Goal: Task Accomplishment & Management: Manage account settings

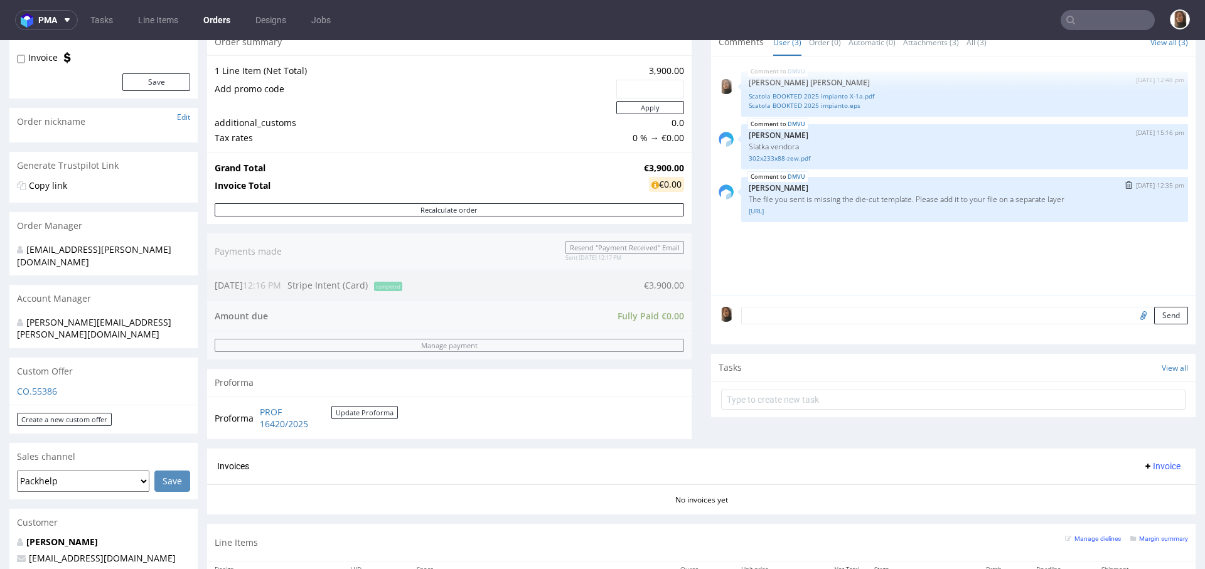
scroll to position [134, 0]
click at [832, 100] on link "Scatola BOOKTED 2025 impianto X-1a.pdf" at bounding box center [965, 98] width 432 height 9
click at [1107, 25] on input "text" at bounding box center [1108, 20] width 94 height 20
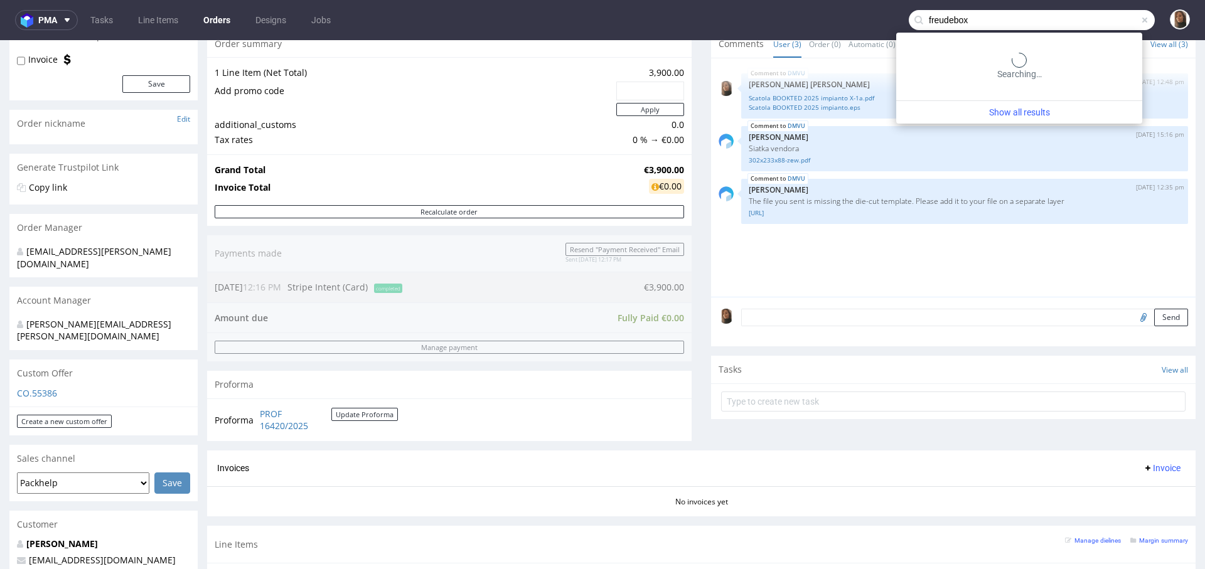
type input "freudebox"
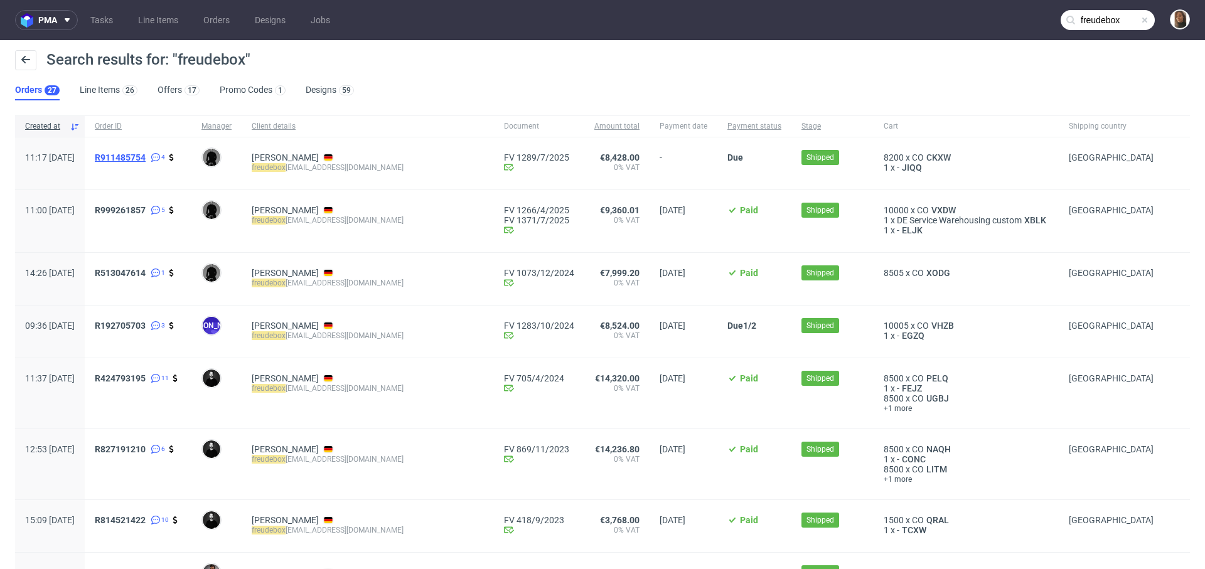
click at [146, 157] on span "R911485754" at bounding box center [120, 158] width 51 height 10
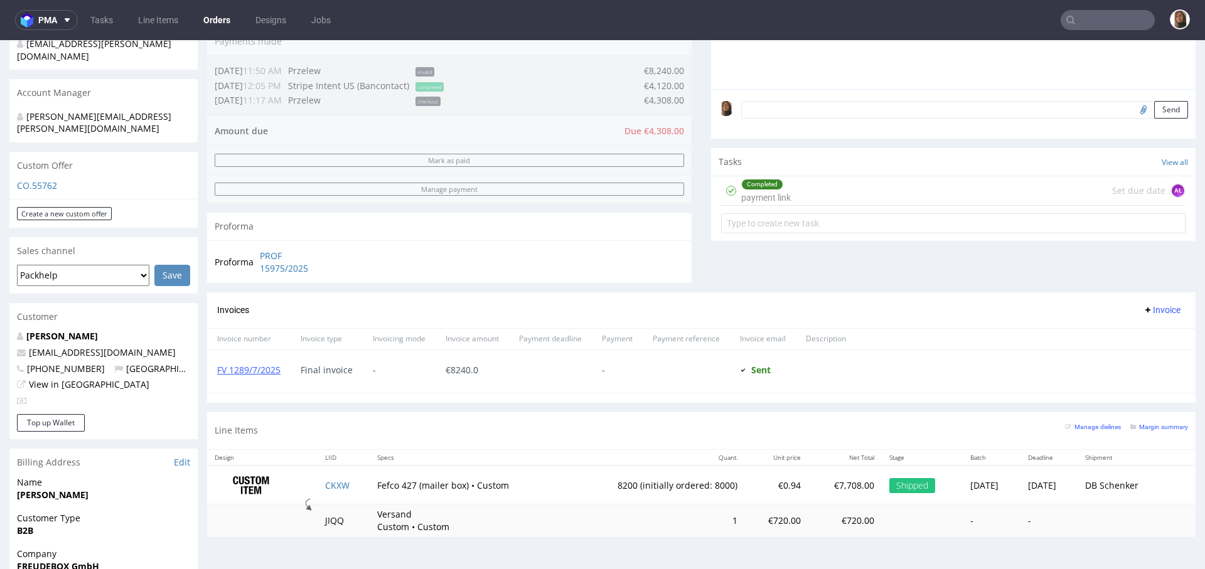
scroll to position [332, 0]
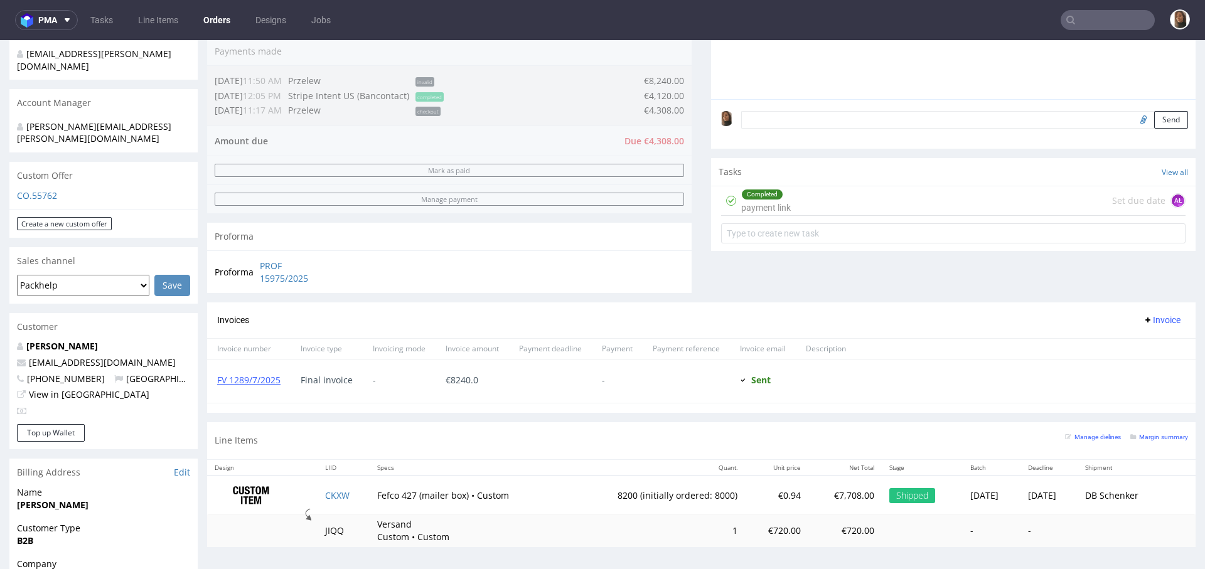
click at [836, 278] on div "Comments User (4) Order (1) Automatic (0) Attachments (0) All (4) View all (4) …" at bounding box center [953, 67] width 485 height 470
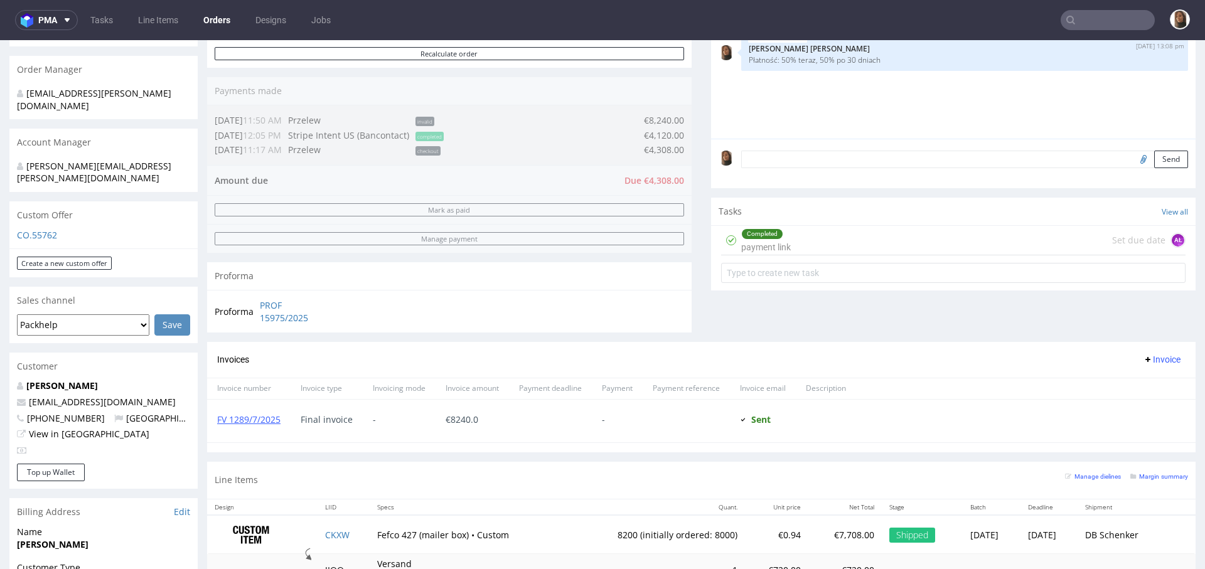
scroll to position [316, 0]
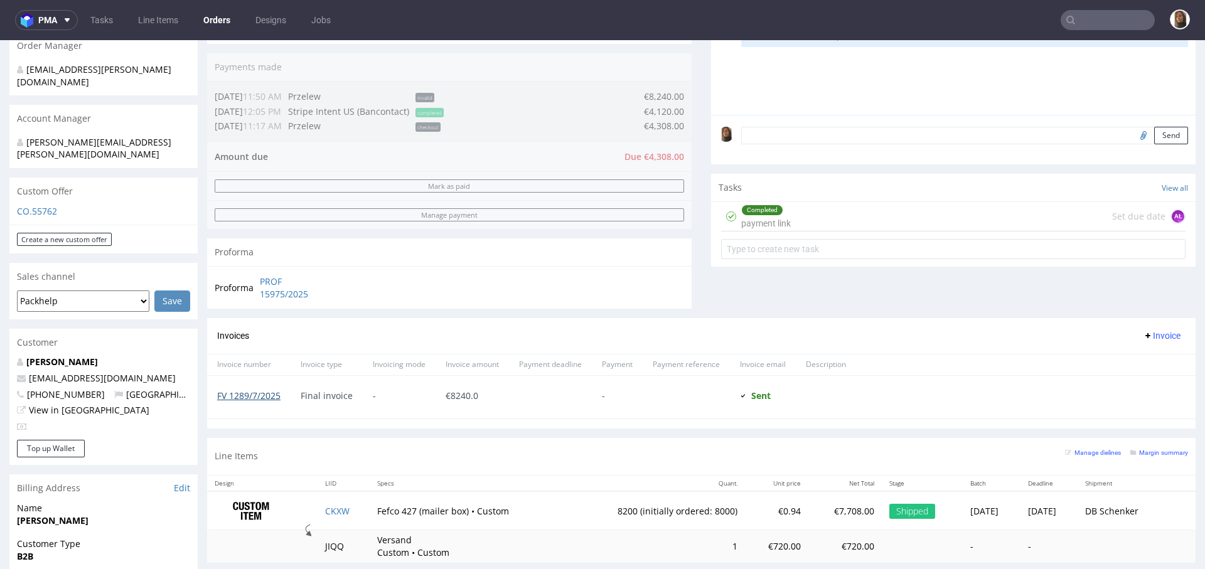
click at [265, 397] on link "FV 1289/7/2025" at bounding box center [248, 396] width 63 height 12
click at [480, 328] on div "Invoices Invoice" at bounding box center [701, 336] width 969 height 16
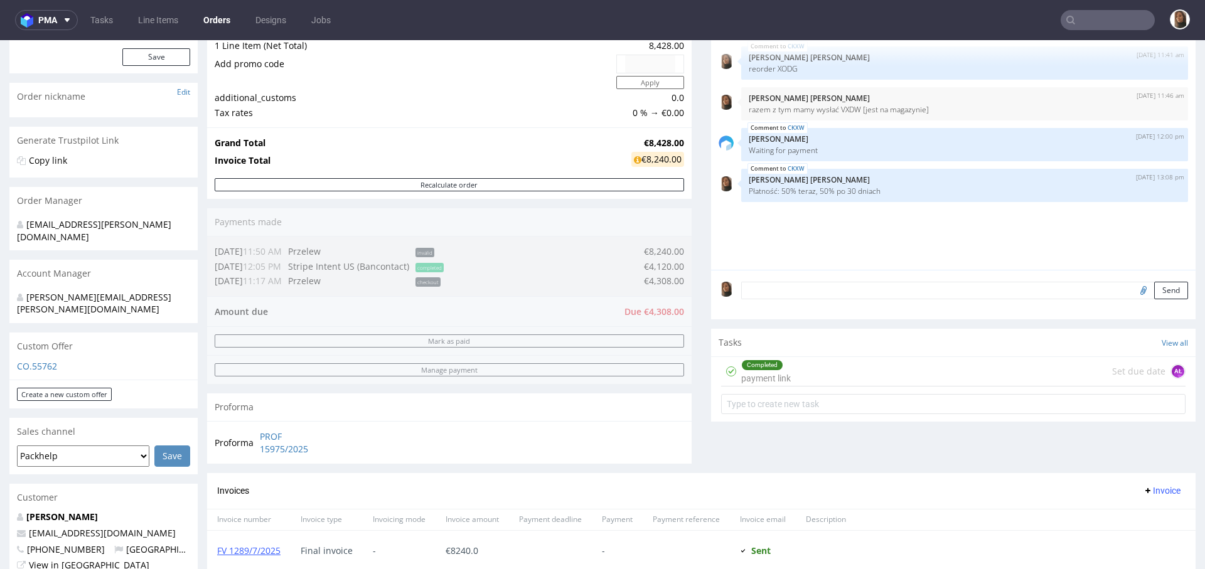
scroll to position [0, 0]
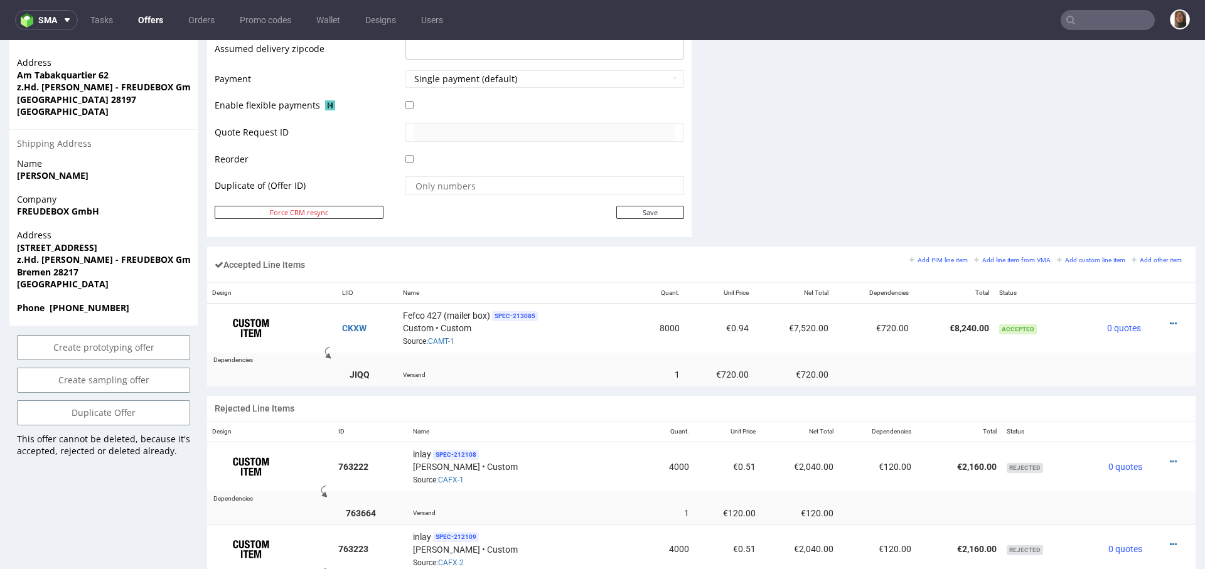
scroll to position [615, 0]
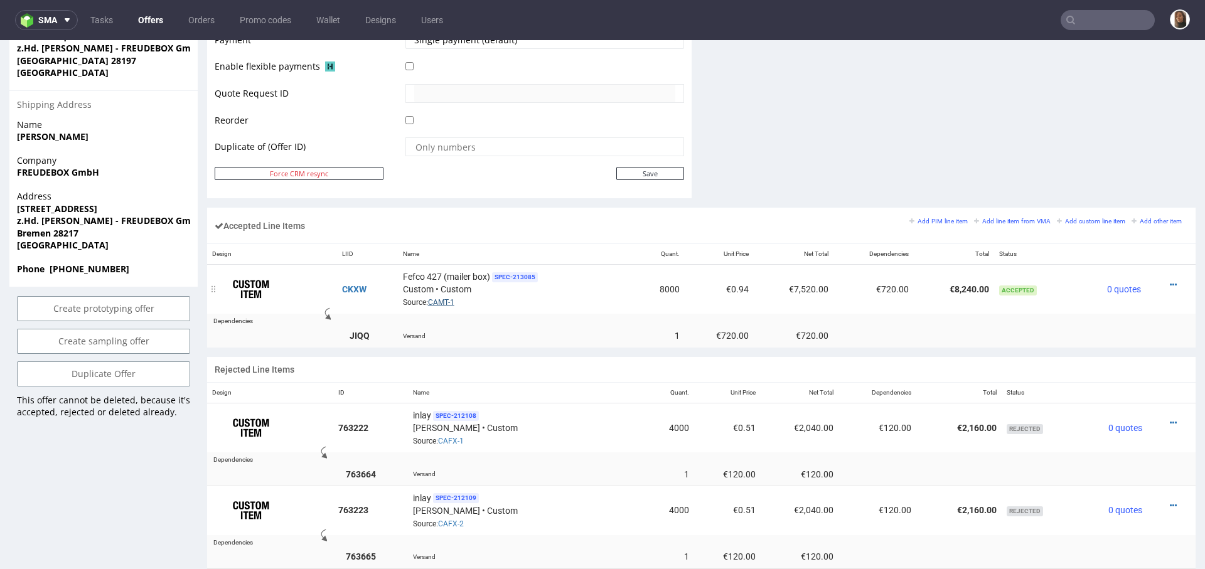
click at [441, 299] on link "CAMT-1" at bounding box center [441, 302] width 26 height 9
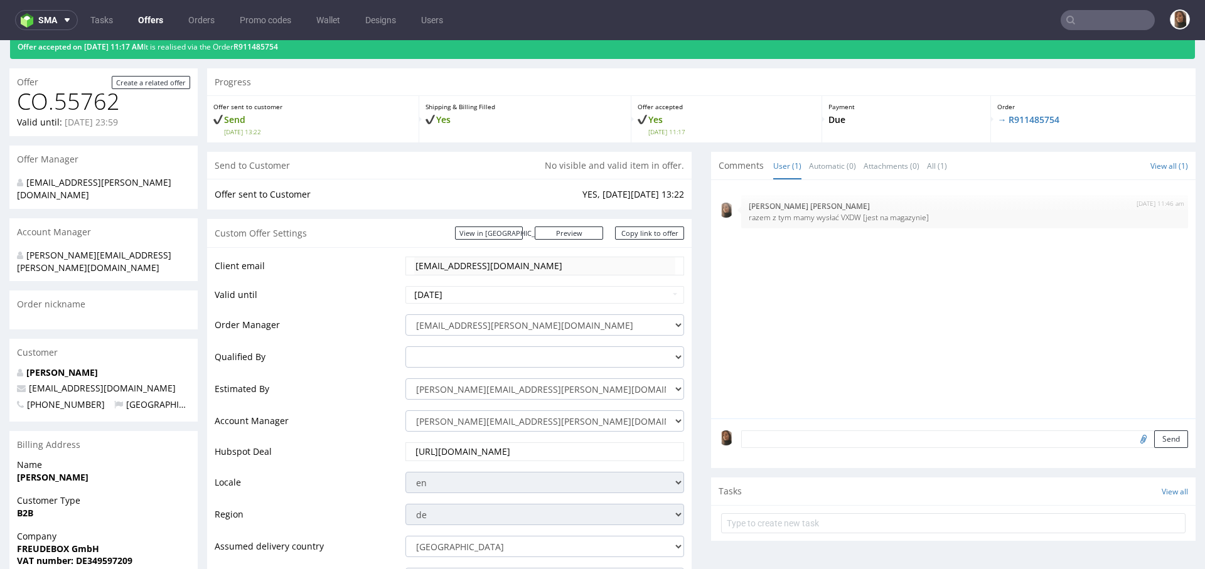
scroll to position [0, 0]
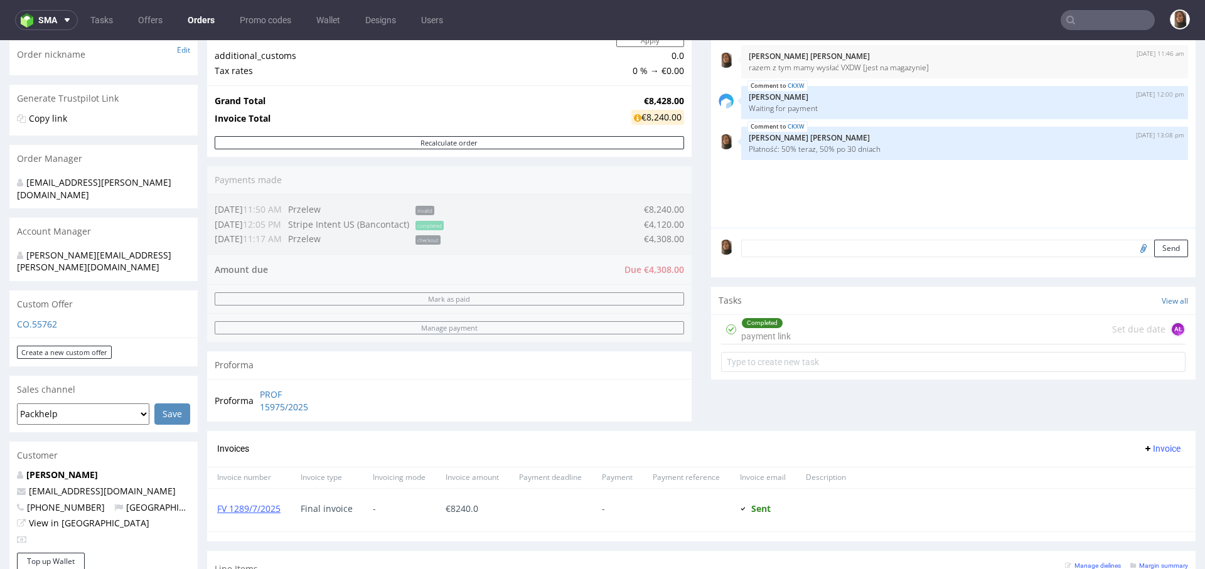
scroll to position [578, 0]
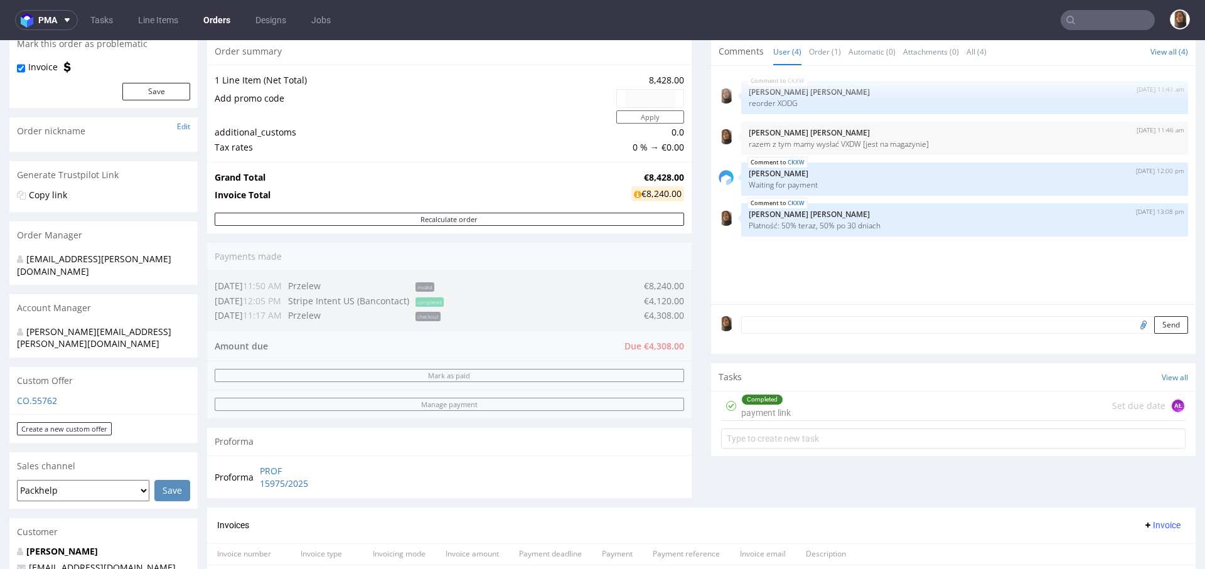
scroll to position [58, 0]
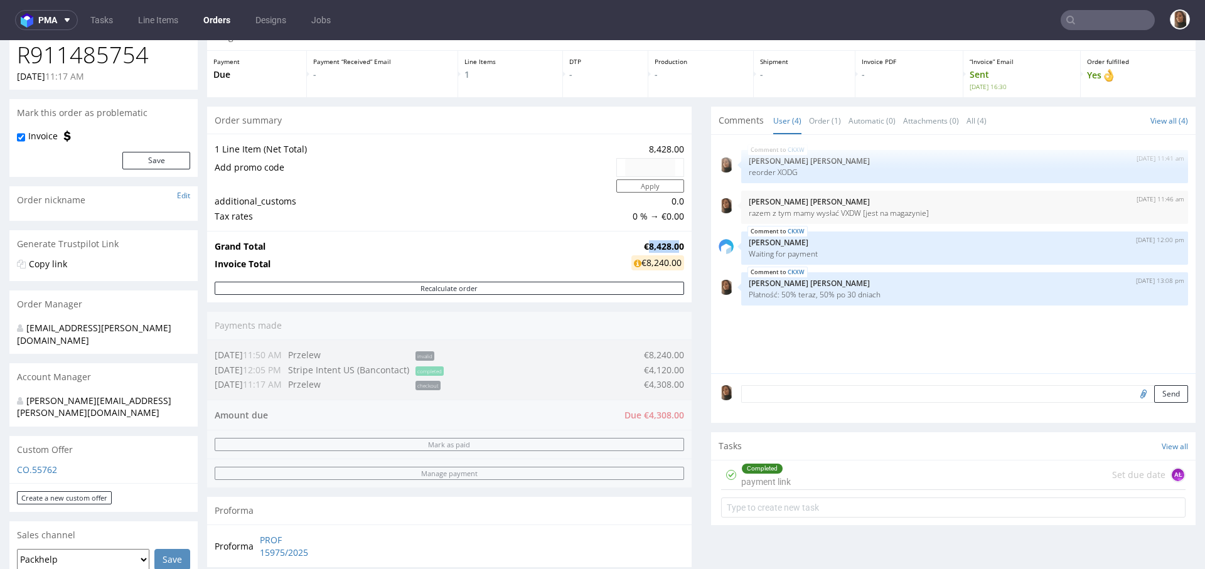
drag, startPoint x: 630, startPoint y: 243, endPoint x: 669, endPoint y: 243, distance: 38.9
click at [669, 243] on strong "€8,428.00" at bounding box center [664, 246] width 40 height 12
drag, startPoint x: 633, startPoint y: 262, endPoint x: 674, endPoint y: 258, distance: 41.0
click at [674, 258] on div "Grand Total €8,428.00 Invoice Total €8,240.00" at bounding box center [449, 256] width 485 height 51
copy tbody "Grand Total €8,428.00 Invoice Total €"
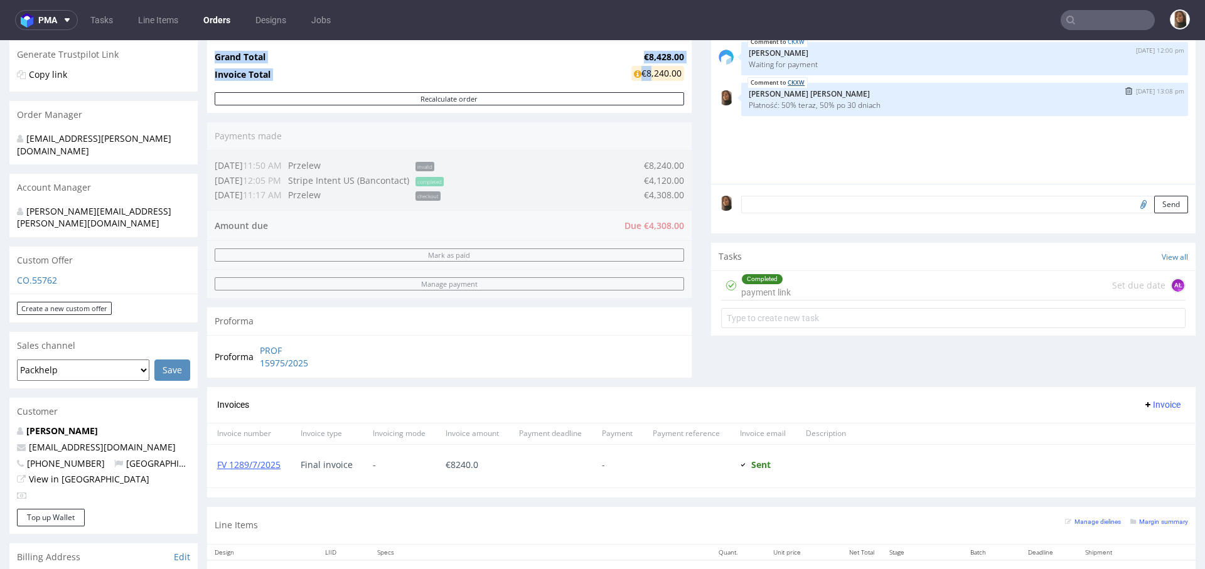
scroll to position [83, 0]
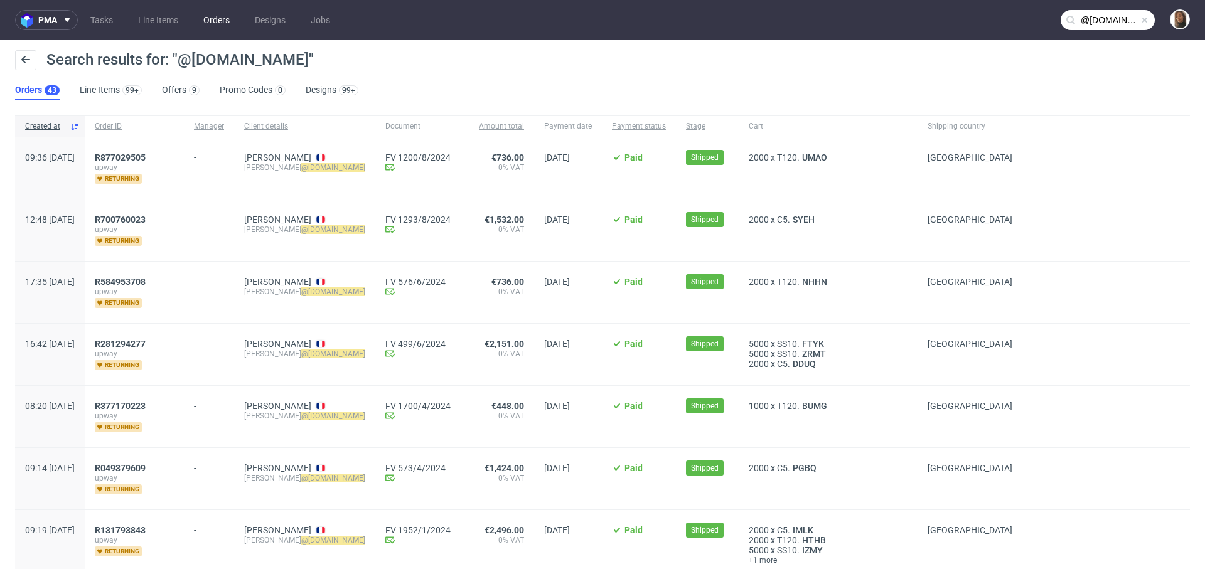
click at [222, 12] on link "Orders" at bounding box center [216, 20] width 41 height 20
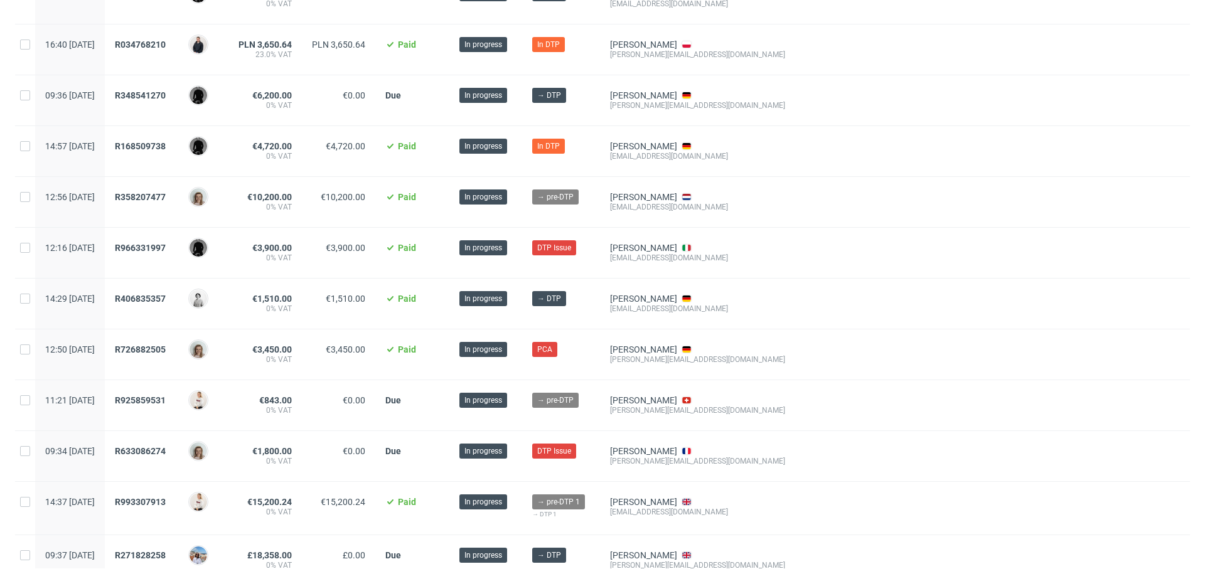
scroll to position [305, 0]
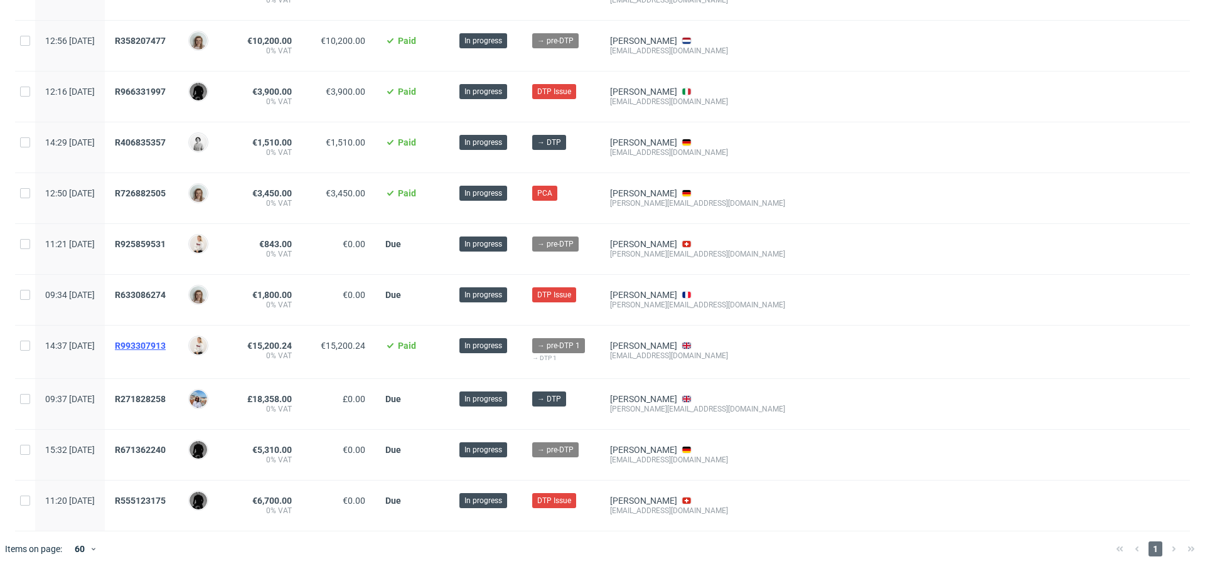
click at [166, 343] on span "R993307913" at bounding box center [140, 346] width 51 height 10
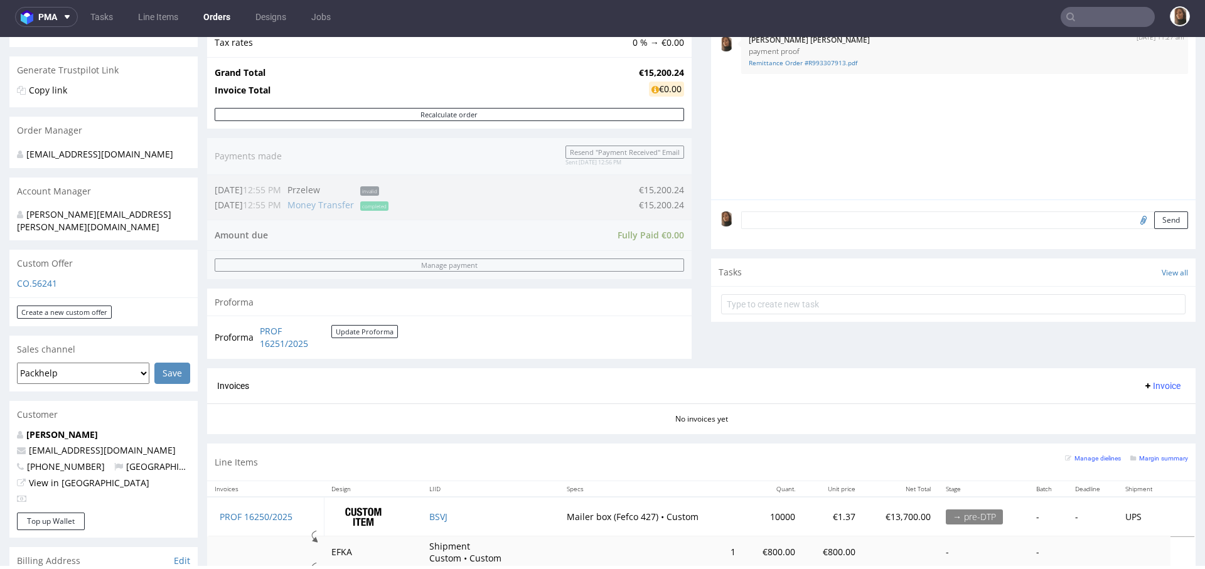
scroll to position [400, 0]
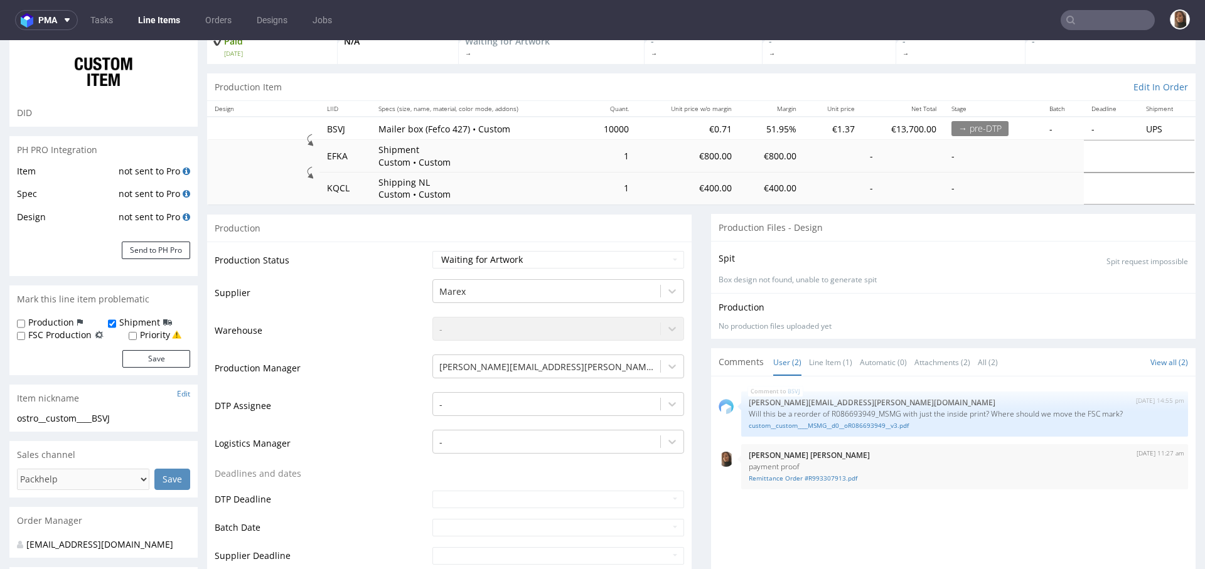
scroll to position [201, 0]
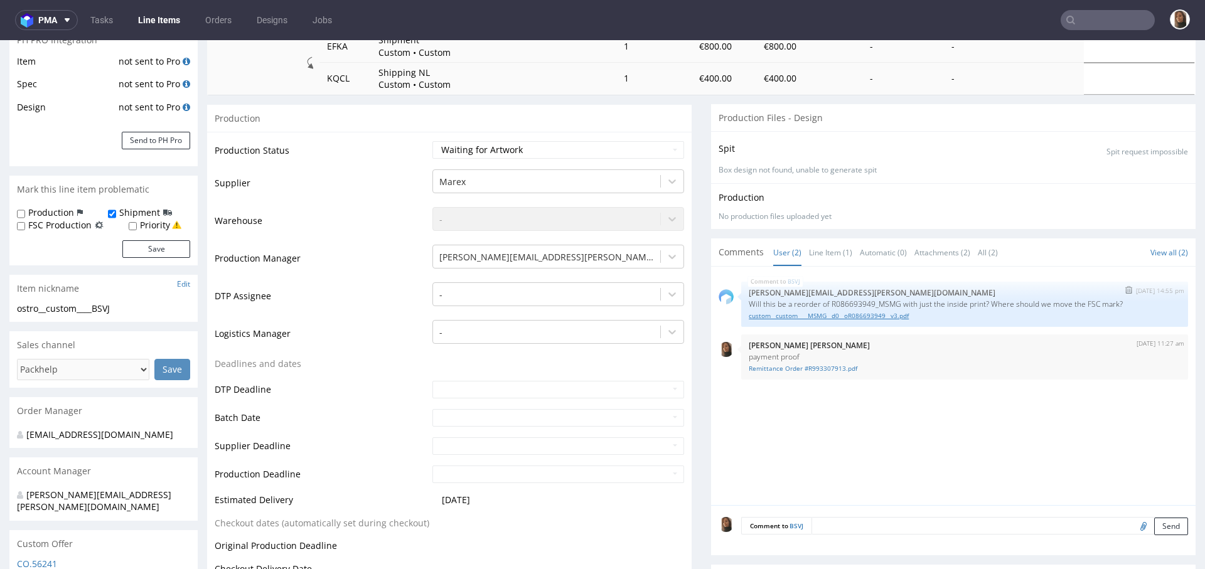
click at [808, 311] on link "custom__custom____MSMG__d0__oR086693949__v3.pdf" at bounding box center [965, 315] width 432 height 9
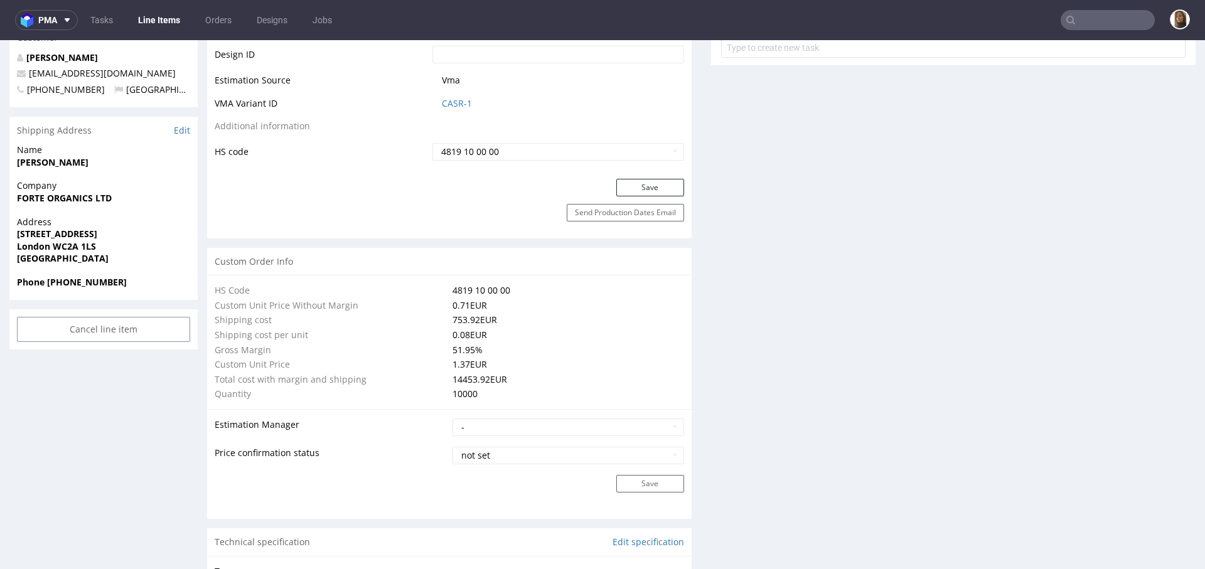
scroll to position [340, 0]
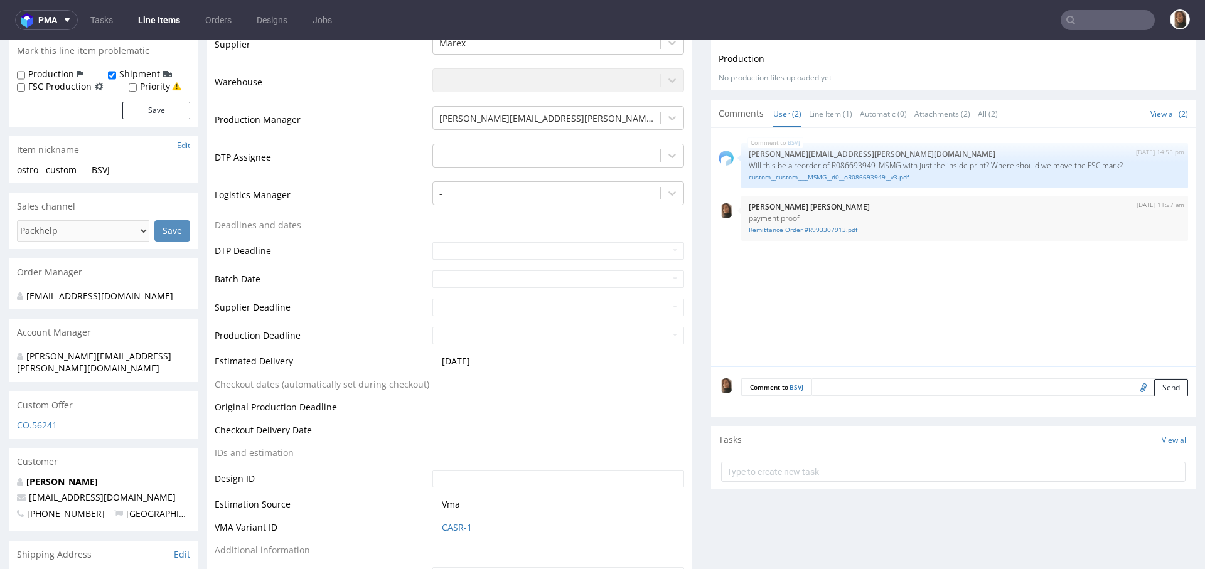
click at [1133, 384] on input "file" at bounding box center [1142, 387] width 18 height 16
type input "C:\fakepath\IF Delivery Box 240x200x140mm_Front 2.pdf"
click at [966, 384] on textarea at bounding box center [1000, 388] width 377 height 18
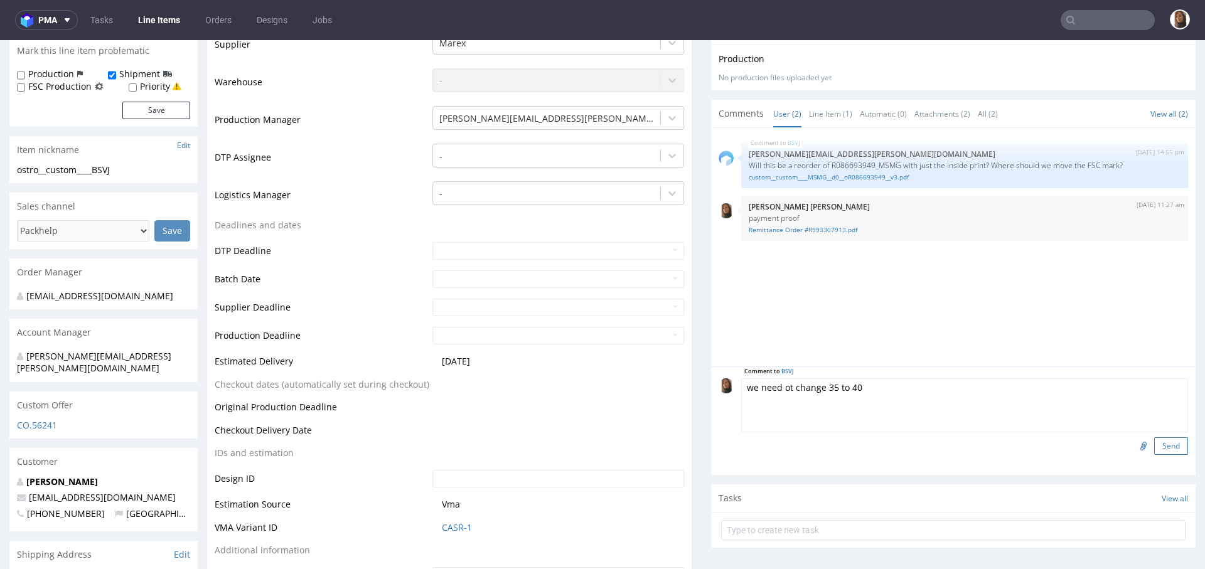
type textarea "we need ot change 35 to 40"
click at [1154, 445] on button "Send" at bounding box center [1171, 447] width 34 height 18
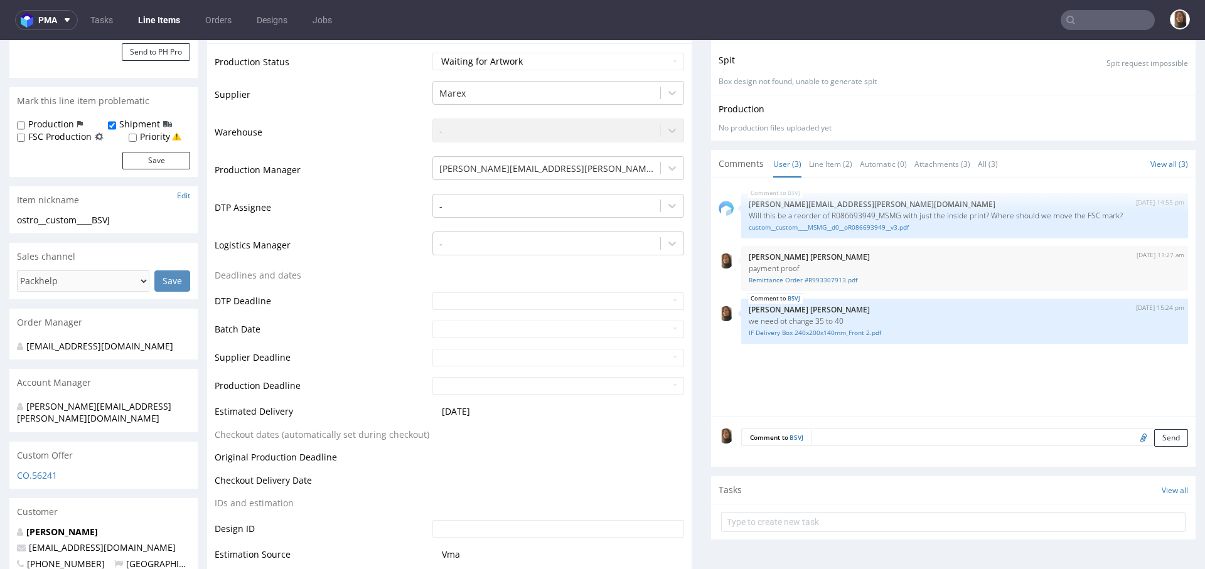
scroll to position [372, 0]
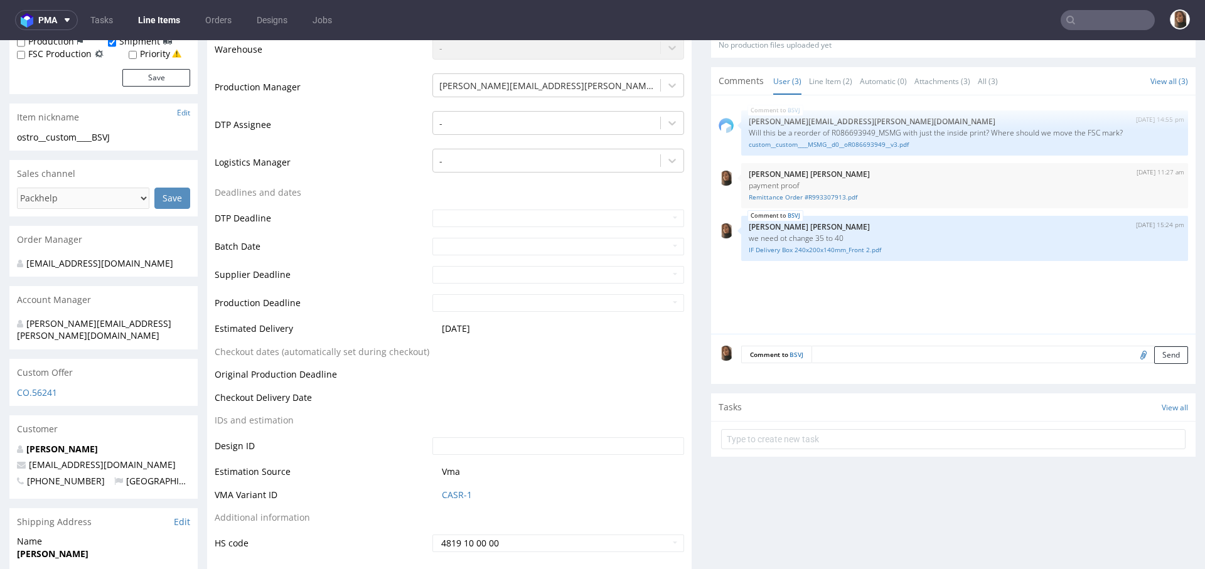
click at [824, 352] on textarea at bounding box center [1000, 355] width 377 height 18
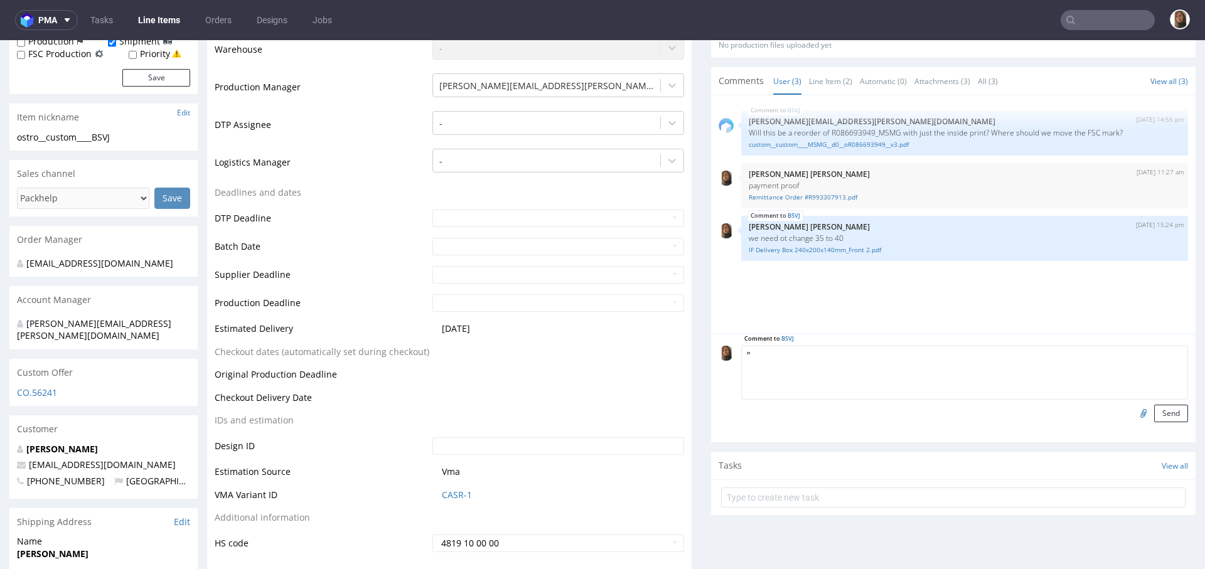
paste textarea "We had asked for the same design to be used with the below information. The ext…"
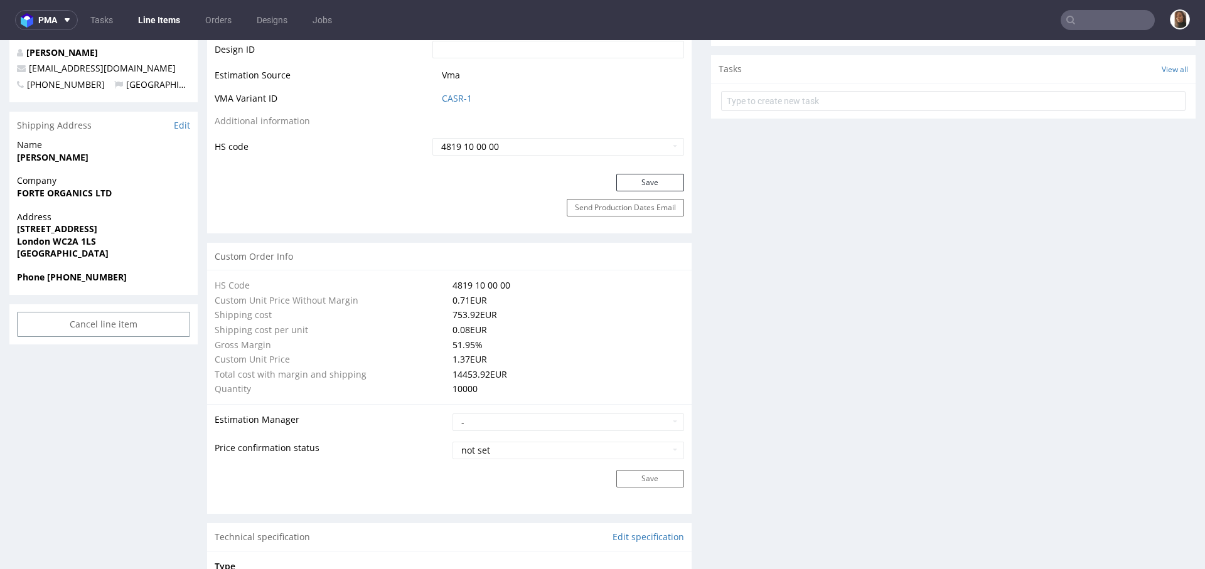
scroll to position [601, 0]
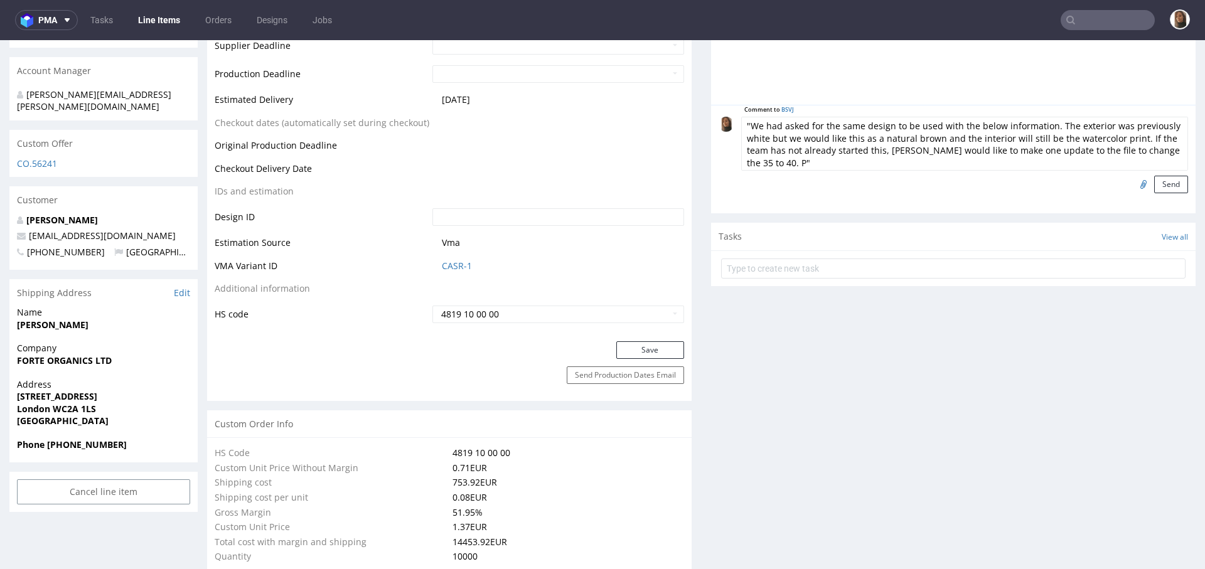
drag, startPoint x: 1038, startPoint y: 122, endPoint x: 742, endPoint y: 120, distance: 296.3
click at [742, 120] on textarea ""We had asked for the same design to be used with the below information. The ex…" at bounding box center [964, 144] width 447 height 54
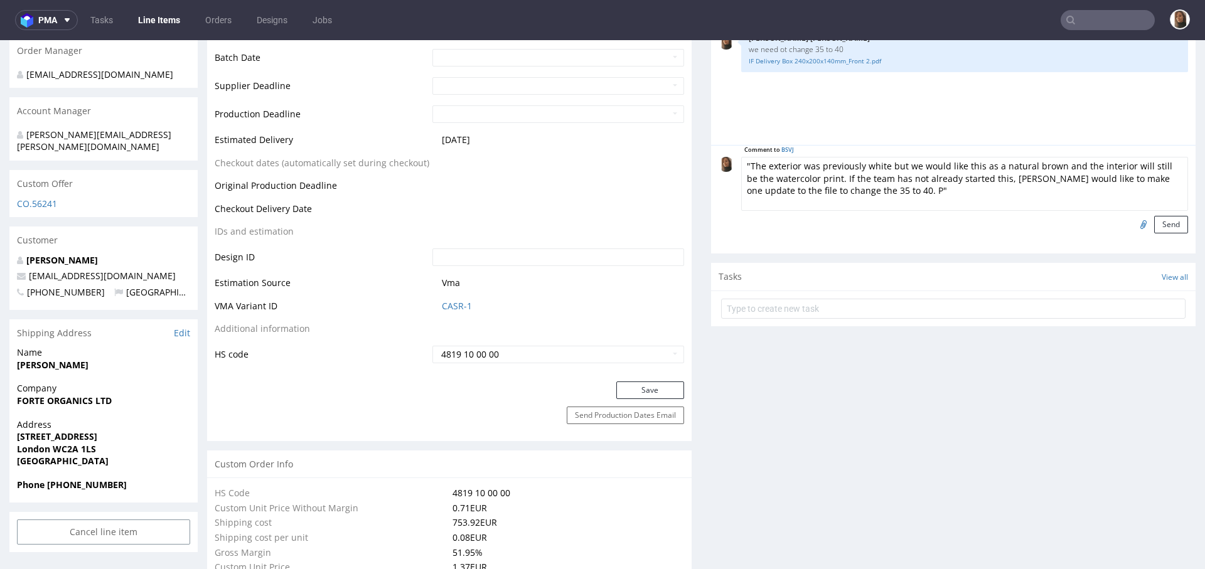
scroll to position [360, 0]
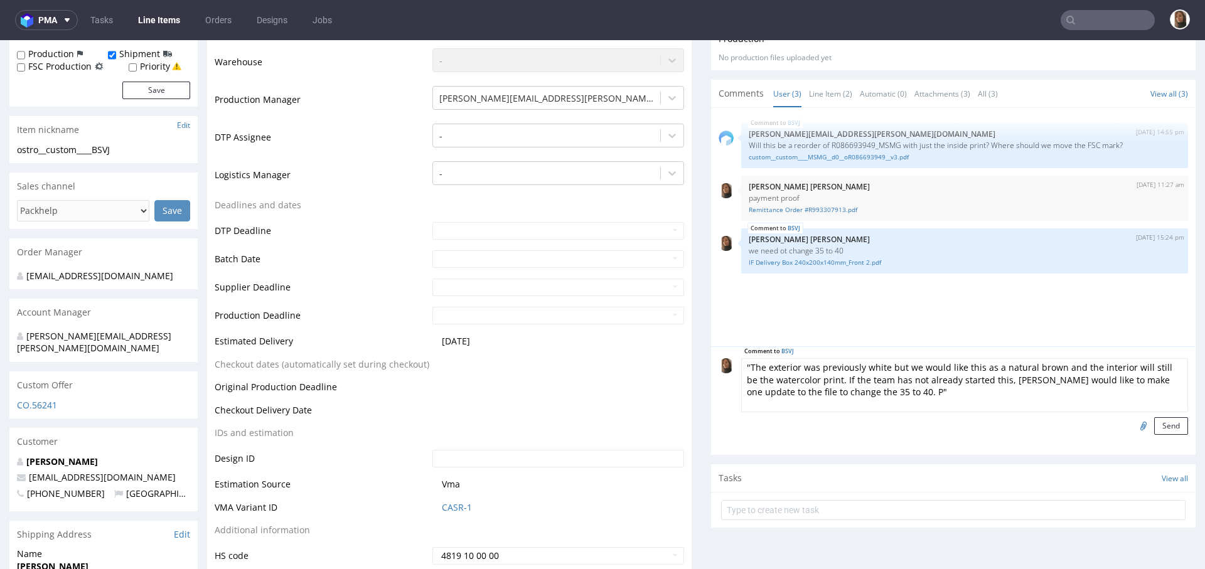
click at [862, 389] on textarea ""The exterior was previously white but we would like this as a natural brown an…" at bounding box center [964, 385] width 447 height 54
click at [851, 389] on textarea ""The exterior was previously white but we would like this as a natural brown an…" at bounding box center [964, 385] width 447 height 54
drag, startPoint x: 1002, startPoint y: 381, endPoint x: 979, endPoint y: 379, distance: 22.7
click at [979, 379] on textarea ""The exterior was previously white but we would like this as a natural brown an…" at bounding box center [964, 385] width 447 height 54
click at [880, 390] on textarea ""The exterior was previously white but we would like this as a natural brown an…" at bounding box center [964, 385] width 447 height 54
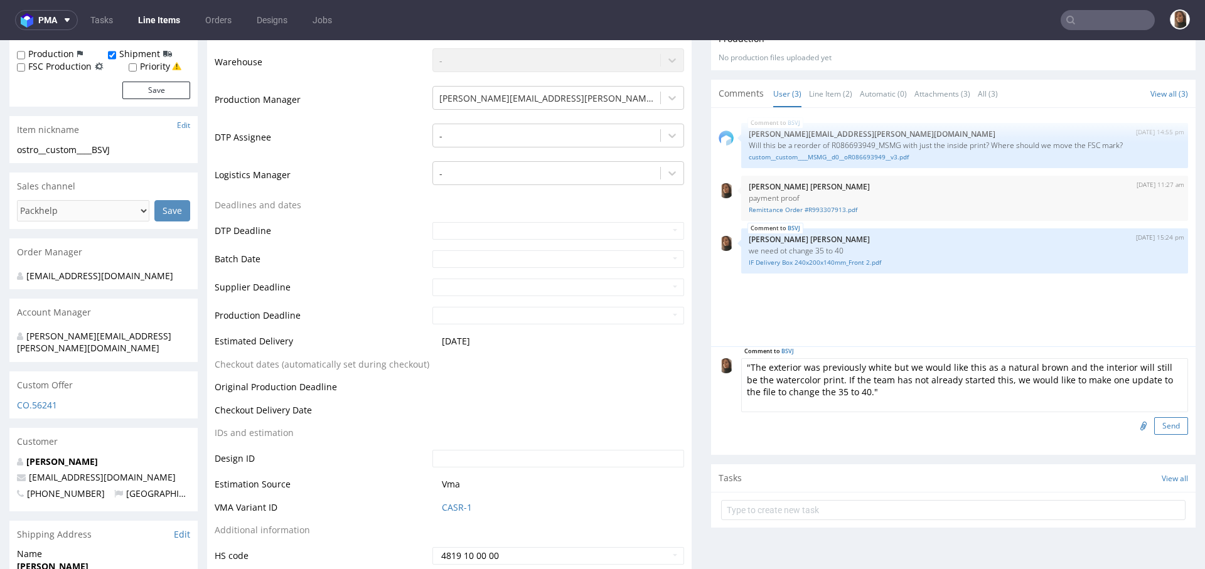
type textarea ""The exterior was previously white but we would like this as a natural brown an…"
click at [1157, 424] on button "Send" at bounding box center [1171, 426] width 34 height 18
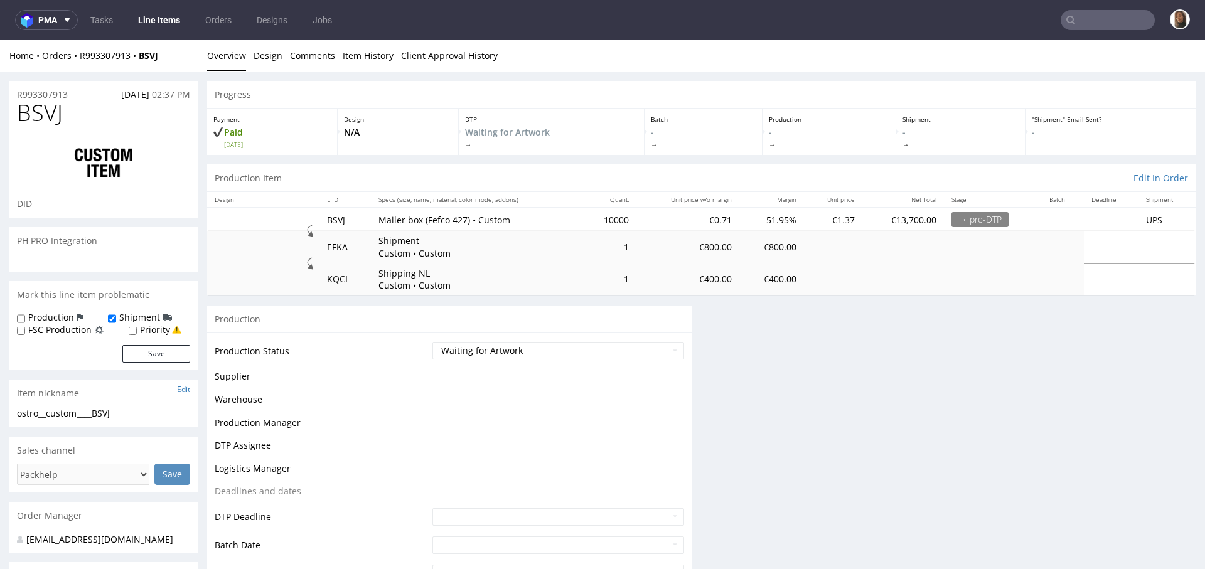
scroll to position [0, 0]
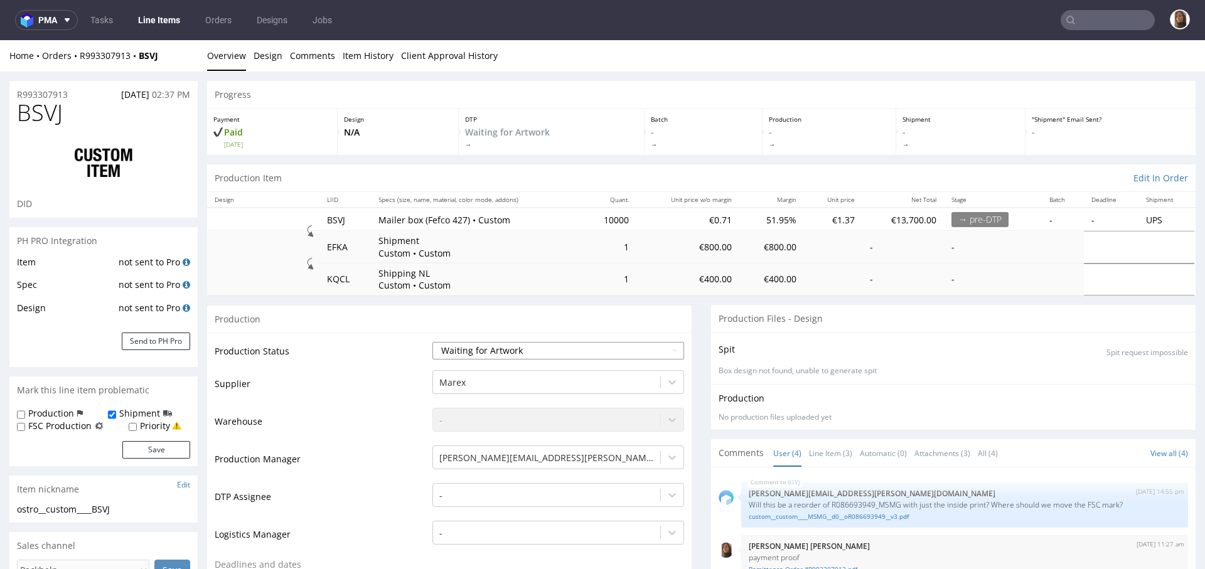
click at [509, 346] on select "Waiting for Artwork Waiting for Diecut Waiting for Mockup Waiting for DTP Waiti…" at bounding box center [558, 351] width 252 height 18
select select "dtp_waiting_for_check"
click at [432, 342] on select "Waiting for Artwork Waiting for Diecut Waiting for Mockup Waiting for DTP Waiti…" at bounding box center [558, 351] width 252 height 18
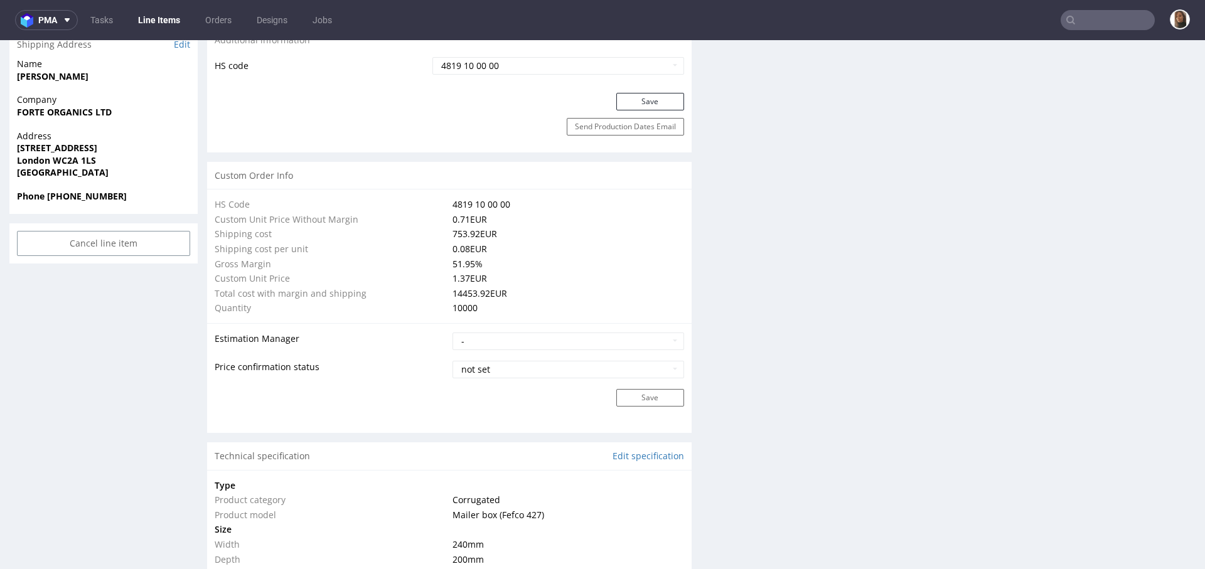
scroll to position [869, 0]
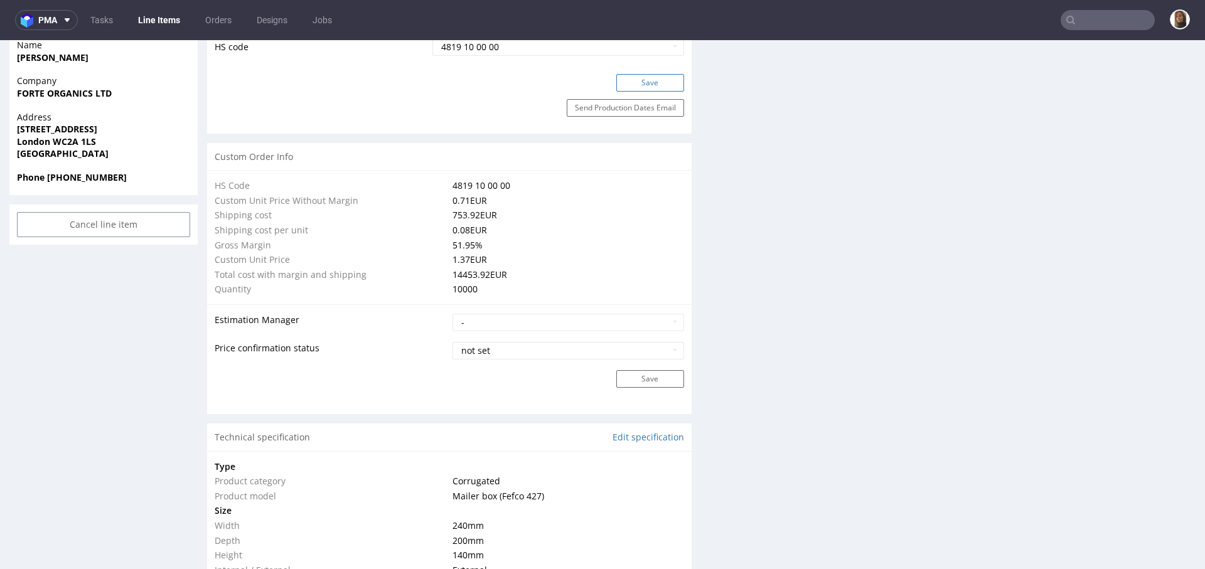
click at [625, 80] on button "Save" at bounding box center [650, 83] width 68 height 18
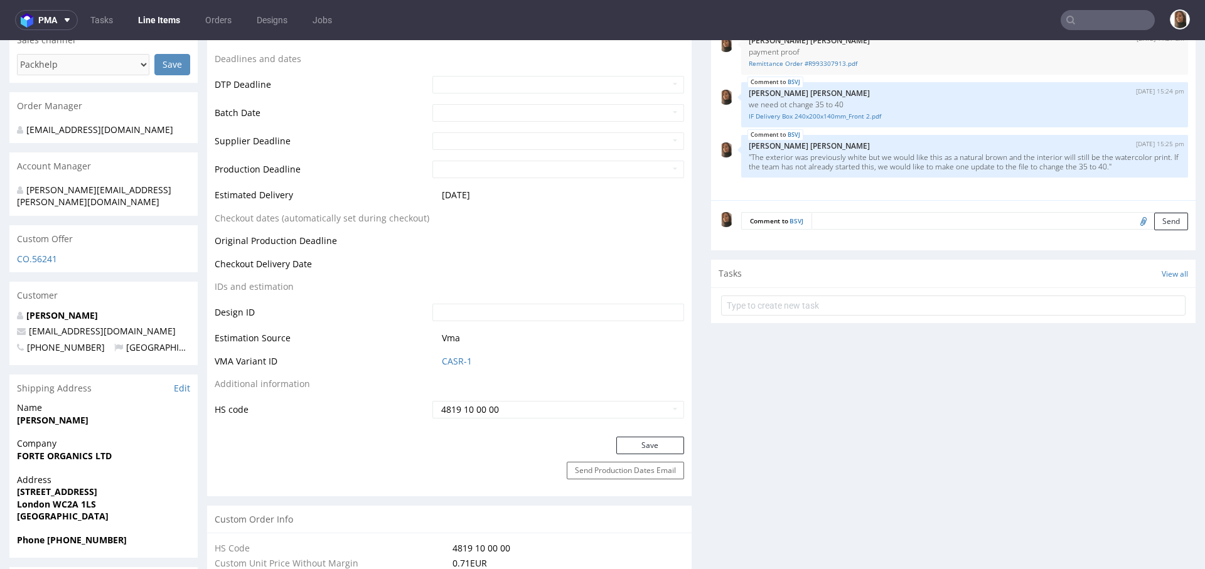
scroll to position [306, 0]
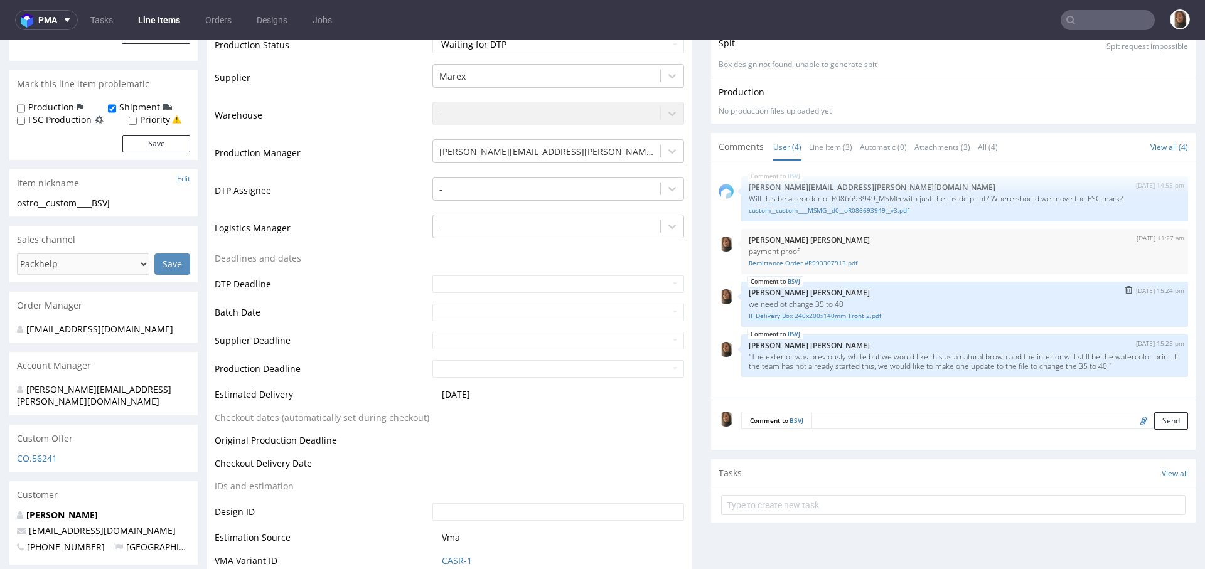
click at [793, 314] on link "IF Delivery Box 240x200x140mm_Front 2.pdf" at bounding box center [965, 315] width 432 height 9
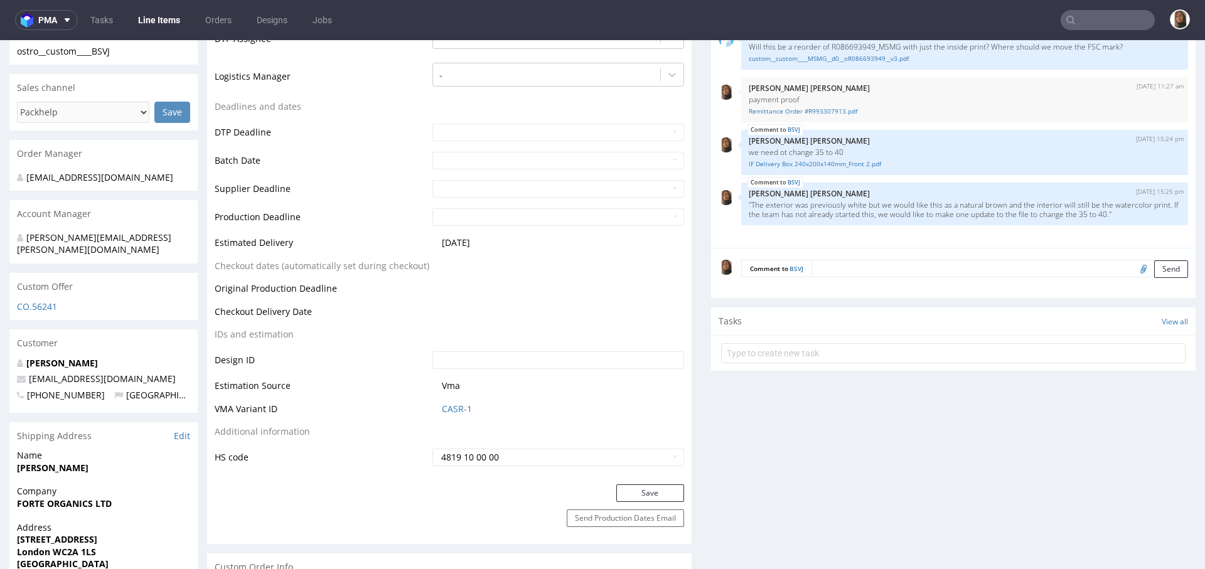
scroll to position [638, 0]
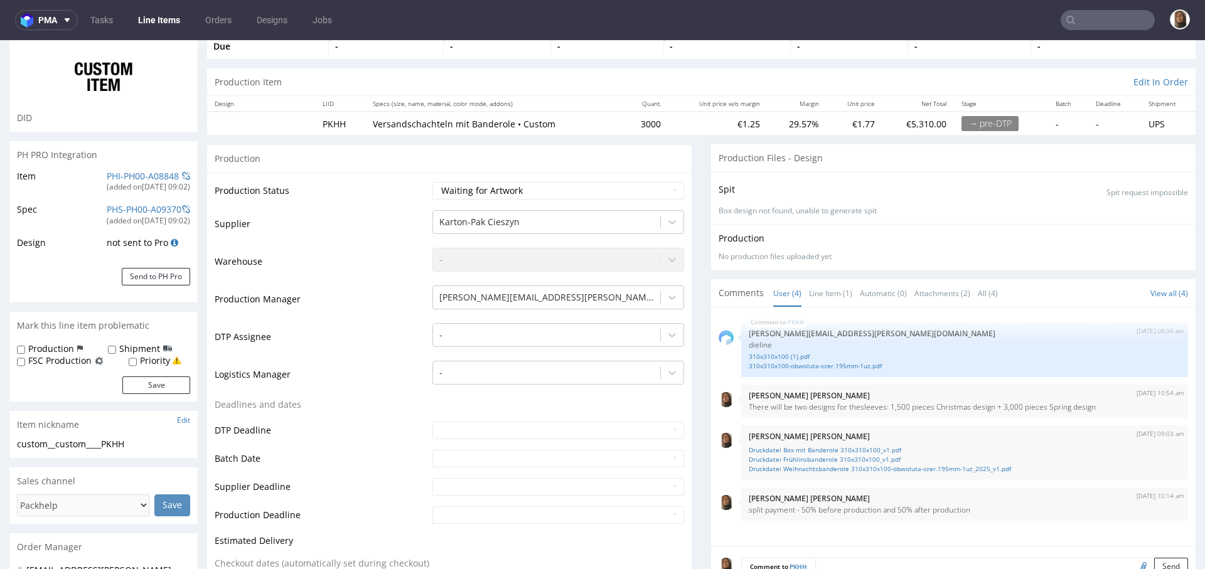
scroll to position [254, 0]
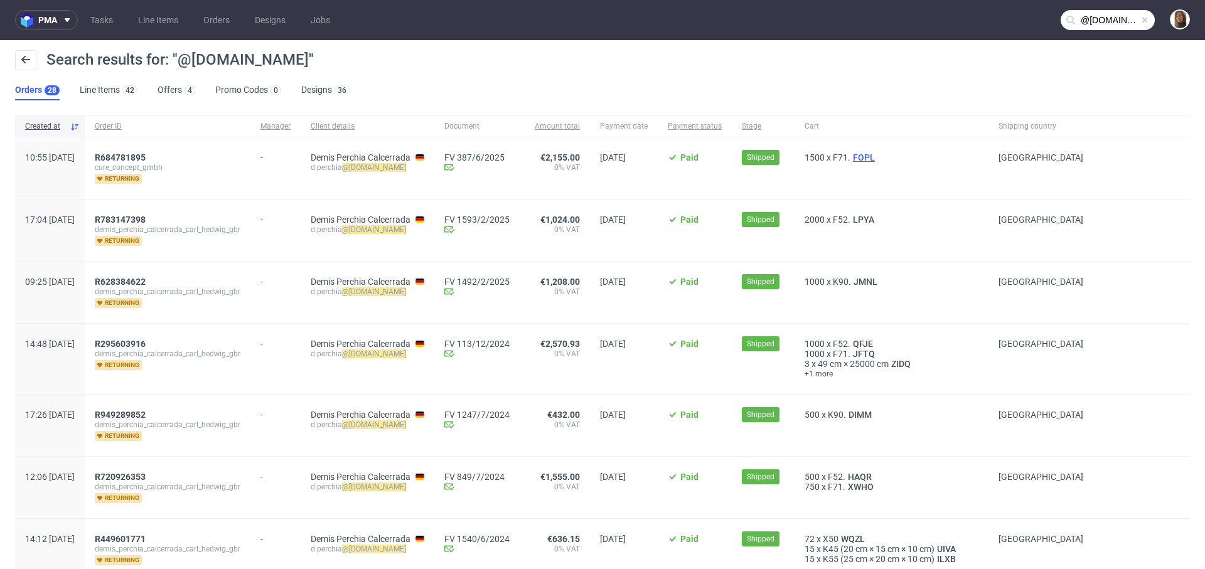
click at [878, 154] on span "FOPL" at bounding box center [864, 158] width 27 height 10
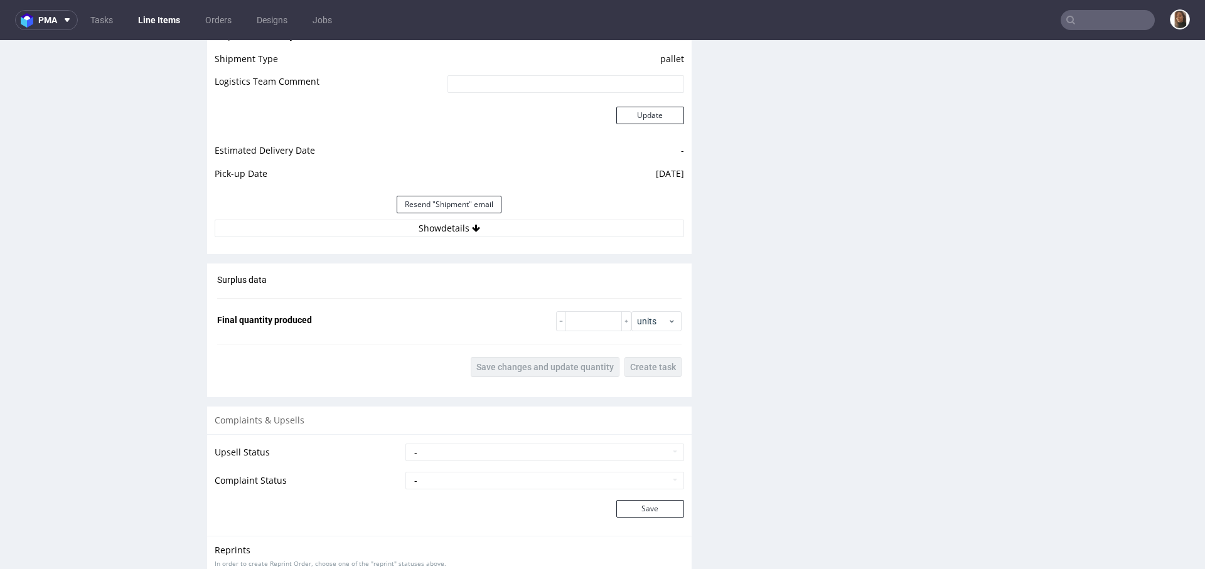
scroll to position [1473, 0]
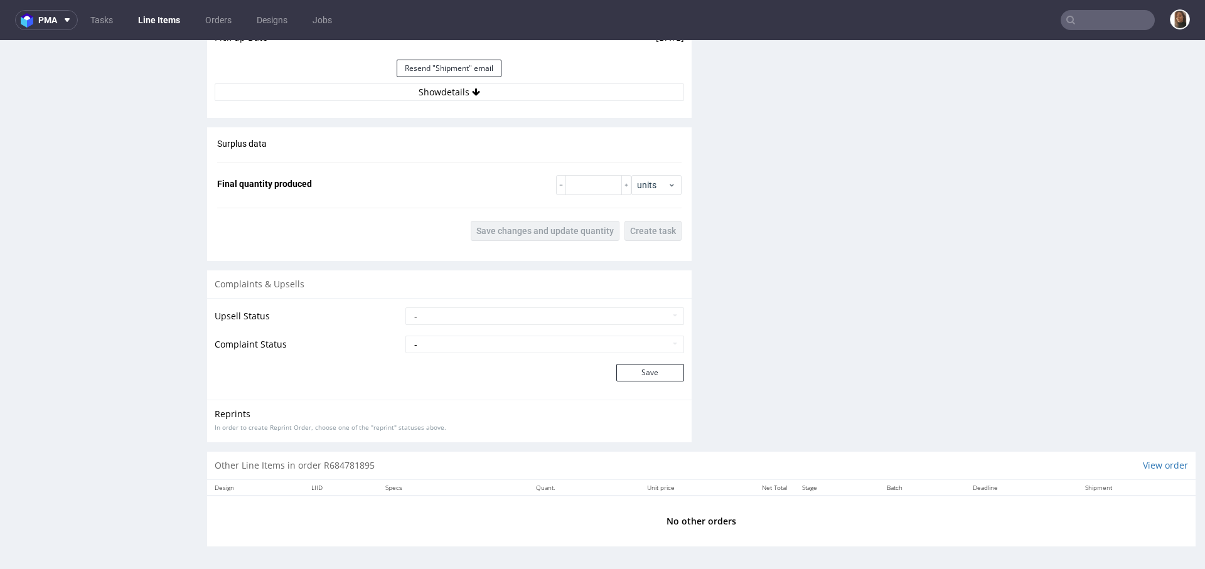
type input "@calwig.com"
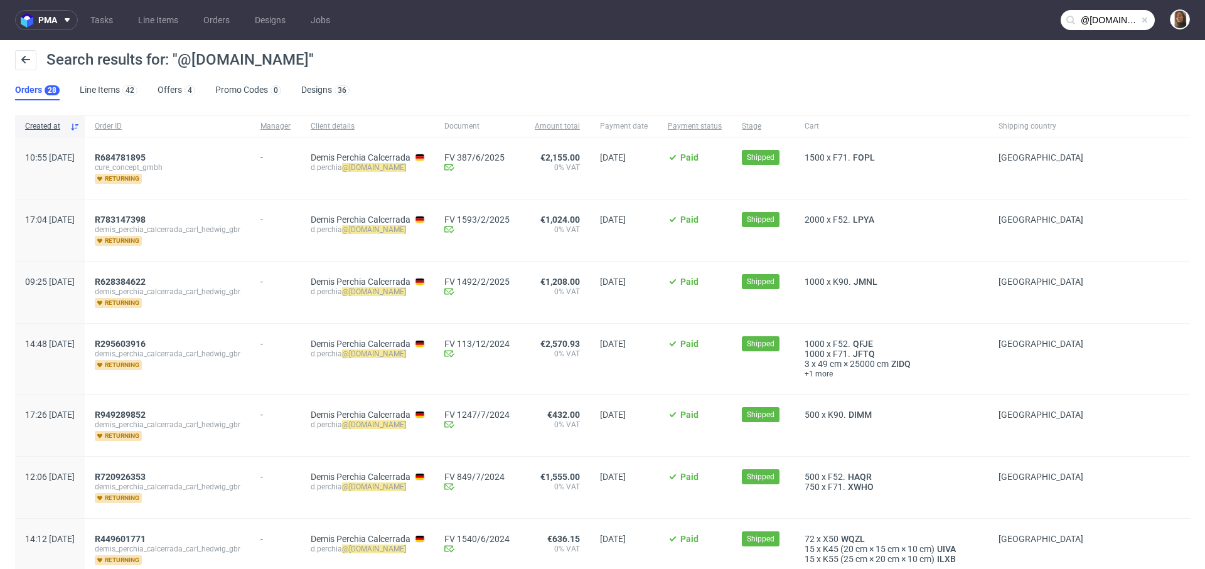
click at [398, 169] on mark "@calwig.com" at bounding box center [374, 167] width 64 height 9
copy div "d.perchia @calwig.com"
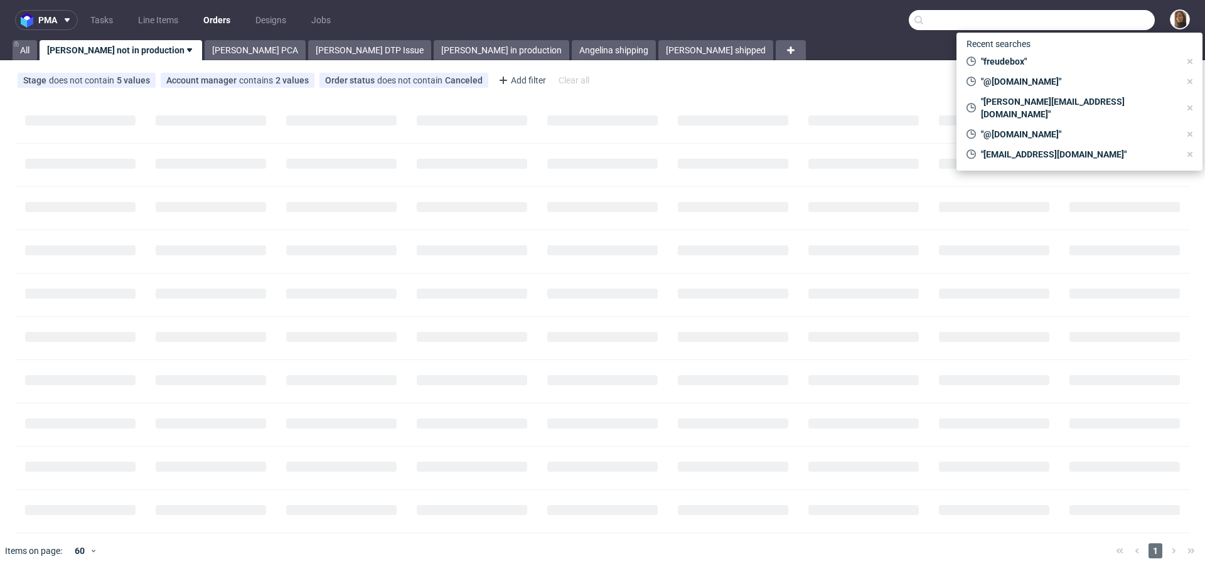
click at [1077, 17] on input "text" at bounding box center [1032, 20] width 246 height 20
paste input "[PERSON_NAME][EMAIL_ADDRESS][PERSON_NAME][DOMAIN_NAME]"
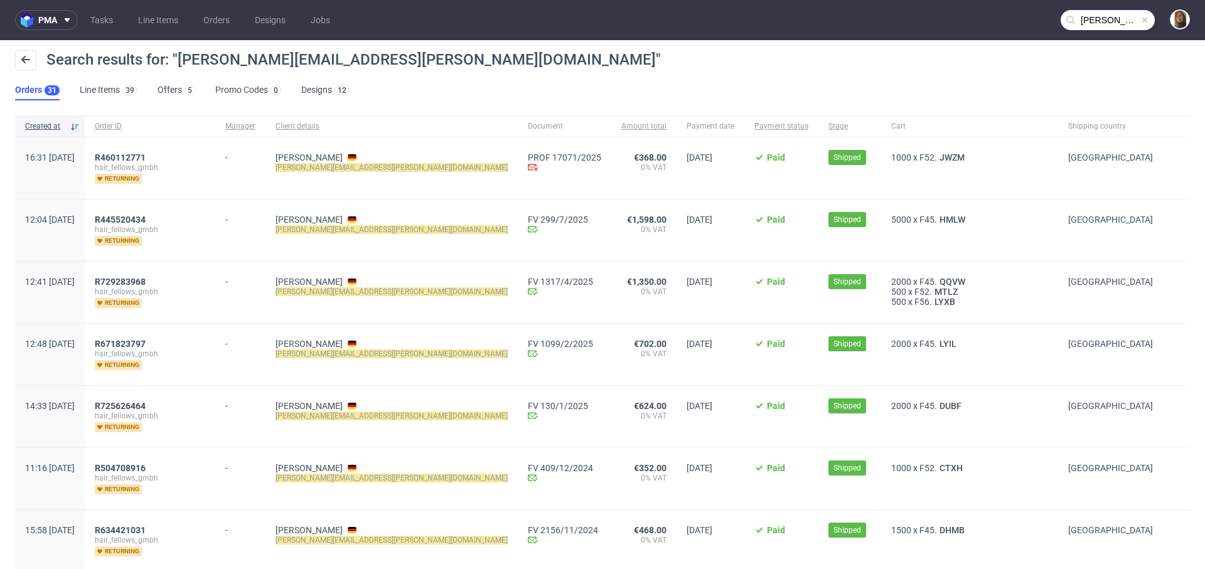
click at [1114, 21] on input "daniel.boecker@supermillionhair.de" at bounding box center [1108, 20] width 94 height 20
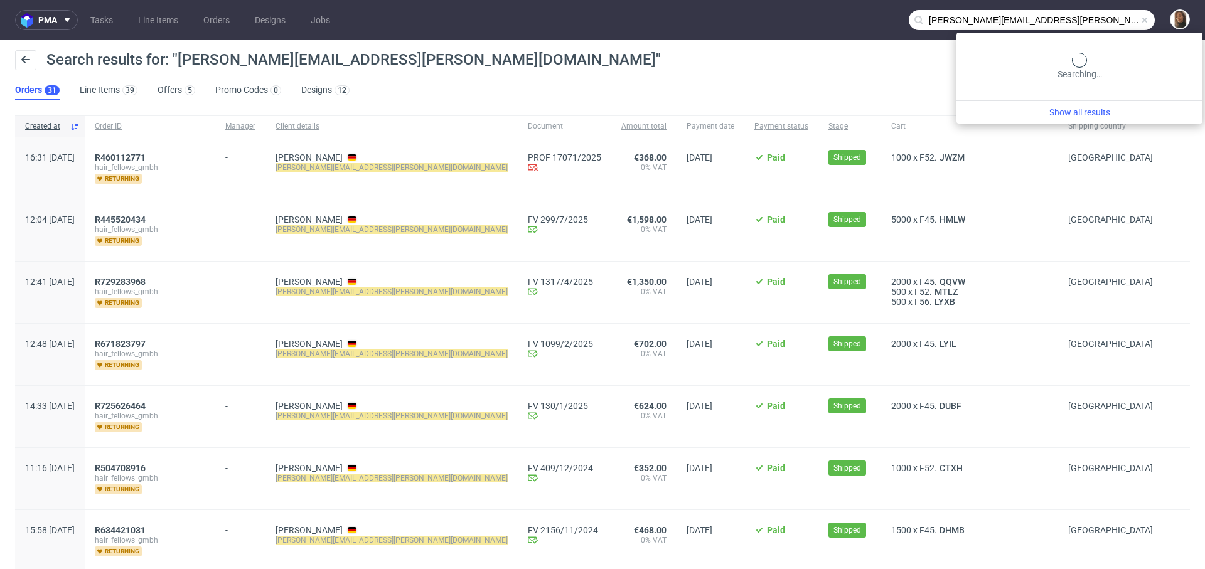
click at [1114, 21] on input "daniel.boecker@supermillionhair.de" at bounding box center [1032, 20] width 246 height 20
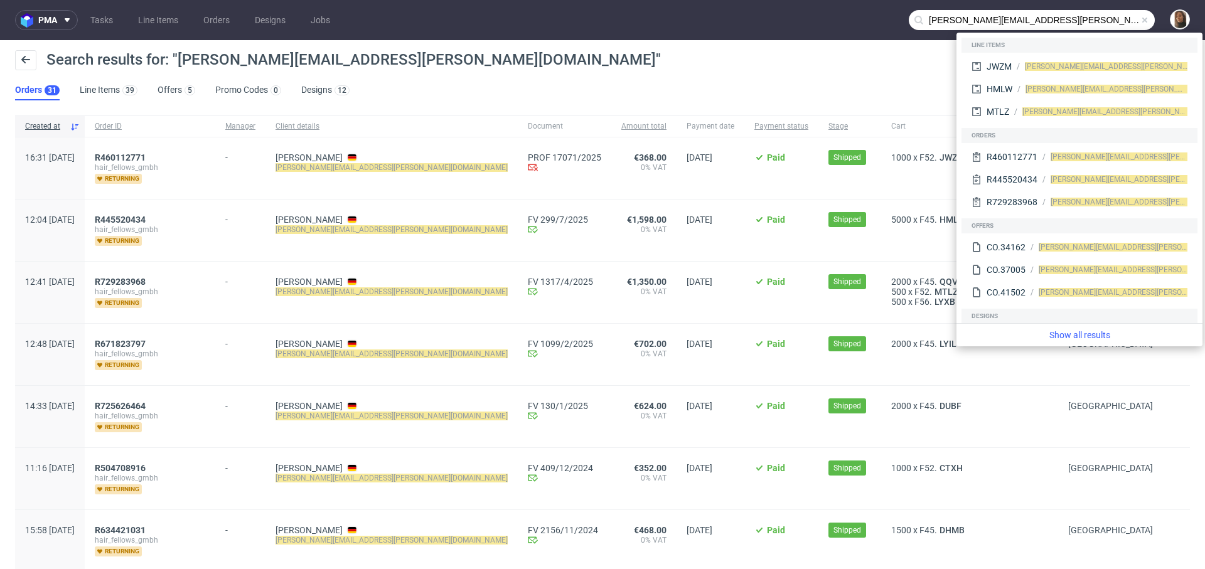
click at [1114, 21] on input "daniel.boecker@supermillionhair.de" at bounding box center [1032, 20] width 246 height 20
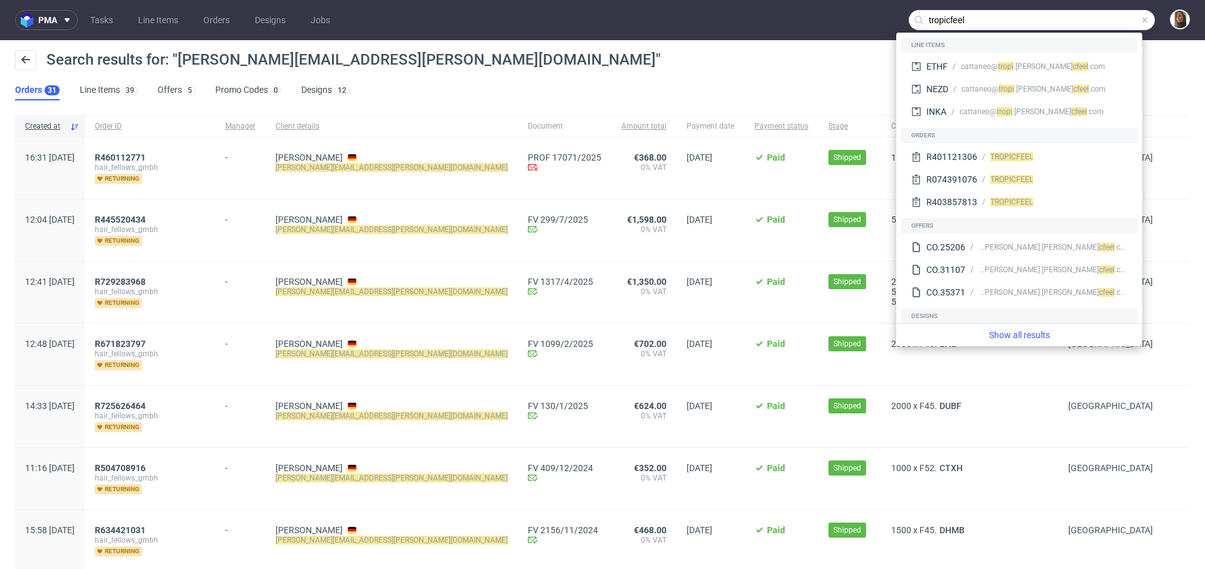
type input "tropicfeel"
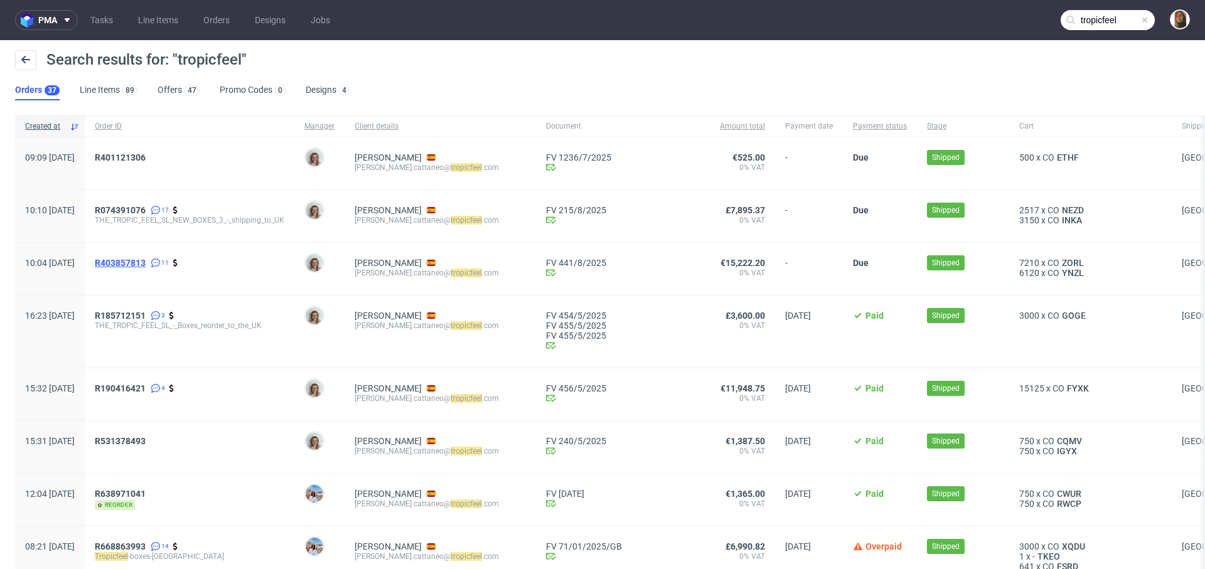
click at [146, 262] on span "R403857813" at bounding box center [120, 263] width 51 height 10
click at [146, 208] on span "R074391076" at bounding box center [120, 210] width 51 height 10
click at [146, 156] on span "R401121306" at bounding box center [120, 158] width 51 height 10
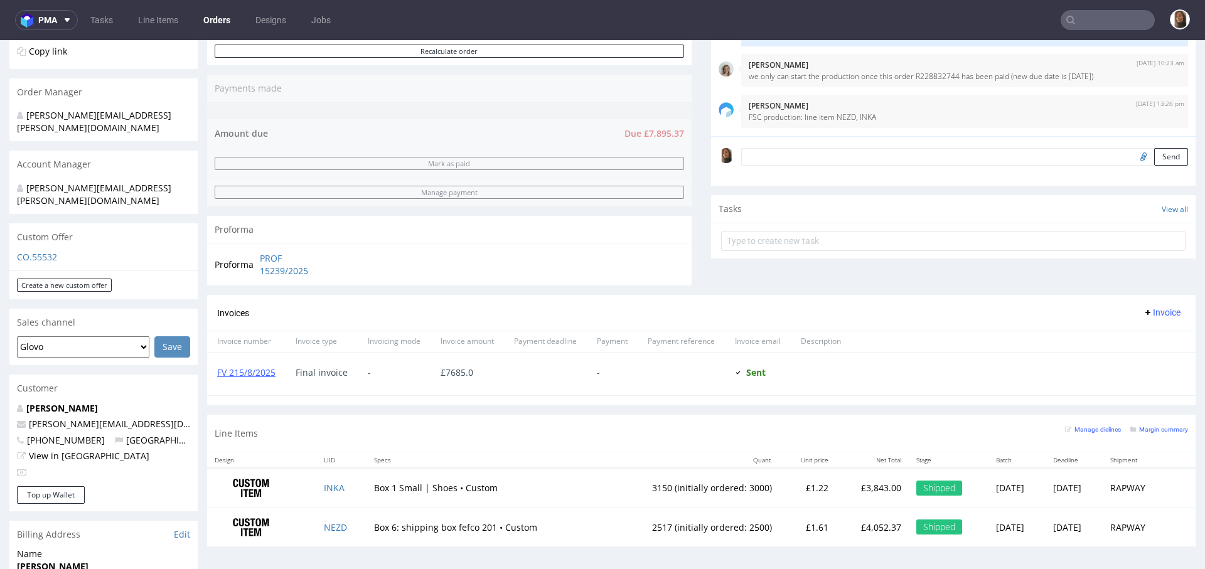
scroll to position [407, 0]
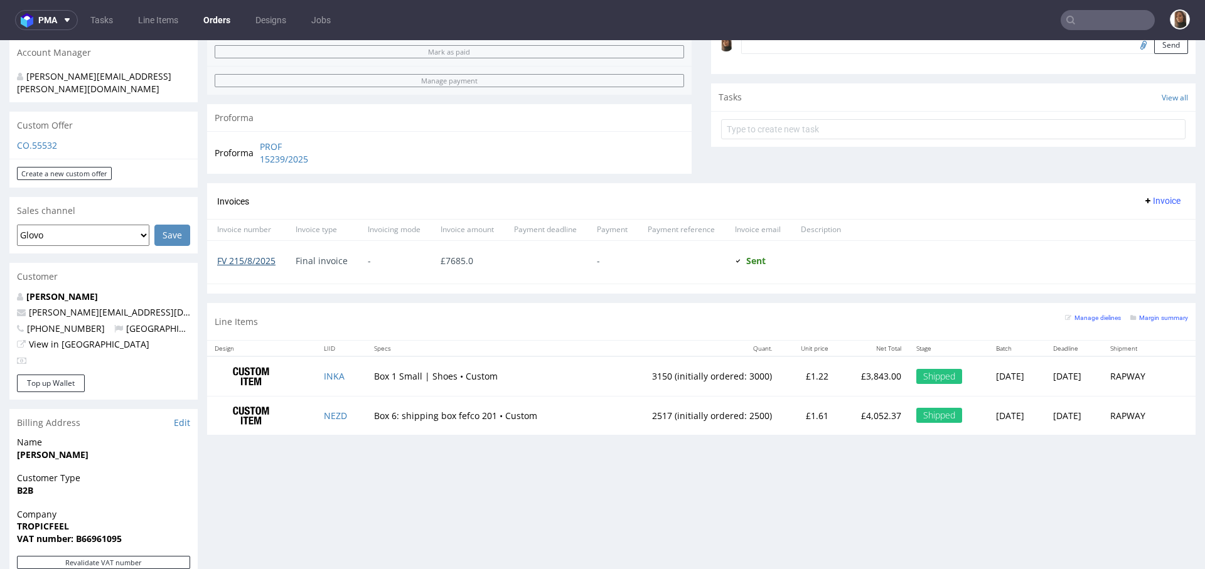
click at [269, 264] on link "FV 215/8/2025" at bounding box center [246, 261] width 58 height 12
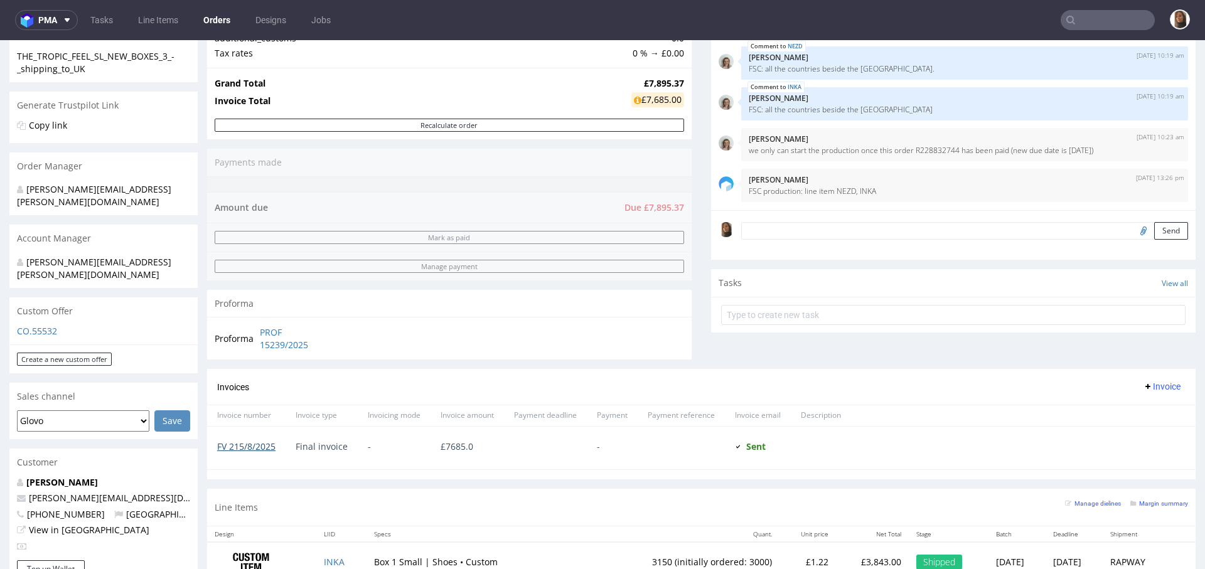
scroll to position [21, 0]
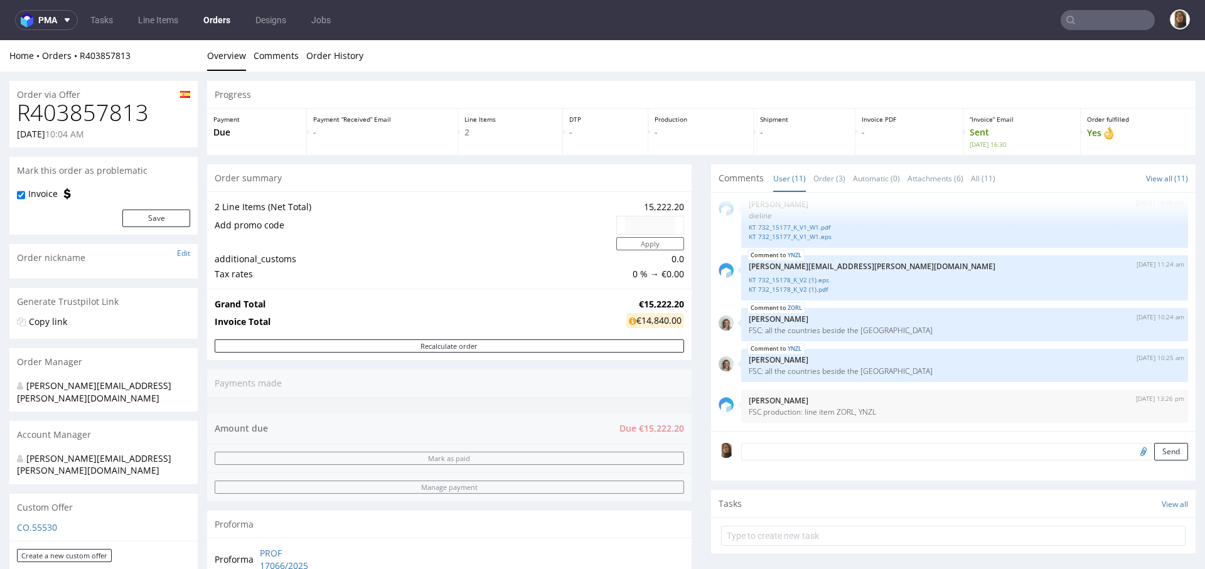
scroll to position [298, 0]
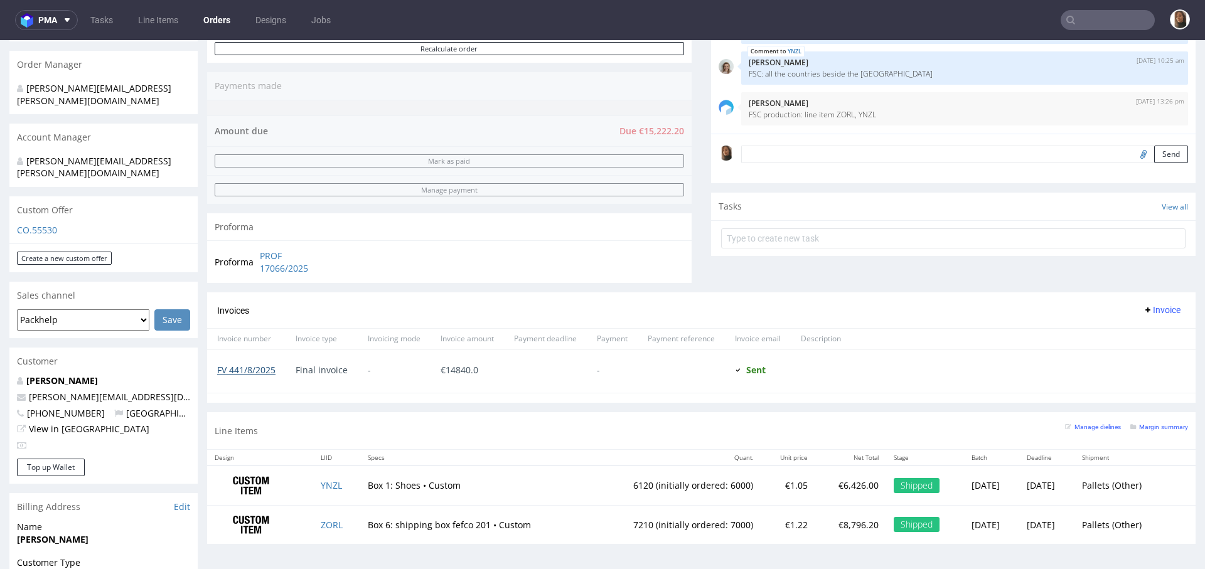
click at [268, 368] on link "FV 441/8/2025" at bounding box center [246, 370] width 58 height 12
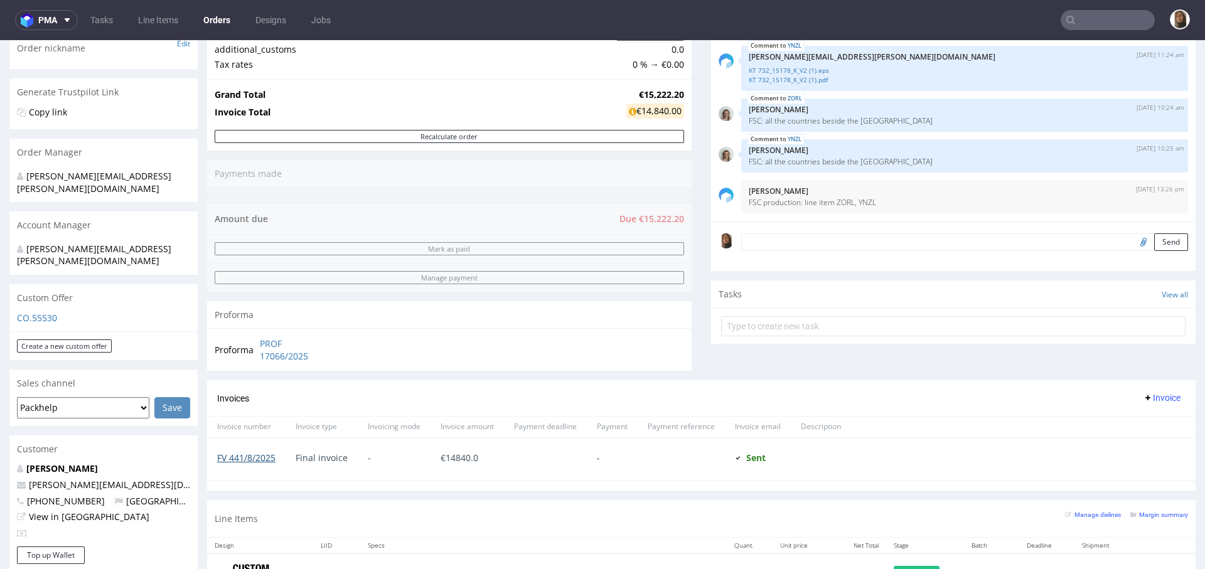
scroll to position [209, 0]
click at [259, 457] on link "FV 441/8/2025" at bounding box center [246, 459] width 58 height 12
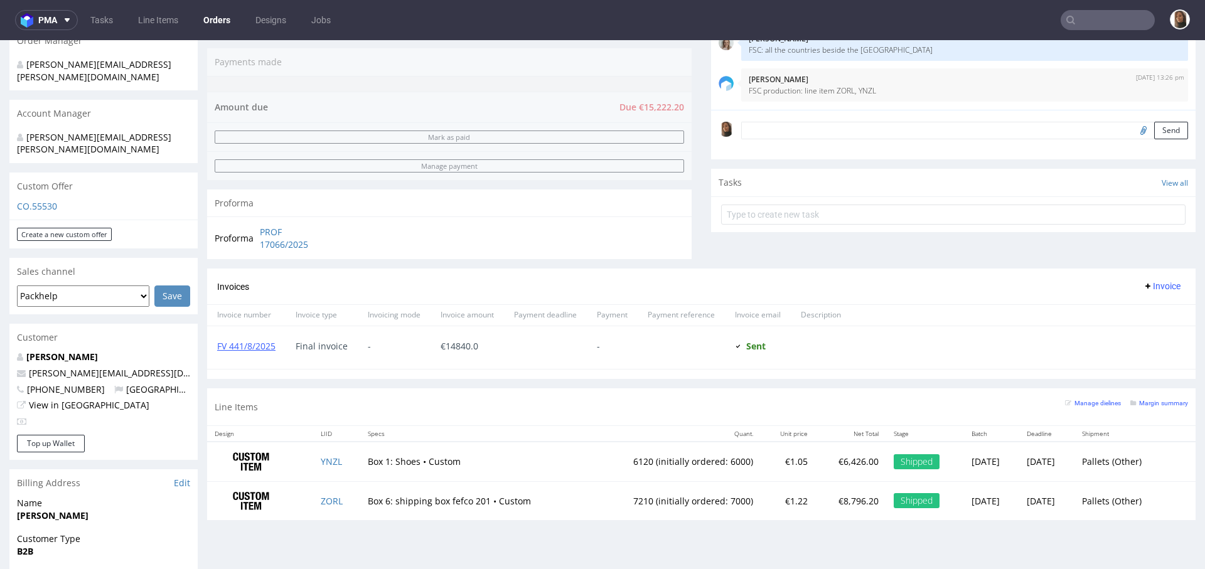
scroll to position [427, 0]
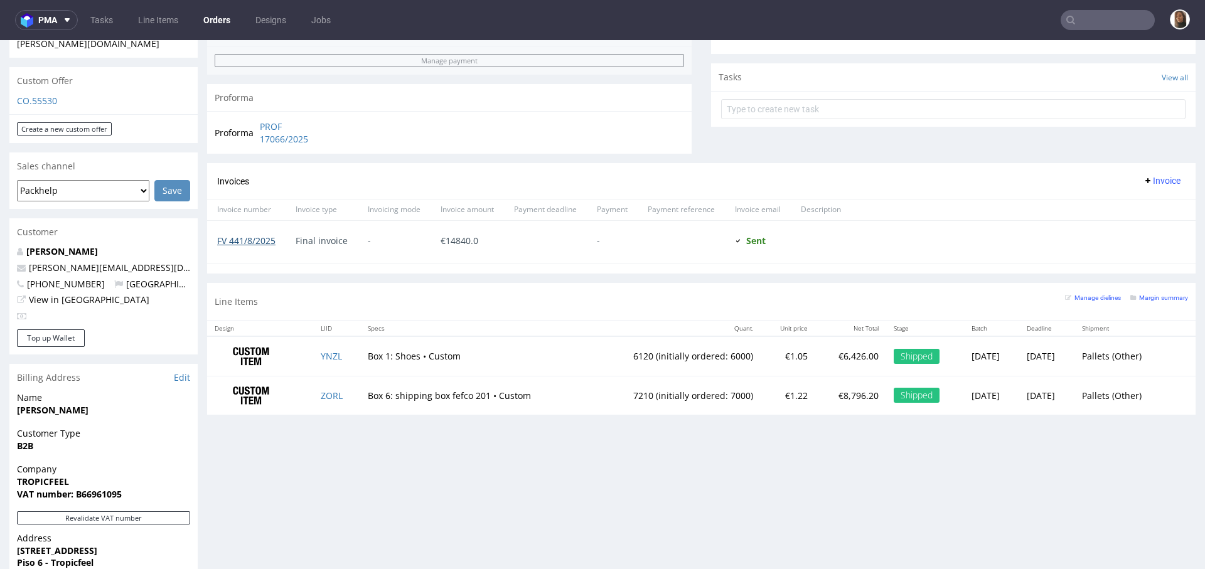
click at [264, 241] on link "FV 441/8/2025" at bounding box center [246, 241] width 58 height 12
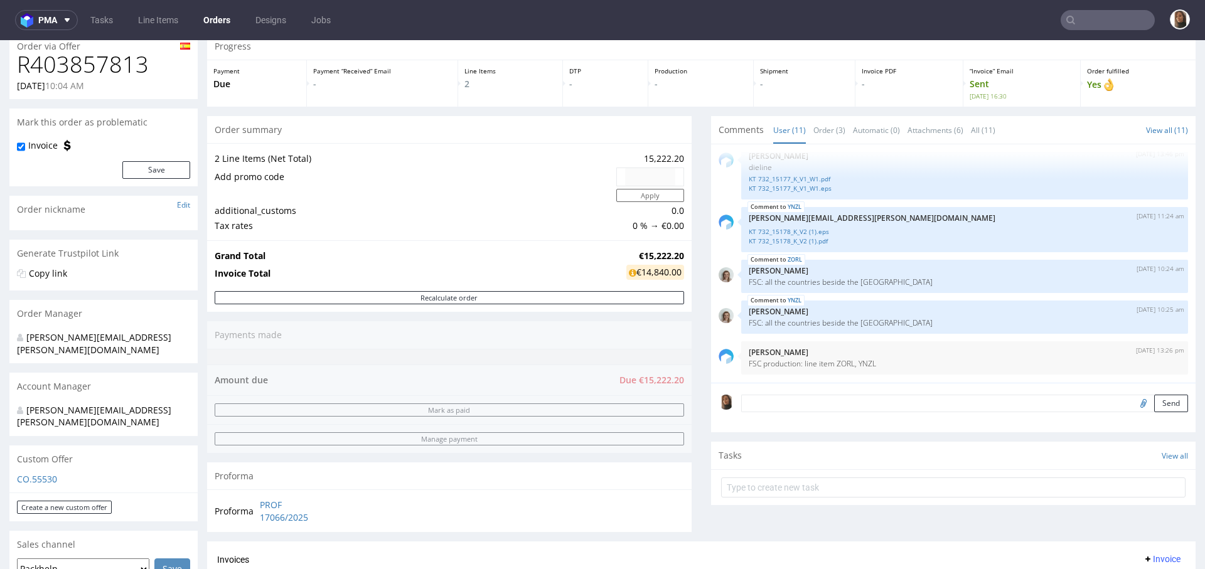
scroll to position [329, 0]
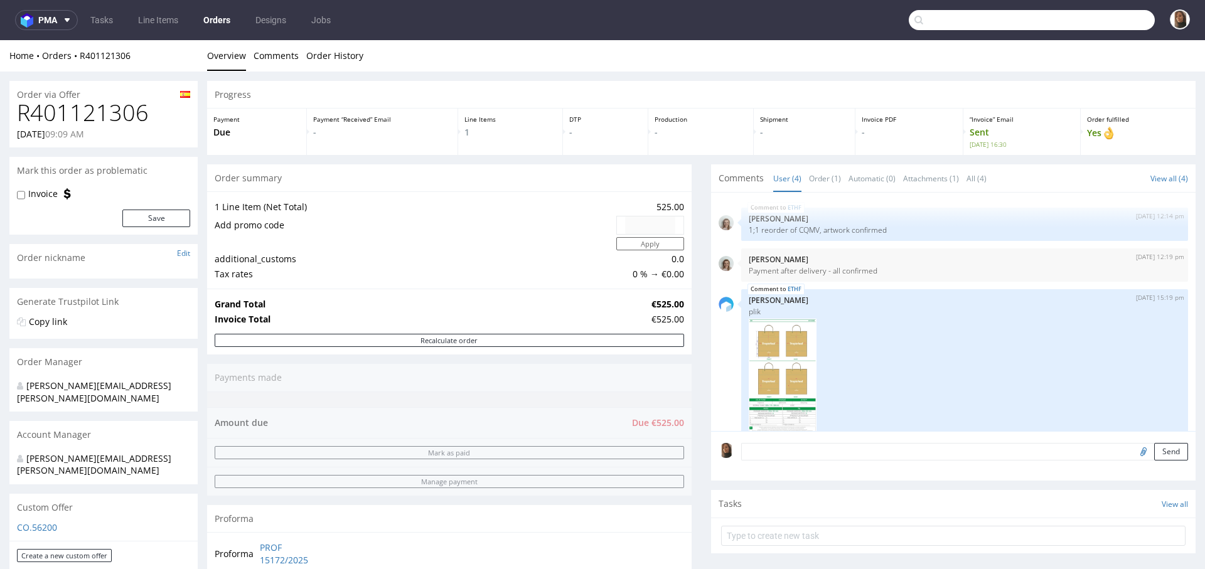
click at [1112, 28] on input "text" at bounding box center [1032, 20] width 246 height 20
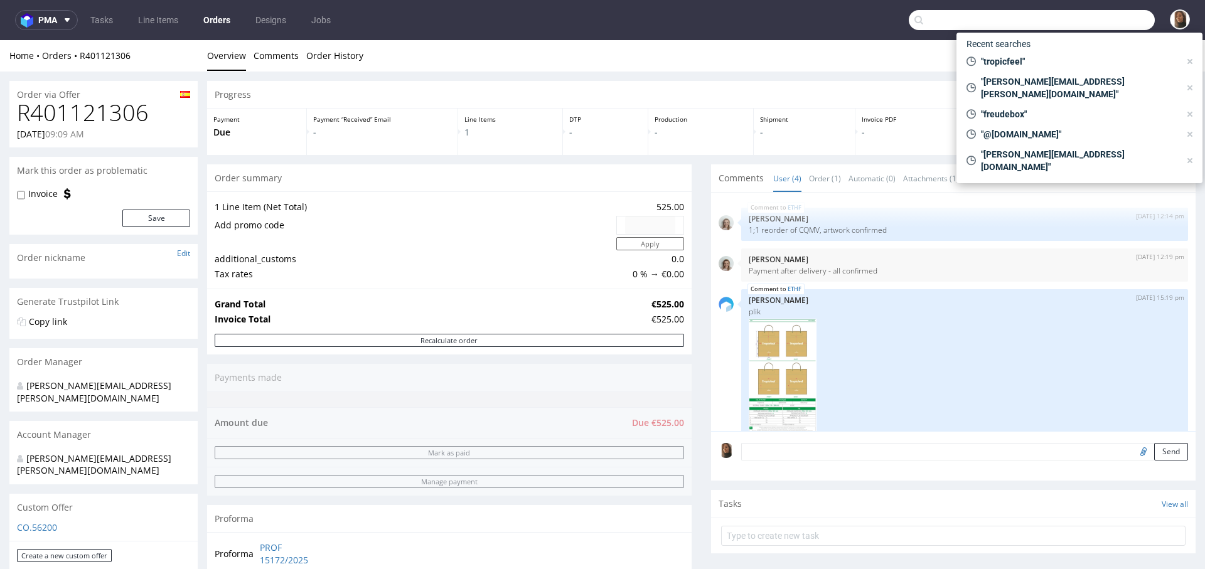
click at [571, 271] on td "Tax rates" at bounding box center [414, 274] width 399 height 15
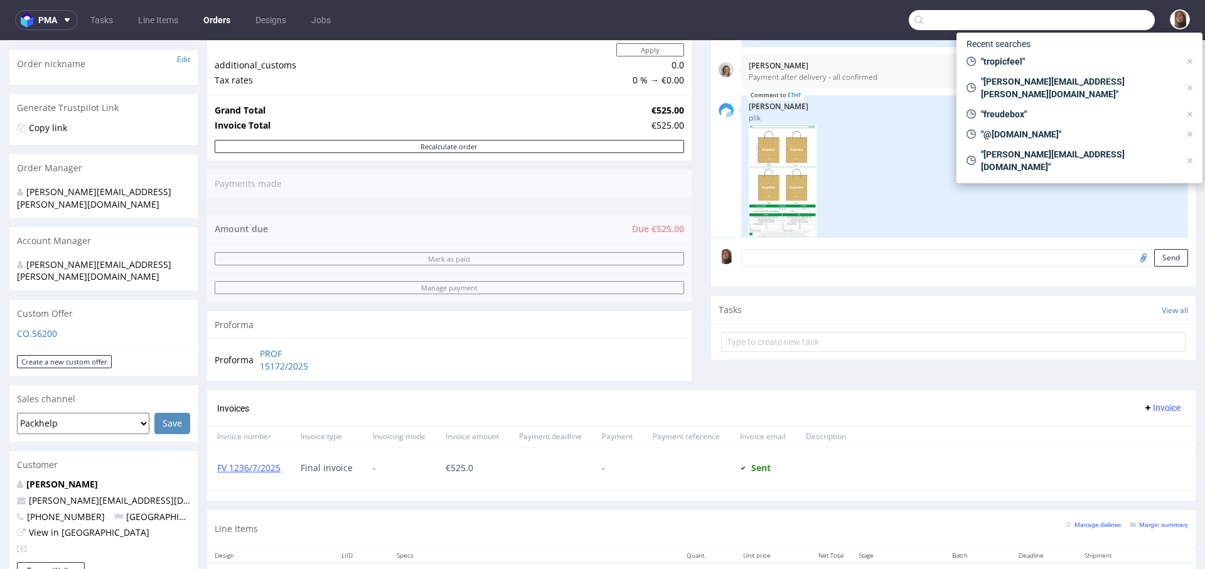
scroll to position [287, 0]
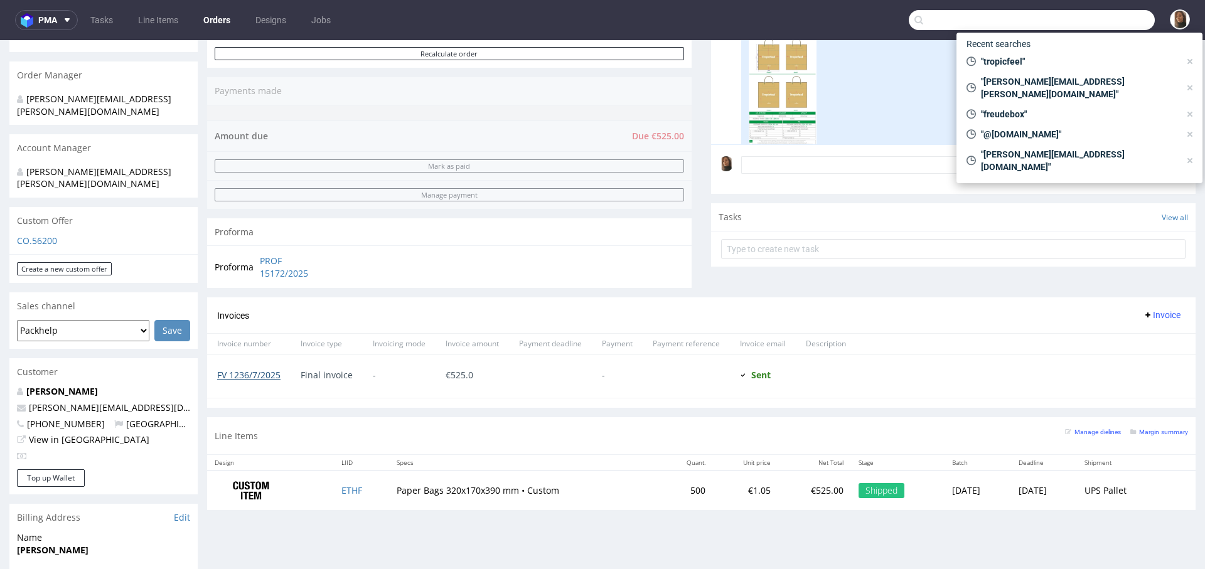
click at [275, 369] on link "FV 1236/7/2025" at bounding box center [248, 375] width 63 height 12
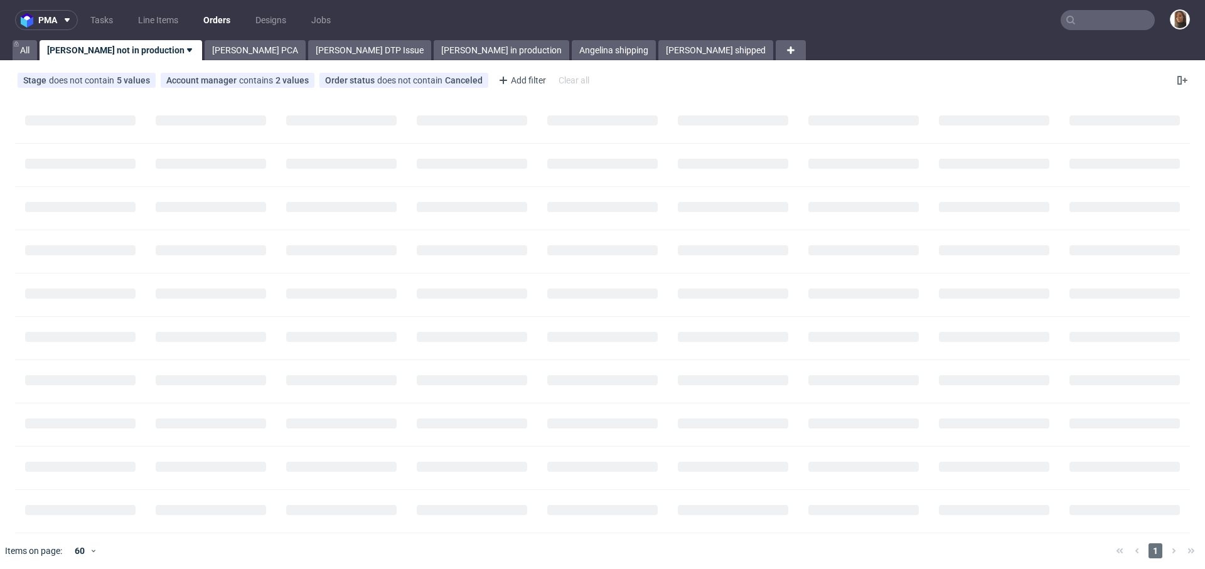
click at [1098, 9] on nav "pma Tasks Line Items Orders Designs Jobs" at bounding box center [602, 20] width 1205 height 40
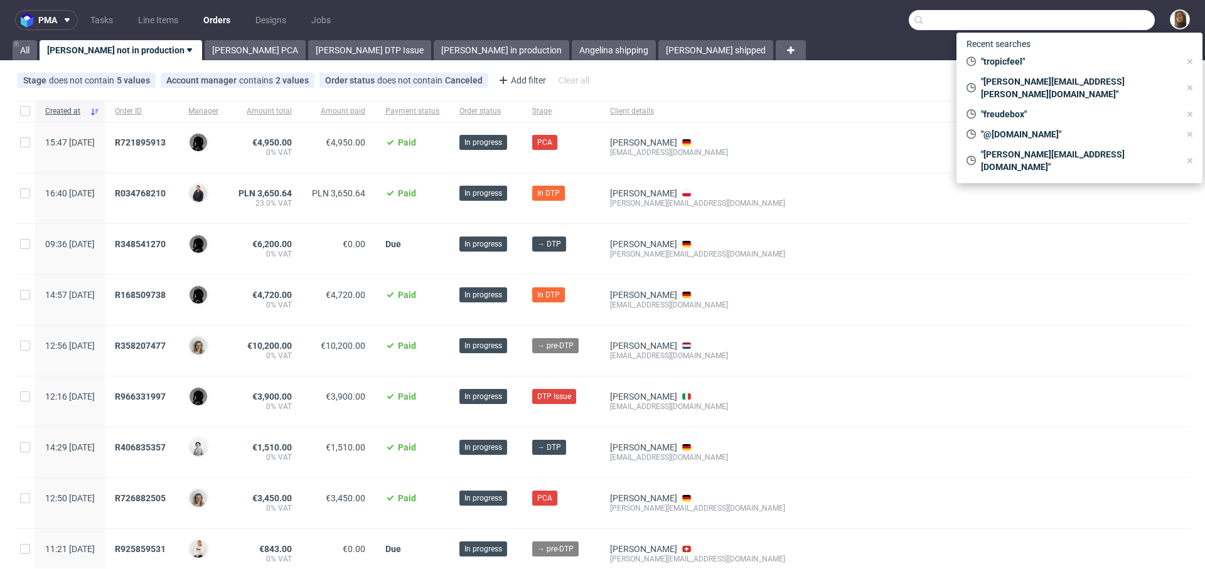
click at [1103, 27] on input "text" at bounding box center [1032, 20] width 246 height 20
paste input "Ocean Cleaning Sweden"
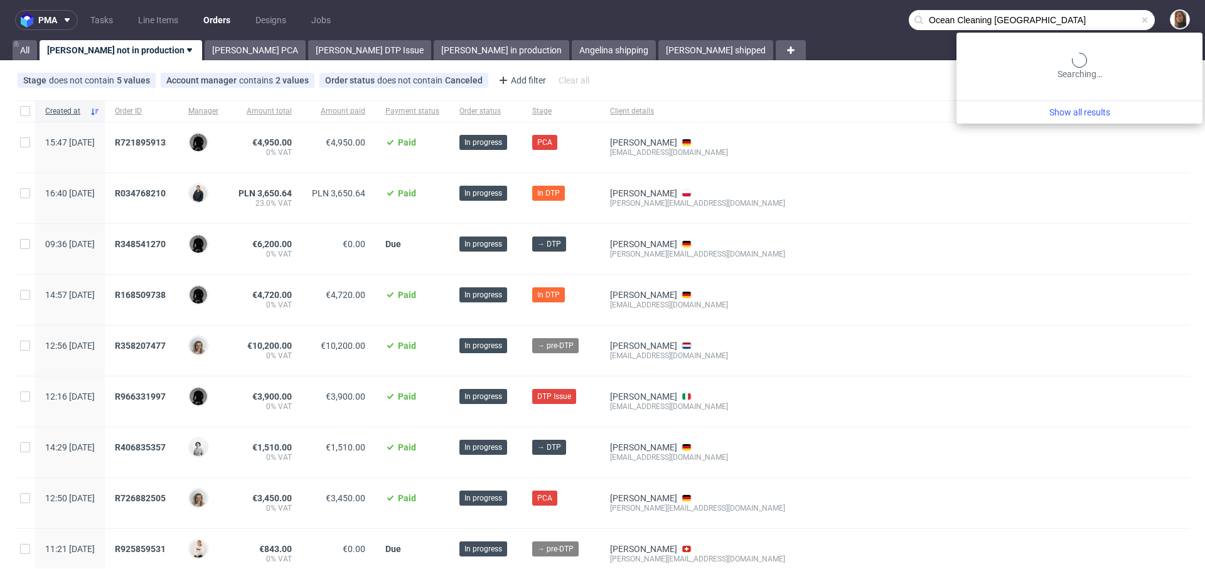
type input "Ocean Cleaning Sweden"
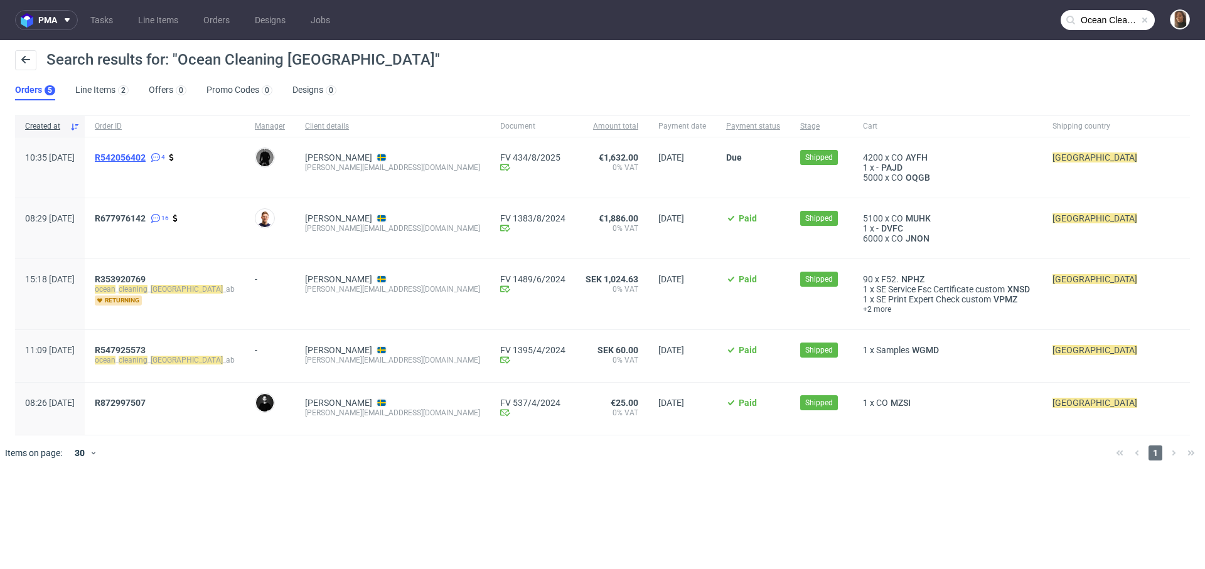
click at [146, 153] on span "R542056402" at bounding box center [120, 158] width 51 height 10
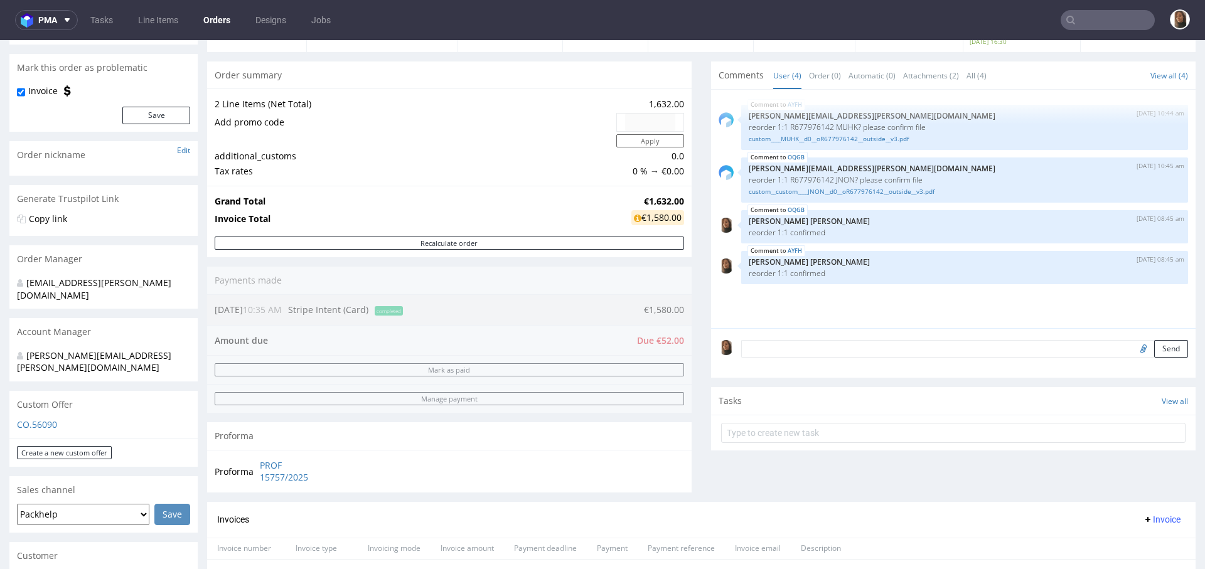
scroll to position [269, 0]
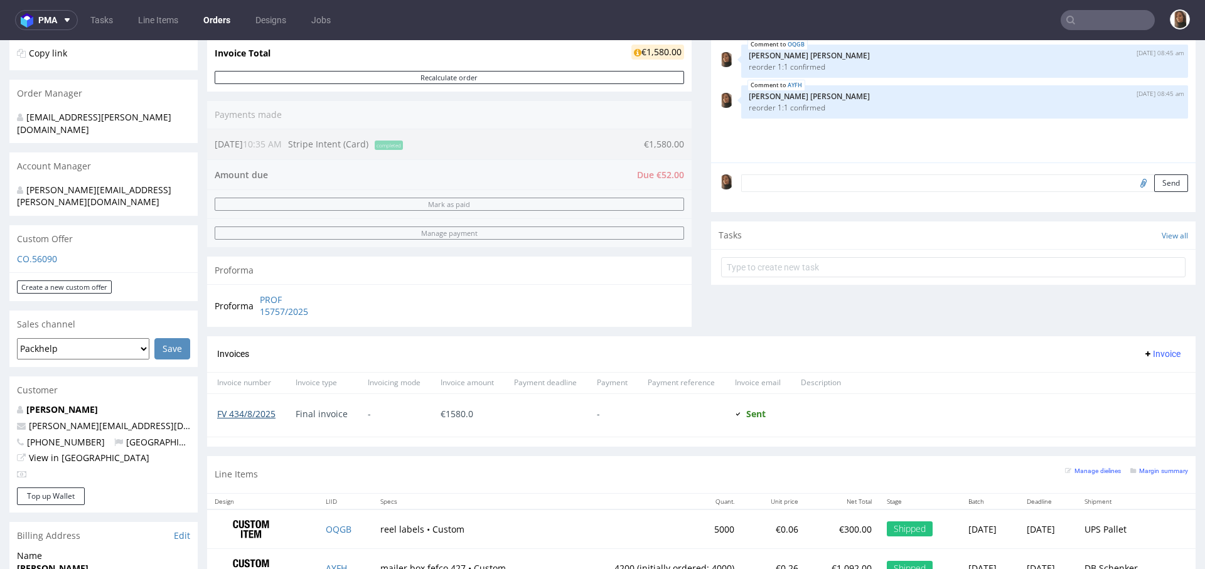
click at [254, 411] on link "FV 434/8/2025" at bounding box center [246, 414] width 58 height 12
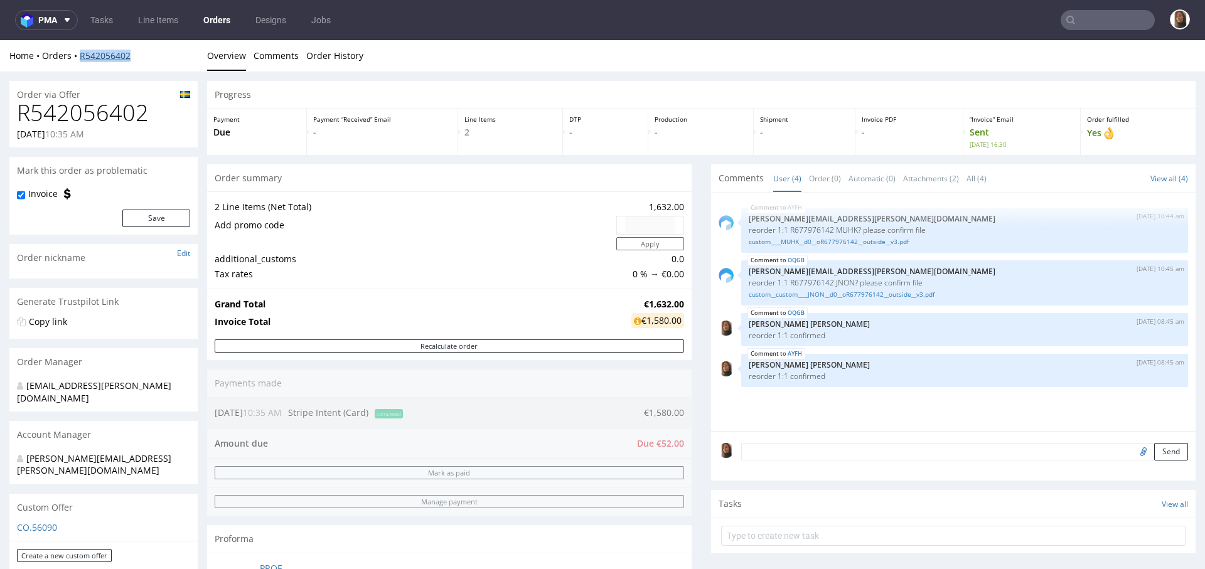
copy link "R542056402"
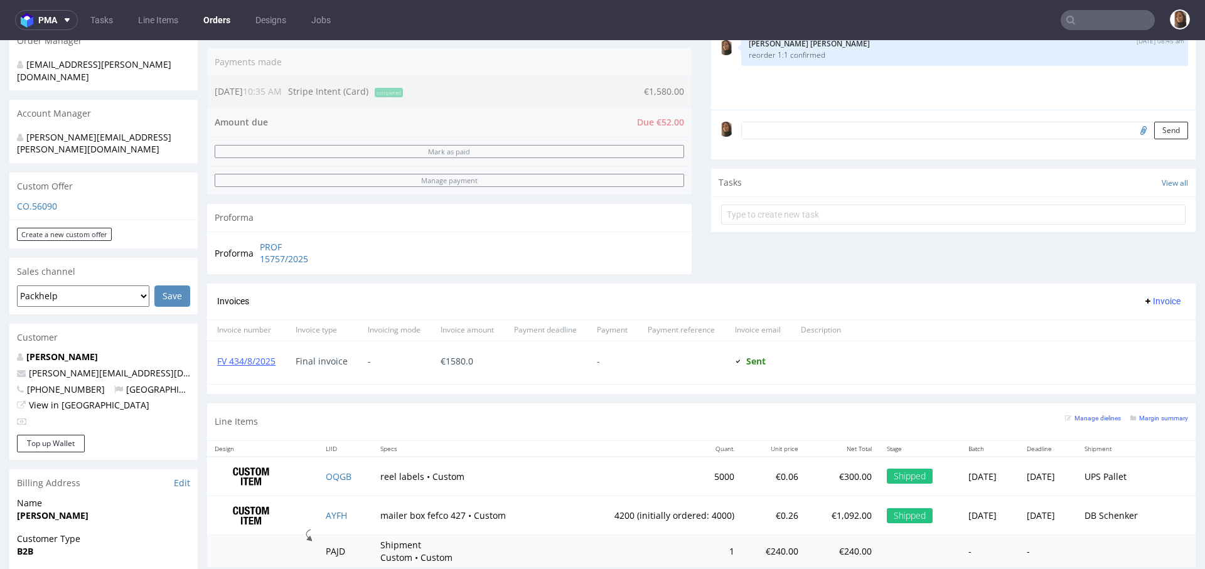
scroll to position [325, 0]
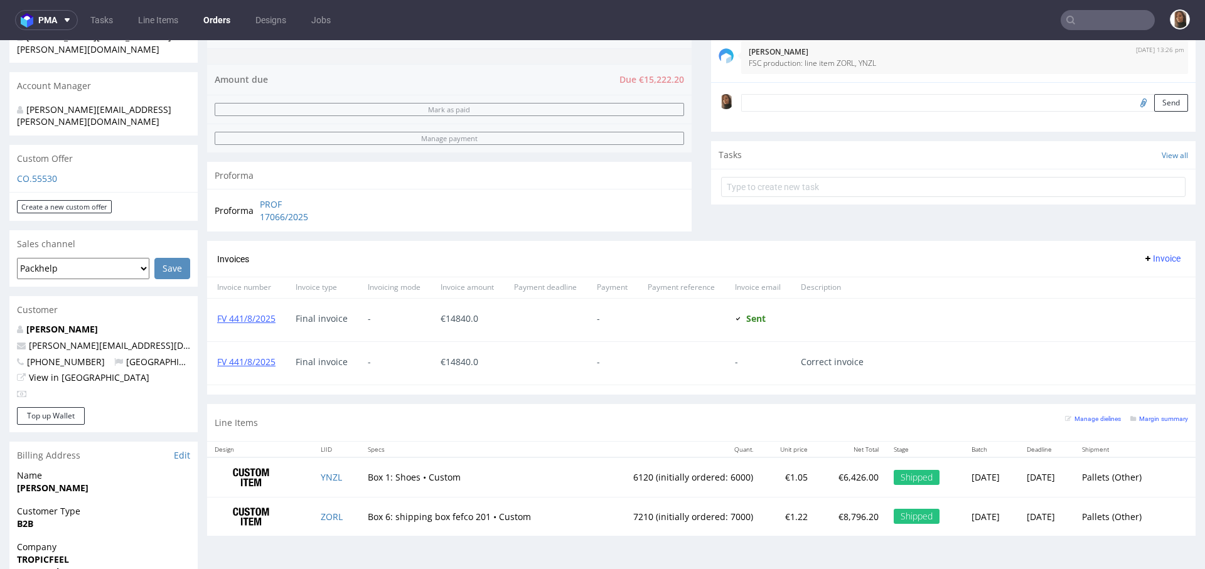
scroll to position [388, 0]
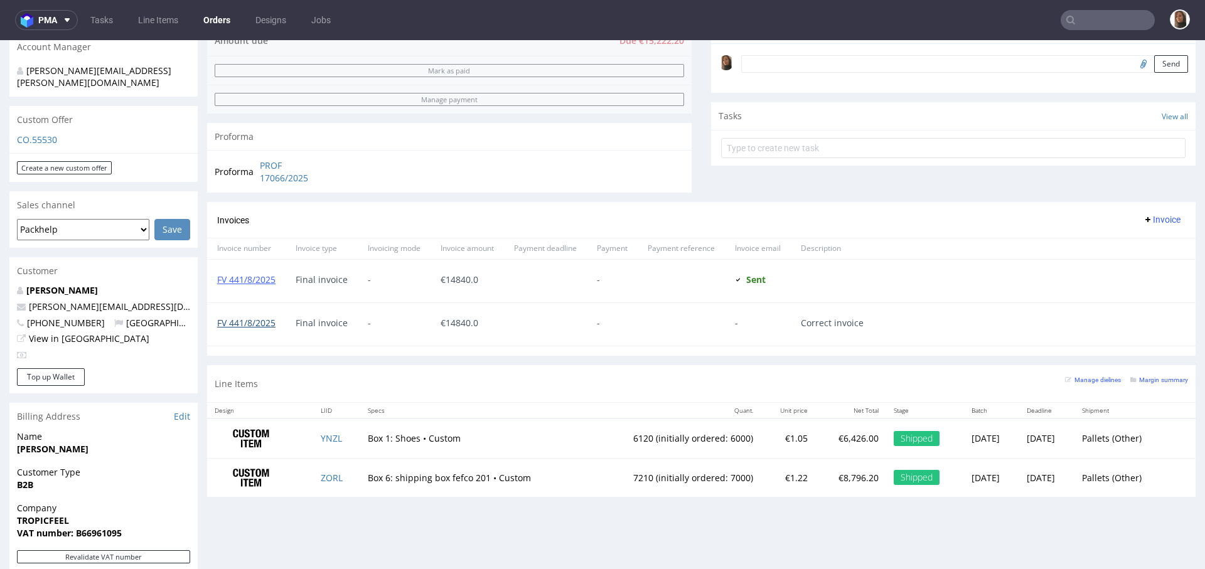
click at [265, 321] on link "FV 441/8/2025" at bounding box center [246, 323] width 58 height 12
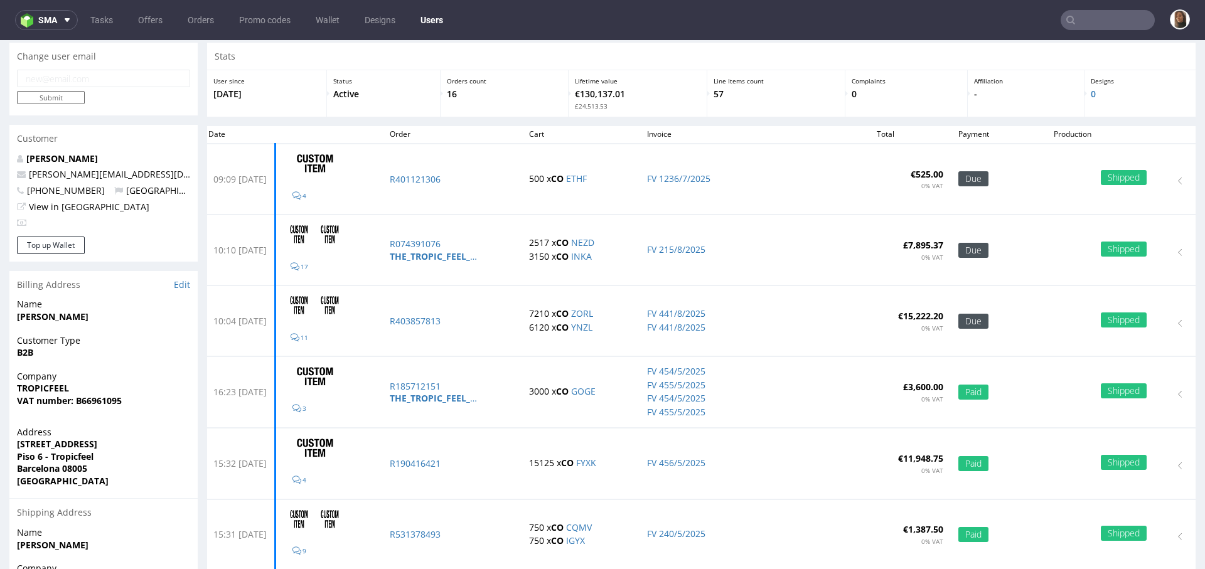
scroll to position [40, 0]
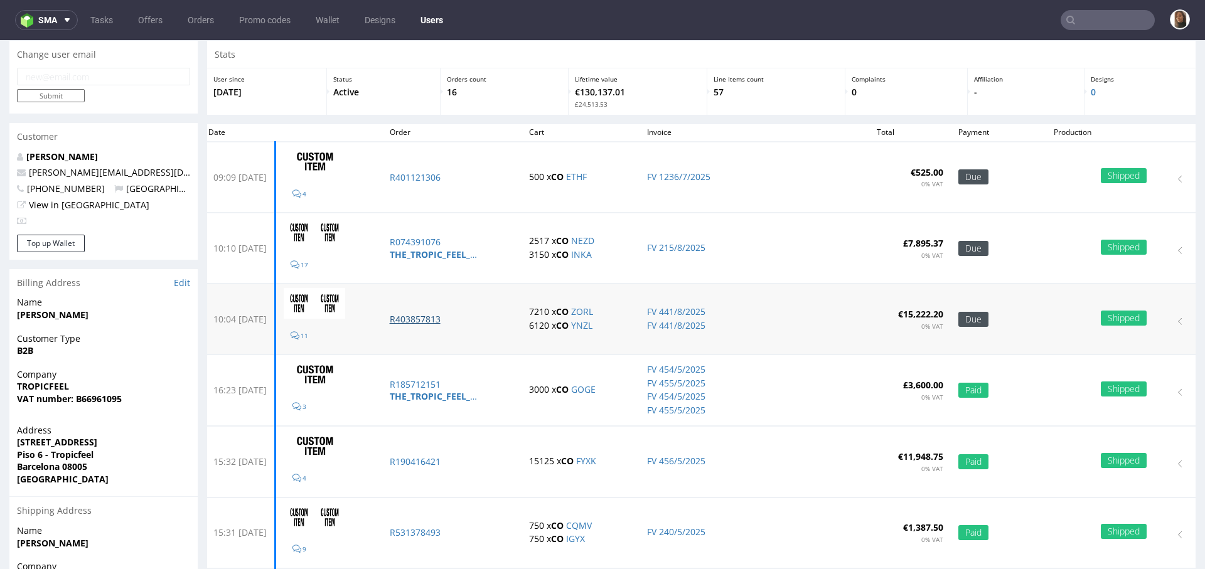
click at [454, 321] on p "R403857813" at bounding box center [452, 319] width 124 height 13
click at [456, 239] on p "R074391076" at bounding box center [452, 242] width 124 height 13
click at [460, 173] on p "R401121306" at bounding box center [452, 177] width 124 height 13
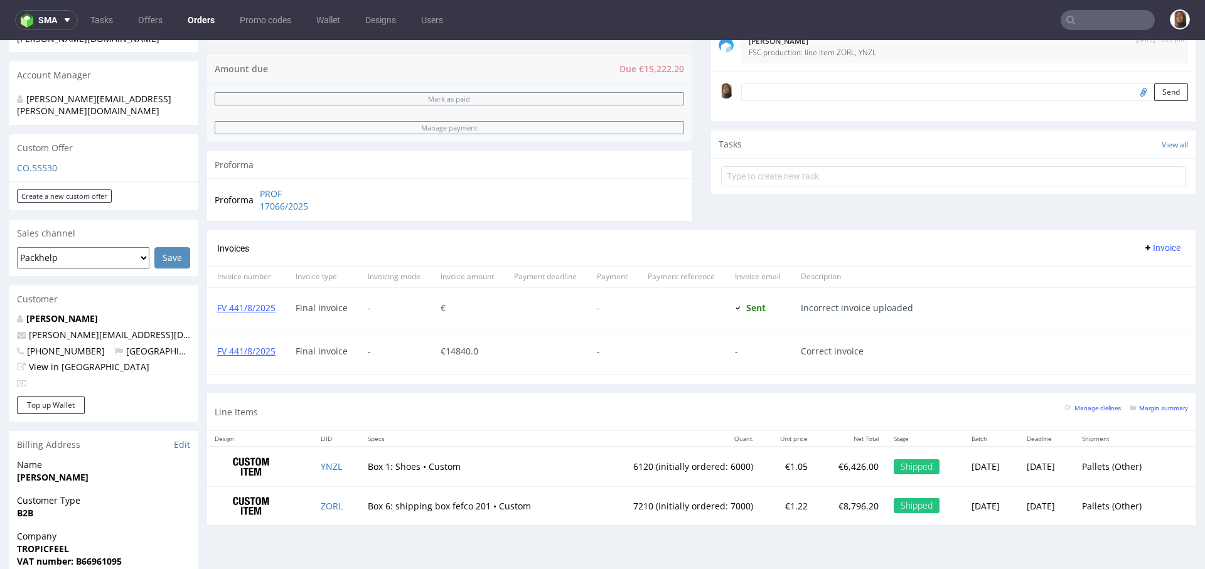
scroll to position [387, 0]
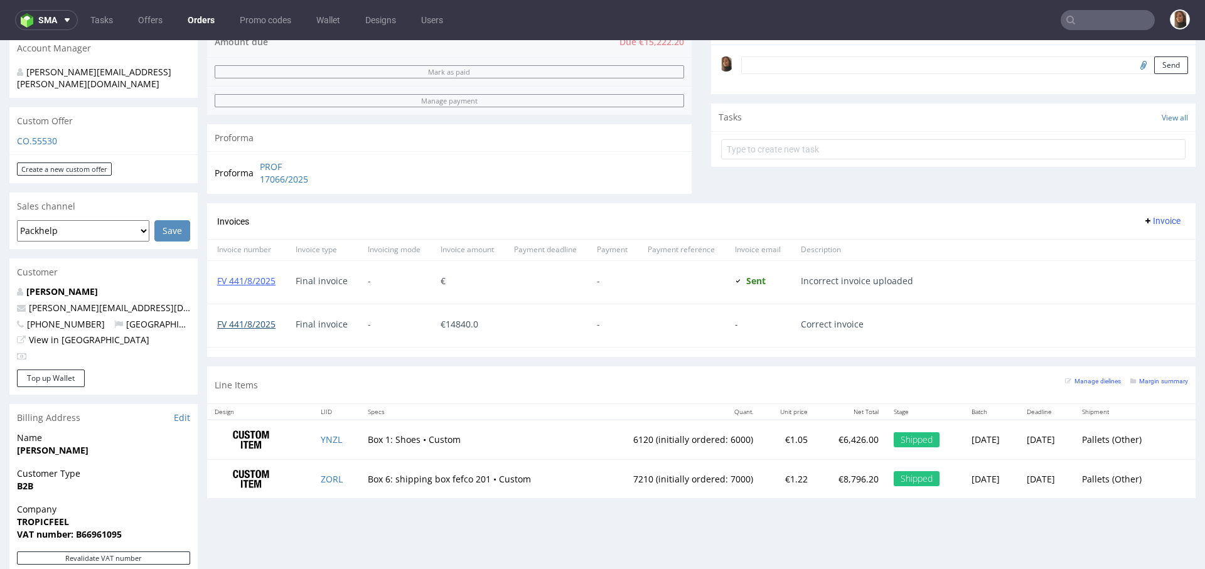
click at [241, 325] on link "FV 441/8/2025" at bounding box center [246, 324] width 58 height 12
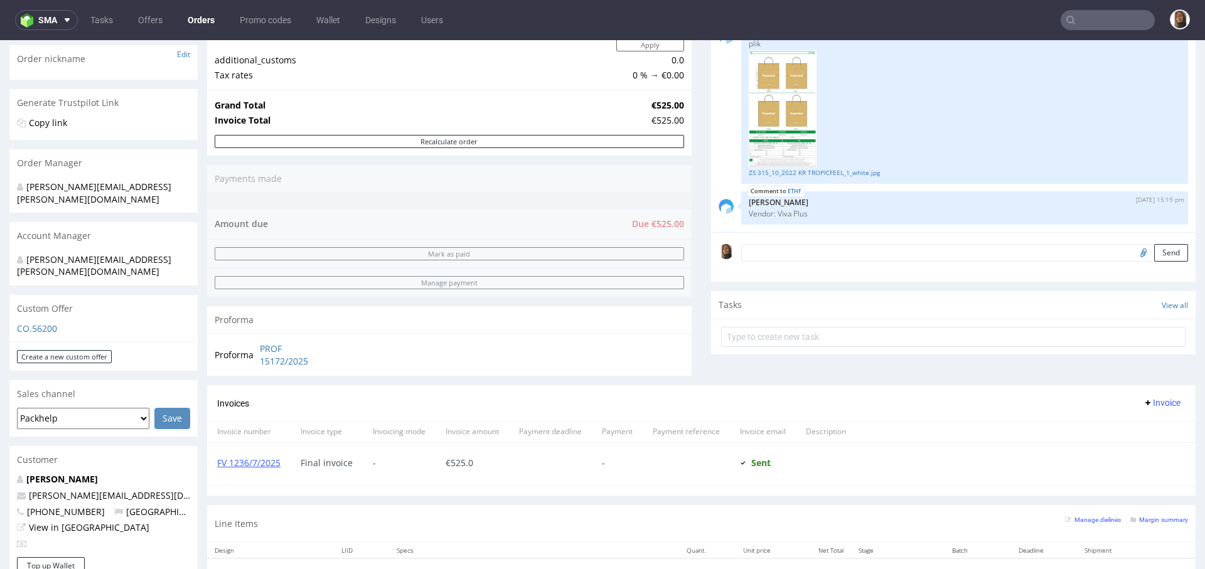
scroll to position [552, 0]
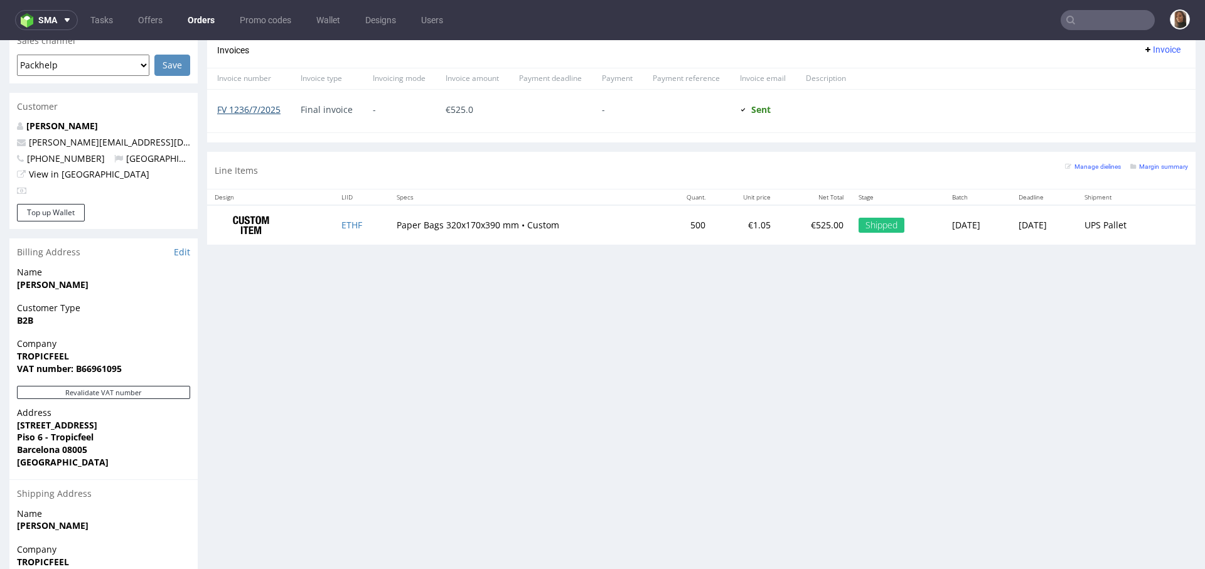
click at [255, 104] on link "FV 1236/7/2025" at bounding box center [248, 110] width 63 height 12
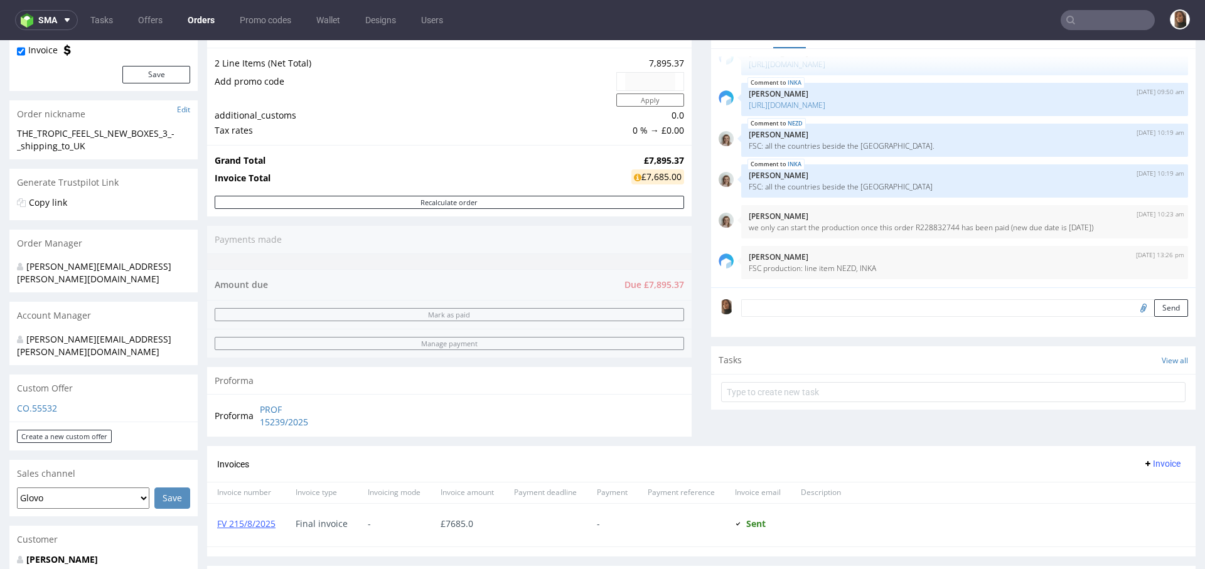
scroll to position [421, 0]
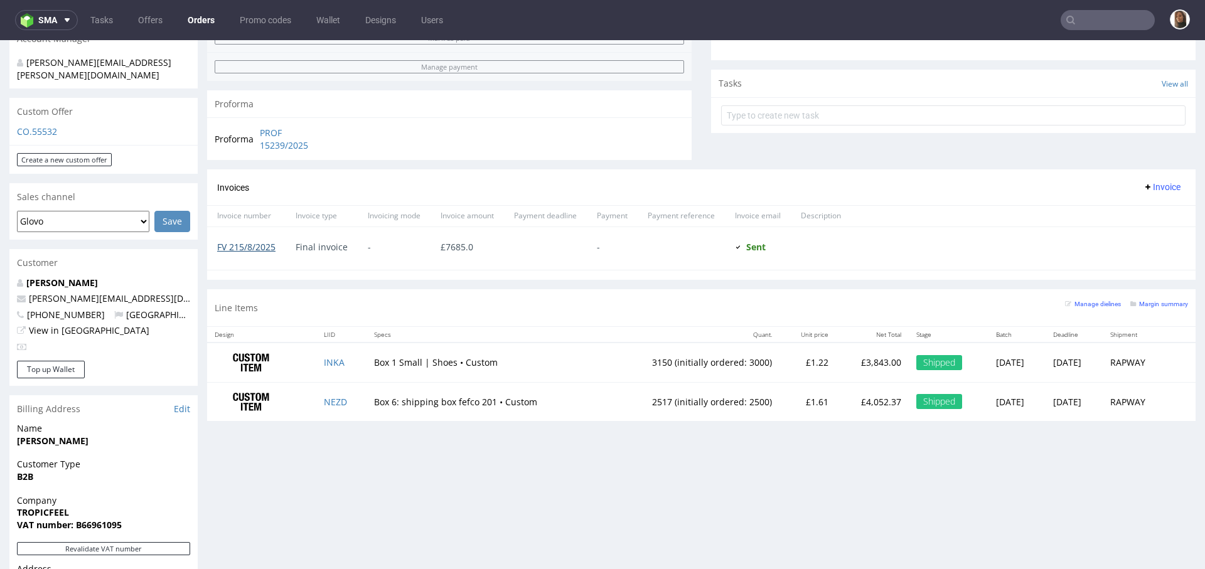
click at [255, 248] on link "FV 215/8/2025" at bounding box center [246, 247] width 58 height 12
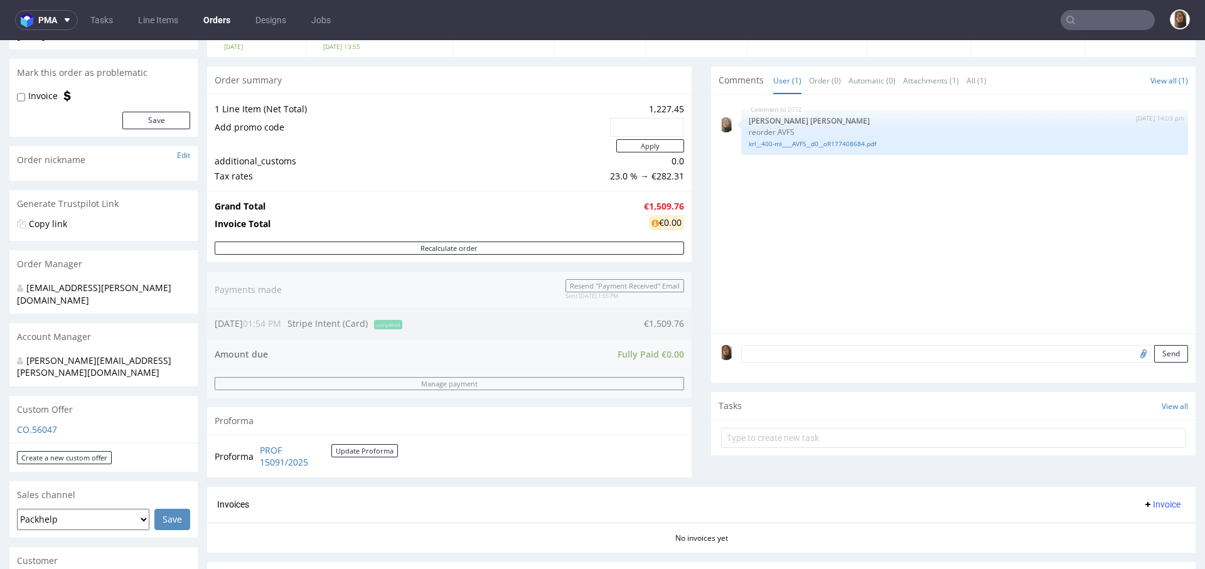
scroll to position [87, 0]
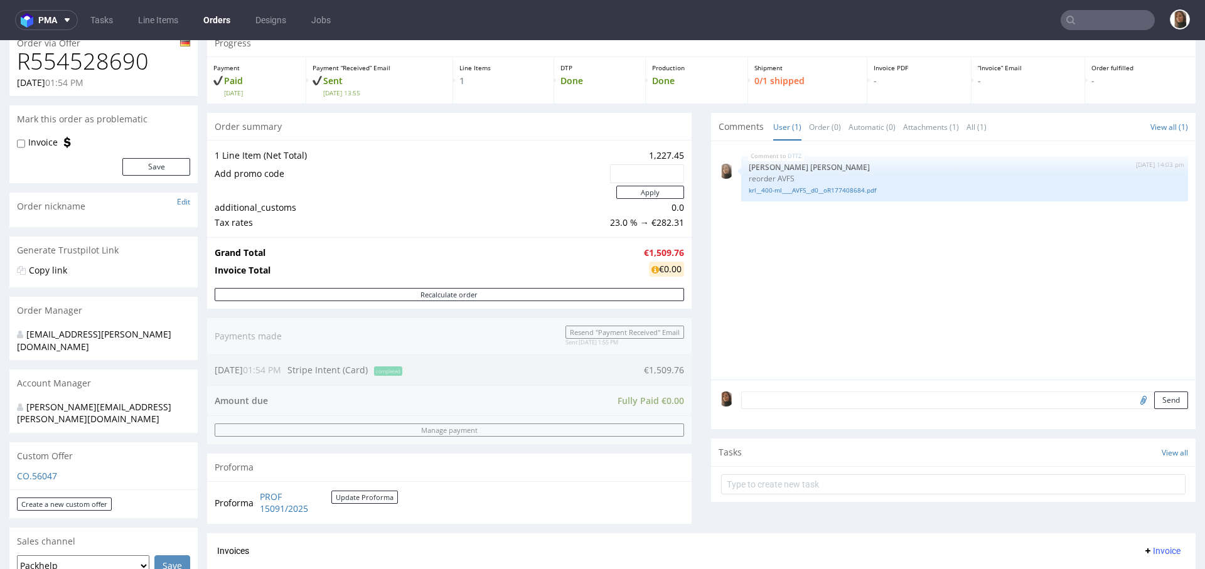
click at [137, 64] on h1 "R554528690" at bounding box center [103, 61] width 173 height 25
copy h1 "R554528690"
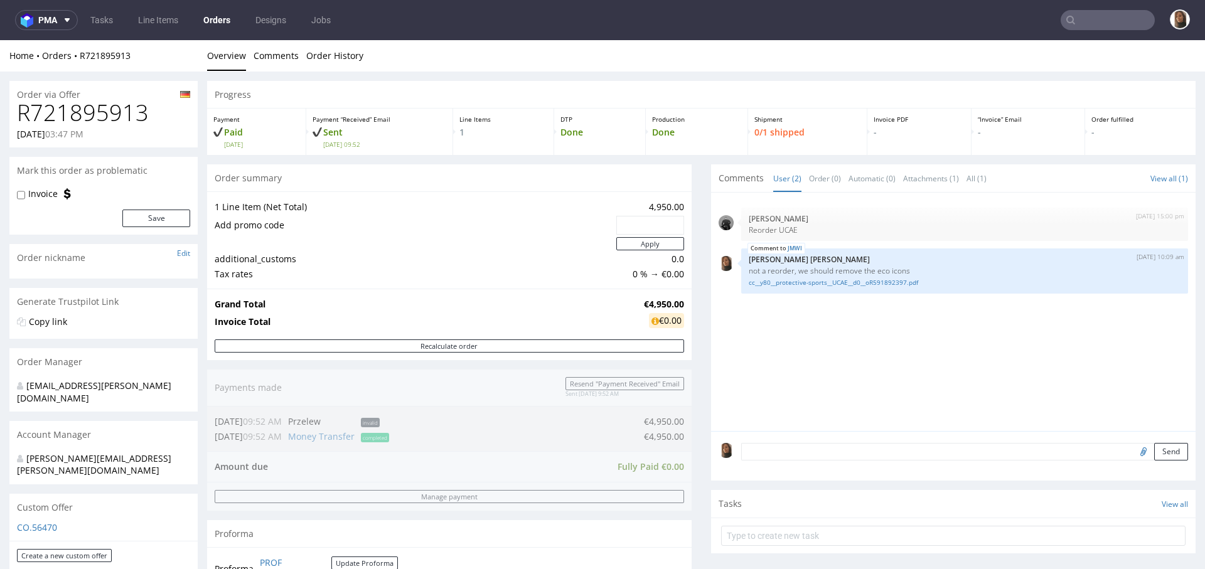
scroll to position [478, 0]
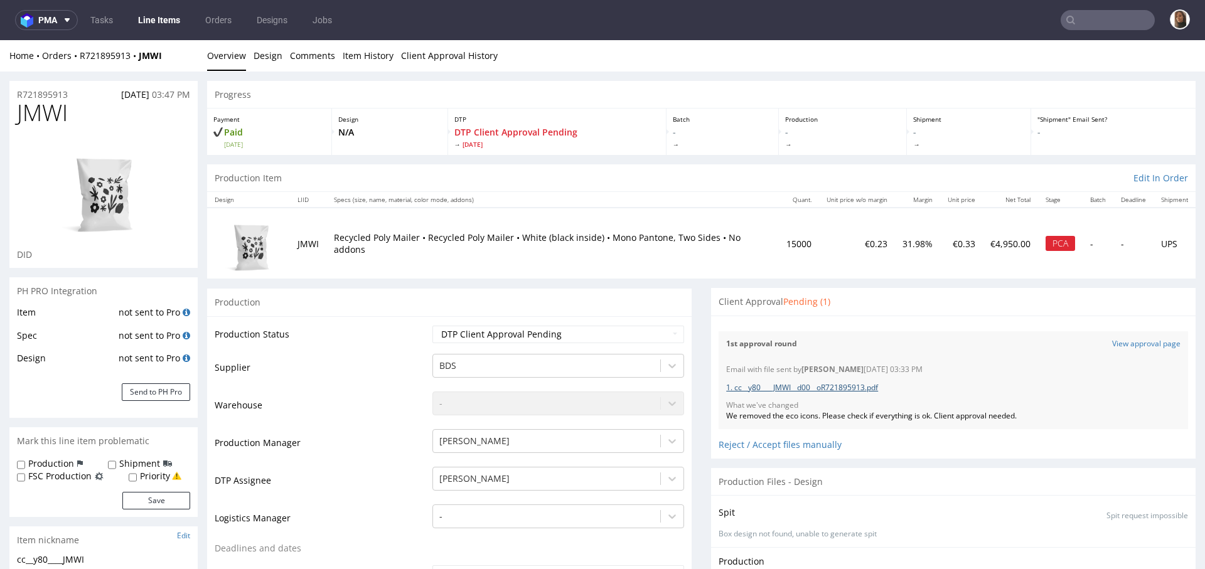
click at [847, 385] on link "1. cc__y80____JMWI__d00__oR721895913.pdf" at bounding box center [802, 387] width 152 height 11
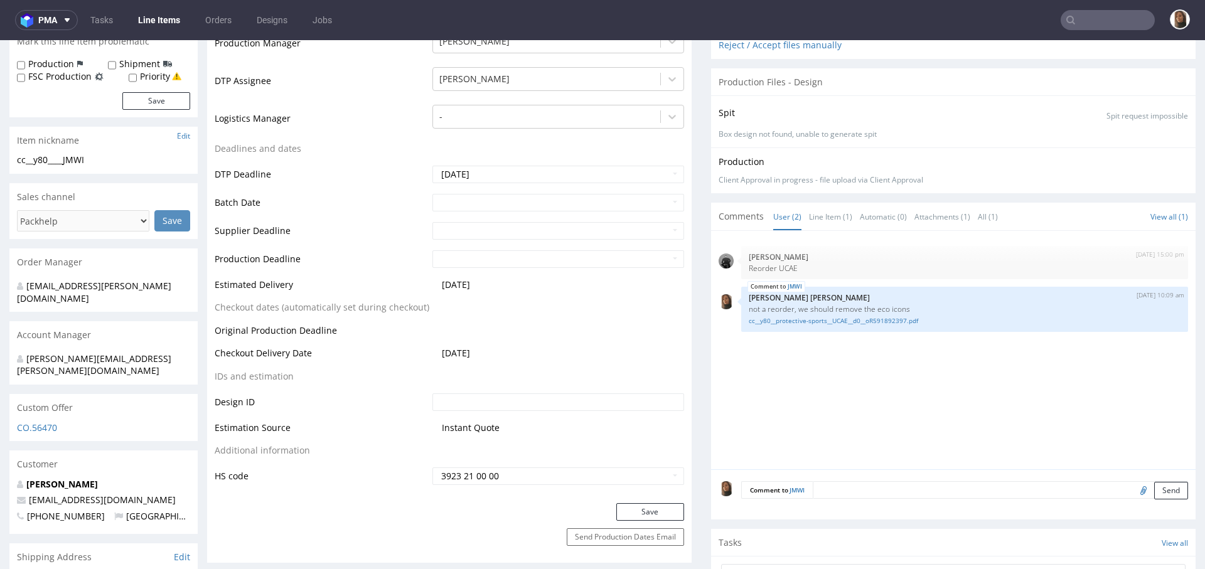
scroll to position [559, 0]
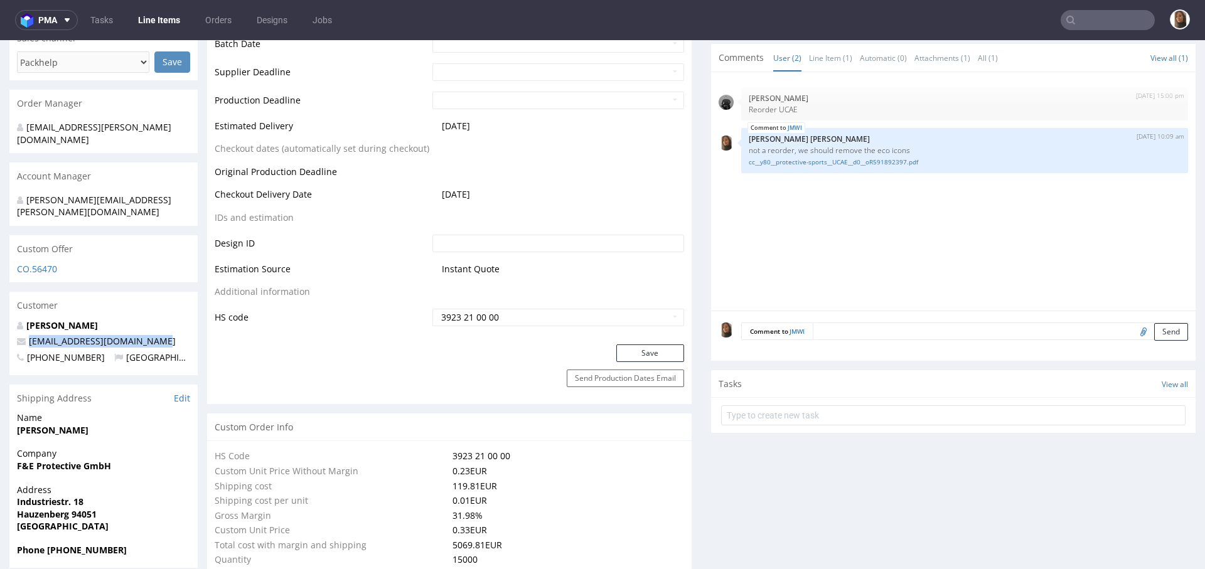
drag, startPoint x: 162, startPoint y: 318, endPoint x: 14, endPoint y: 318, distance: 148.1
click at [13, 320] on div "[PERSON_NAME] [EMAIL_ADDRESS][DOMAIN_NAME] [PHONE_NUMBER] [GEOGRAPHIC_DATA]" at bounding box center [103, 348] width 188 height 56
copy span "[EMAIL_ADDRESS][DOMAIN_NAME]"
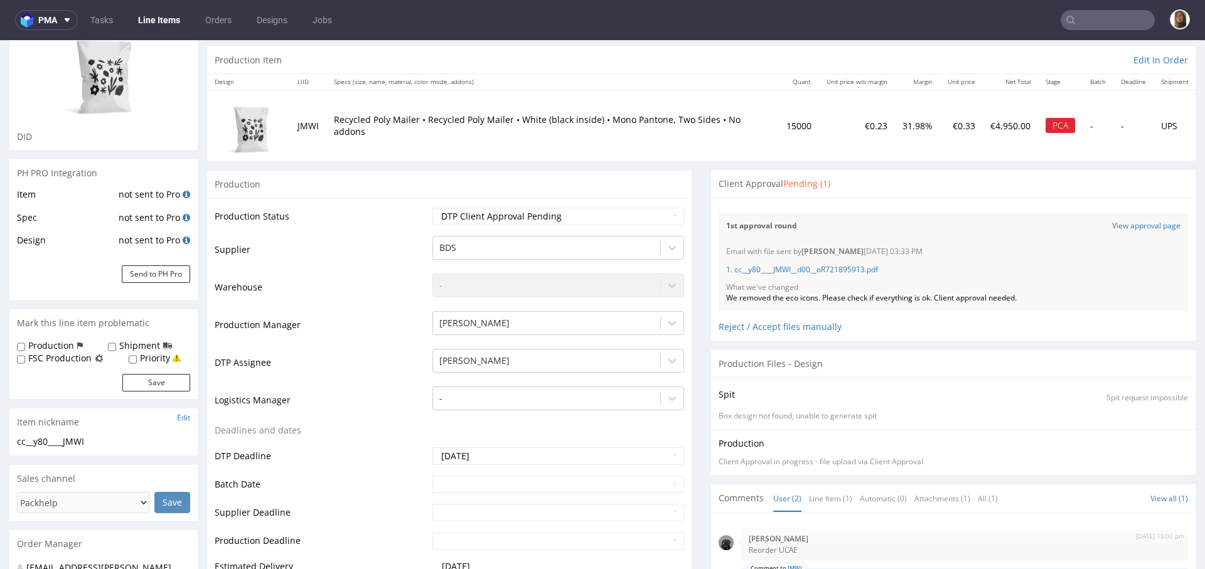
scroll to position [0, 0]
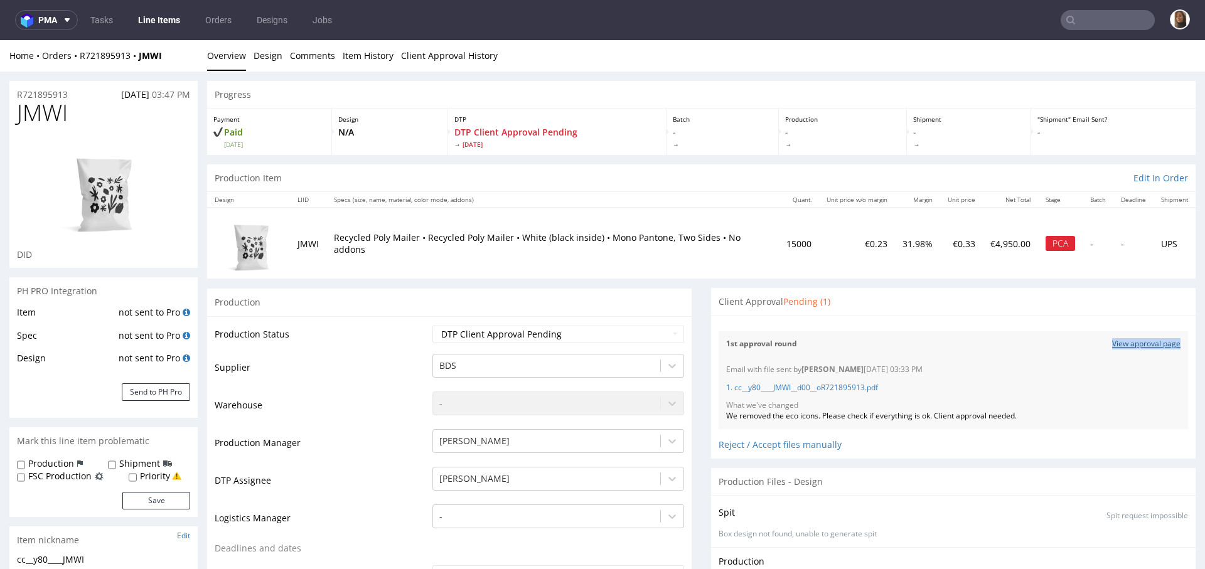
copy link "View approval page"
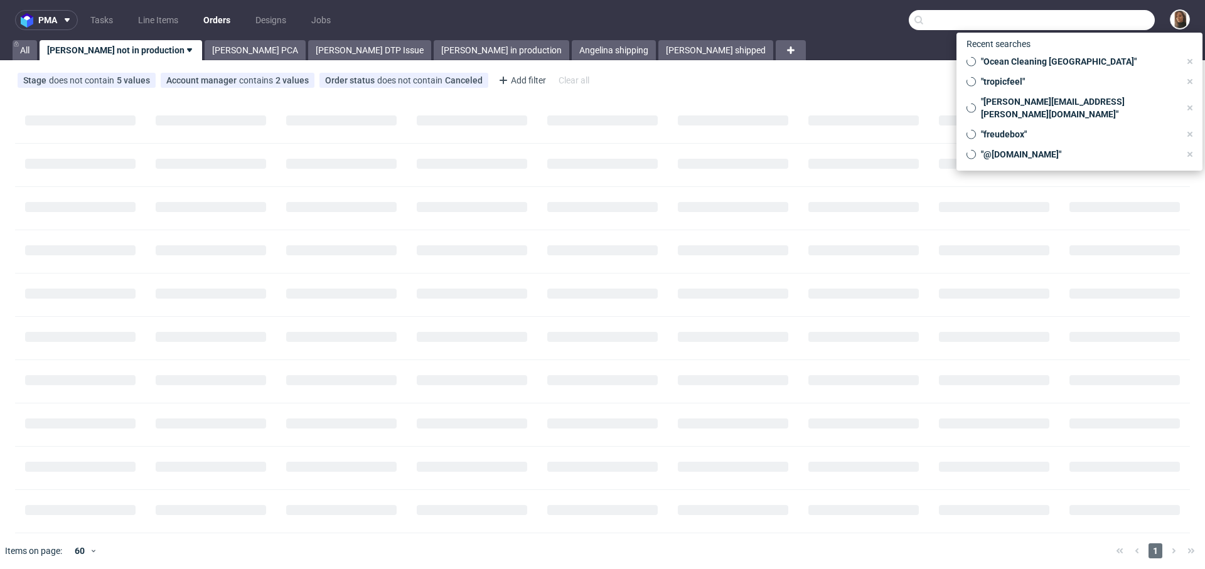
click at [1112, 23] on input "text" at bounding box center [1032, 20] width 246 height 20
paste input "[PERSON_NAME][EMAIL_ADDRESS][PERSON_NAME][DOMAIN_NAME]"
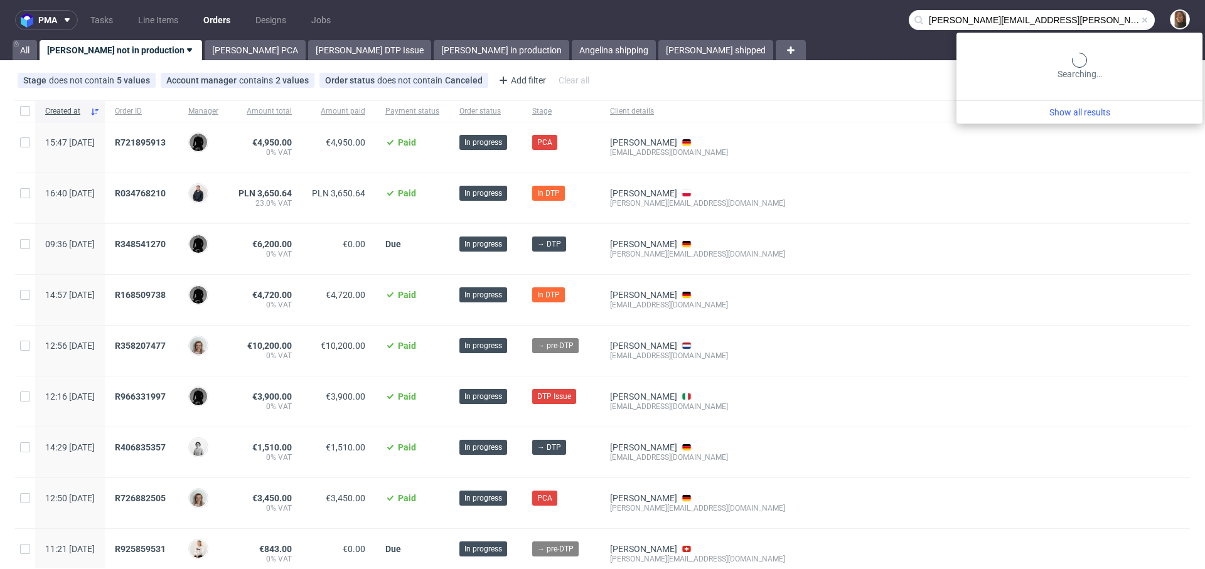
type input "[PERSON_NAME][EMAIL_ADDRESS][PERSON_NAME][DOMAIN_NAME]"
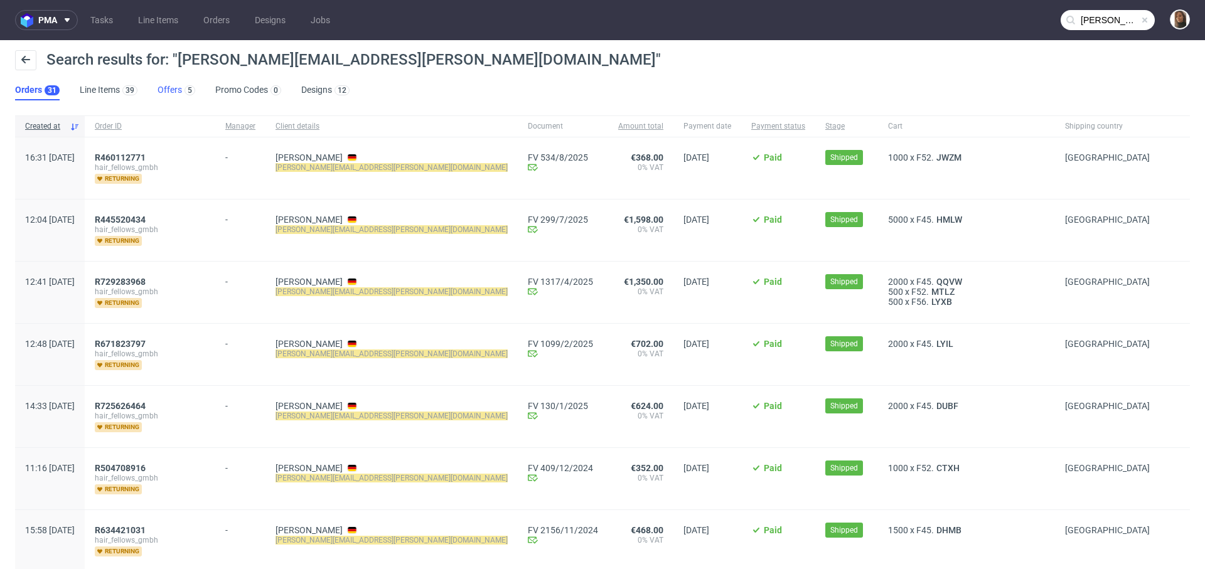
click at [175, 90] on link "Offers 5" at bounding box center [177, 90] width 38 height 20
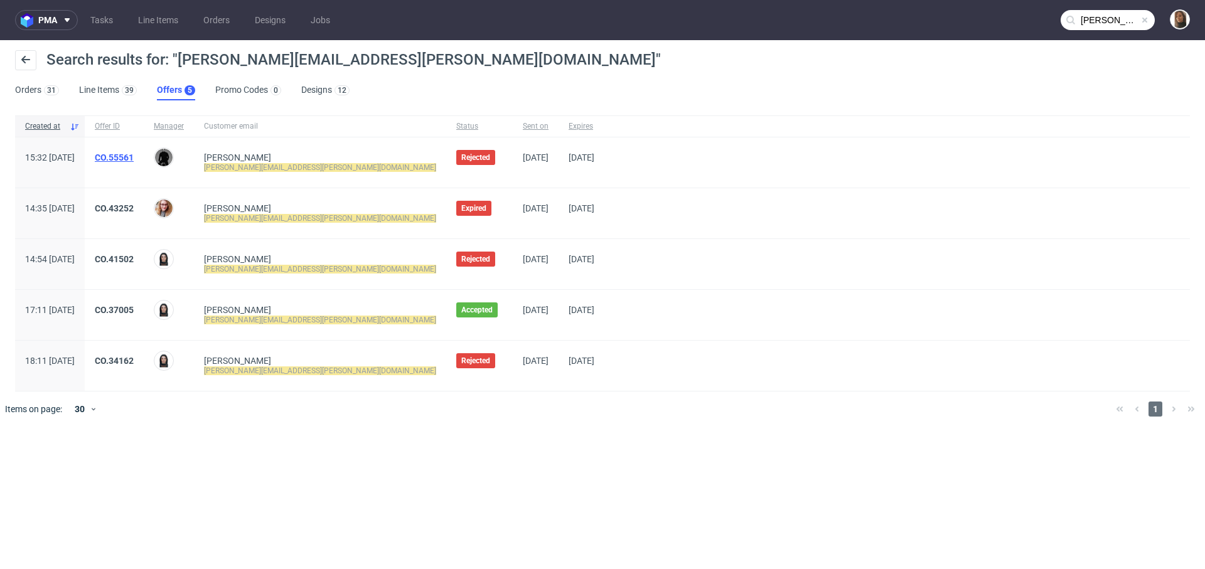
click at [134, 161] on link "CO.55561" at bounding box center [114, 158] width 39 height 10
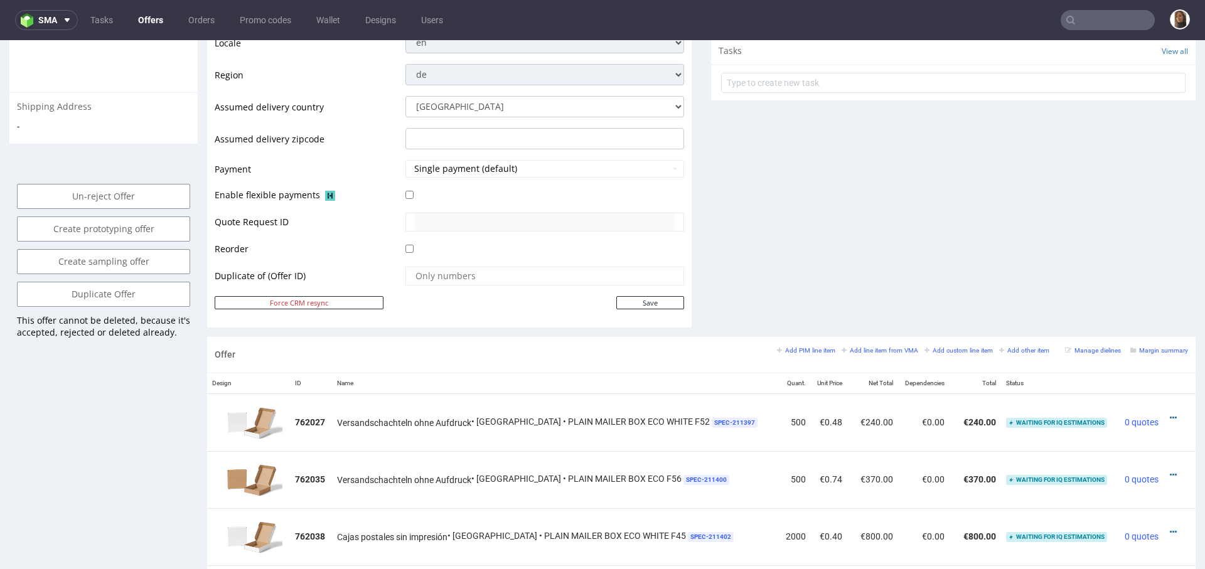
scroll to position [691, 0]
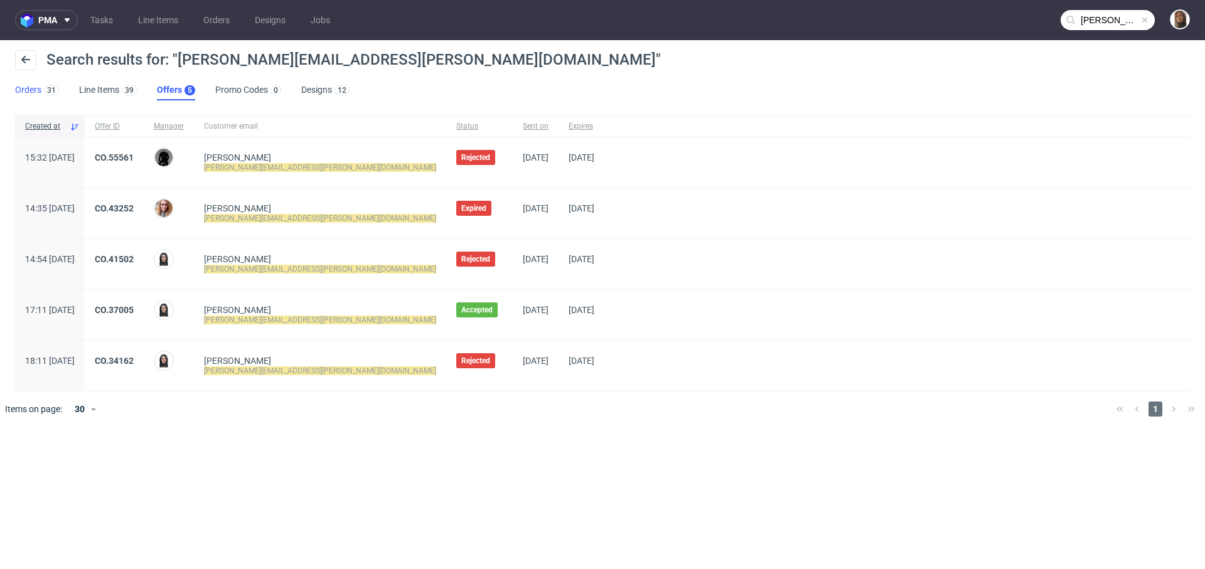
click at [23, 86] on link "Orders 31" at bounding box center [37, 90] width 44 height 20
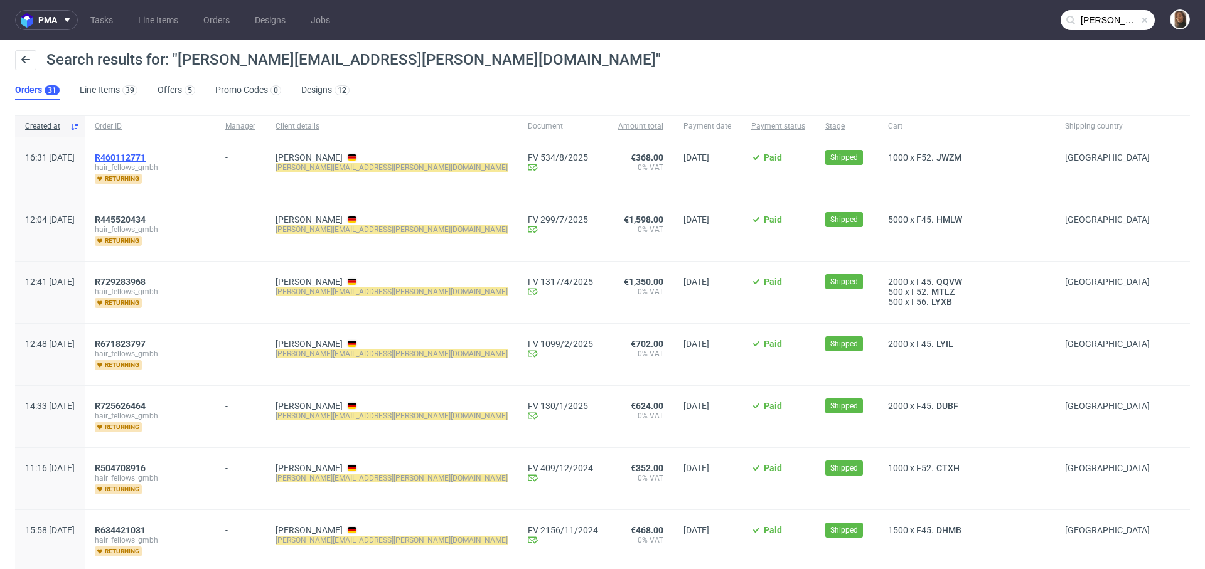
click at [146, 157] on span "R460112771" at bounding box center [120, 158] width 51 height 10
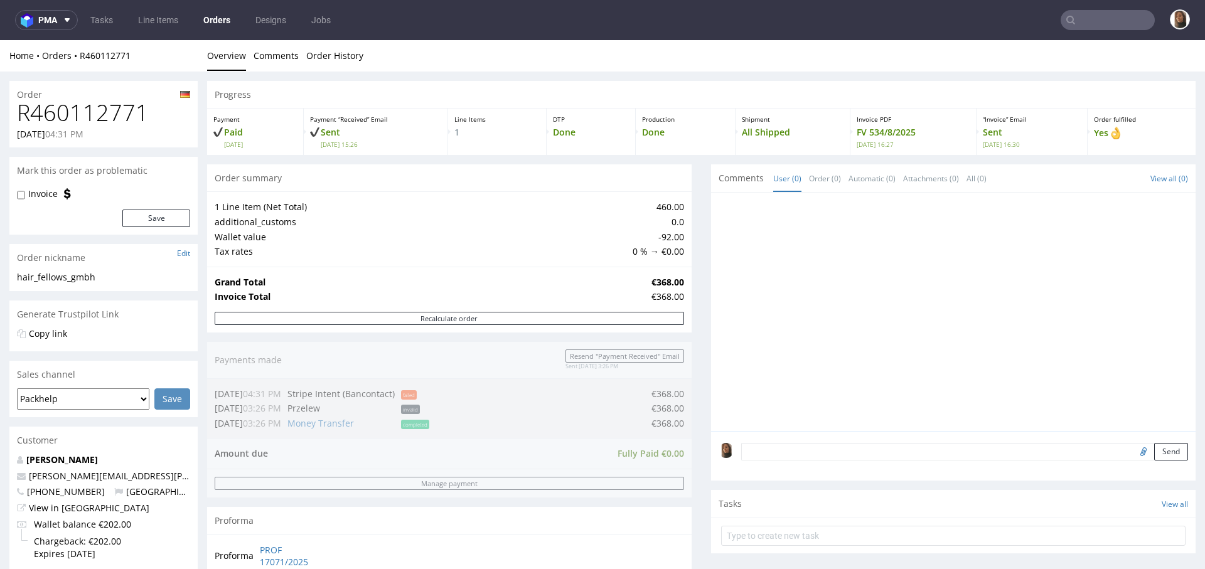
scroll to position [490, 0]
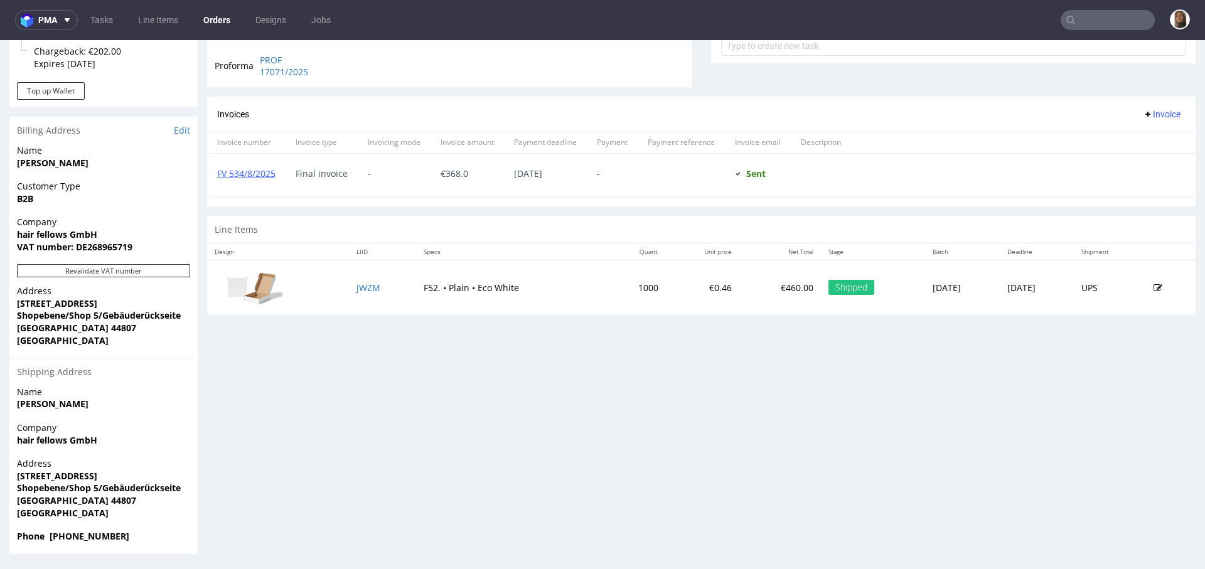
type input "[PERSON_NAME][EMAIL_ADDRESS][PERSON_NAME][DOMAIN_NAME]"
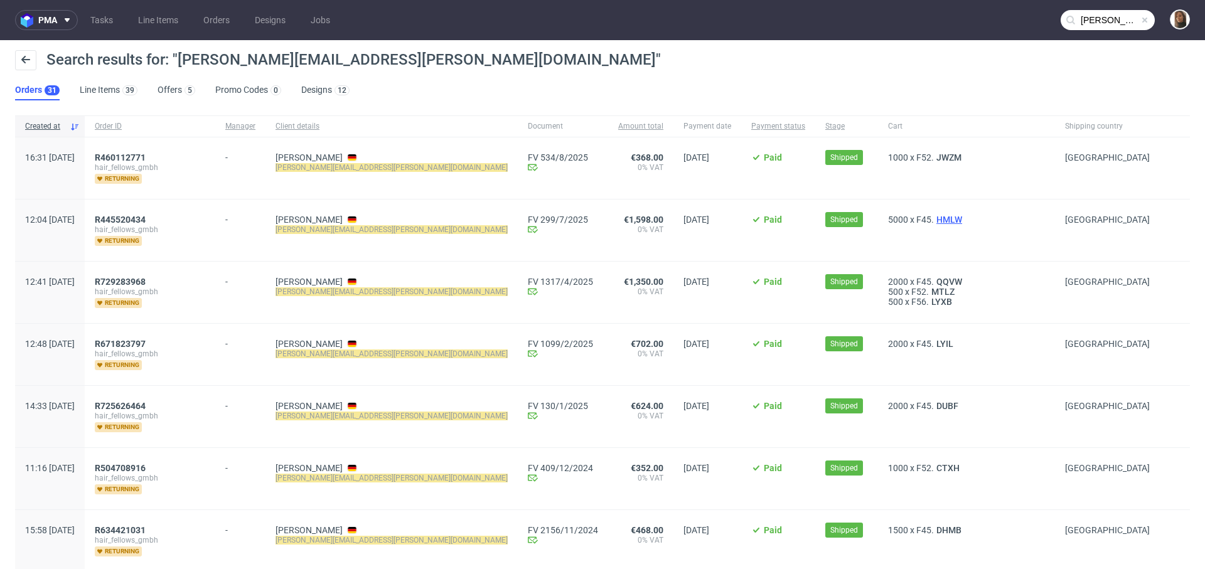
click at [934, 220] on span "HMLW" at bounding box center [949, 220] width 31 height 10
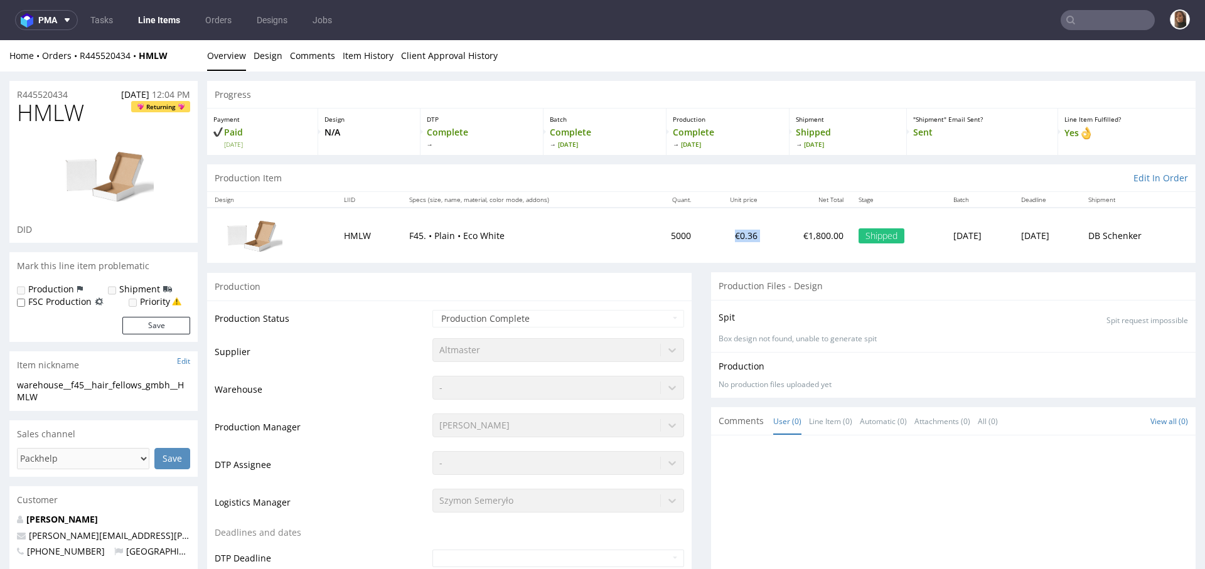
drag, startPoint x: 701, startPoint y: 236, endPoint x: 738, endPoint y: 236, distance: 36.4
click at [738, 236] on tr "HMLW F45. • Plain • Eco White 5000 €0.36 €1,800.00 Shipped [DATE] [DATE] [PERSO…" at bounding box center [701, 235] width 989 height 55
click at [765, 236] on td "€1,800.00" at bounding box center [808, 235] width 86 height 55
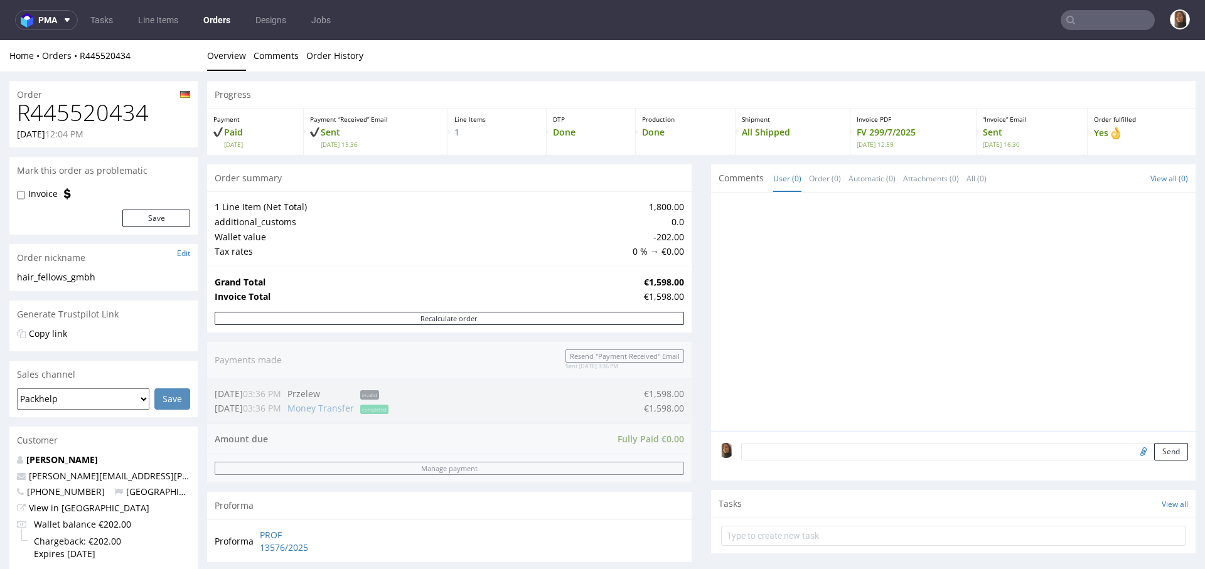
click at [1082, 16] on input "text" at bounding box center [1108, 20] width 94 height 20
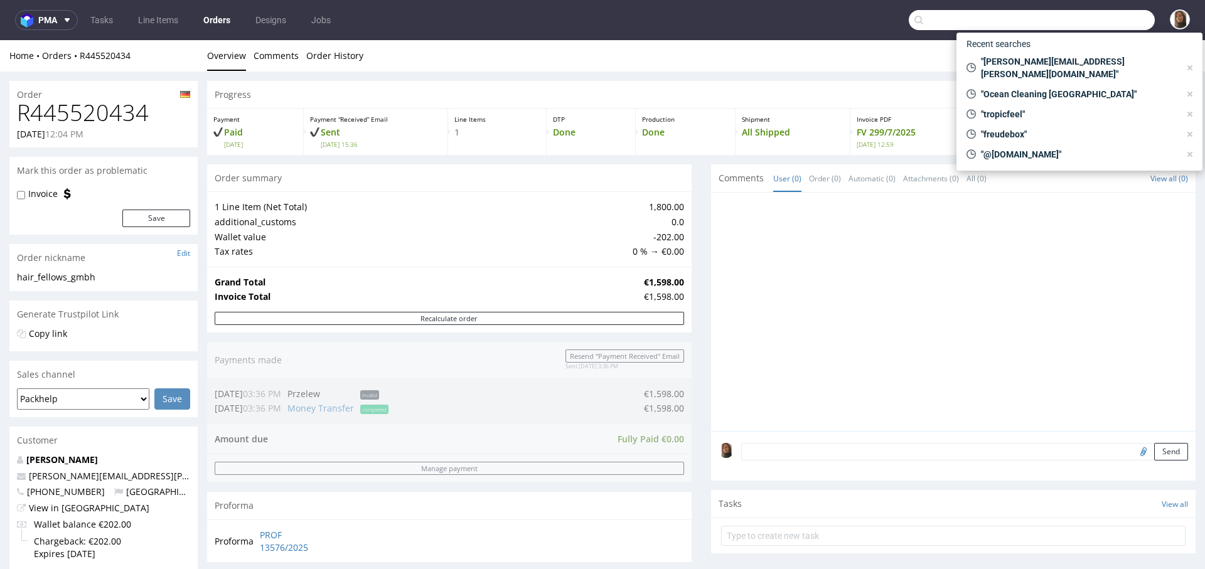
paste input "[PERSON_NAME]"
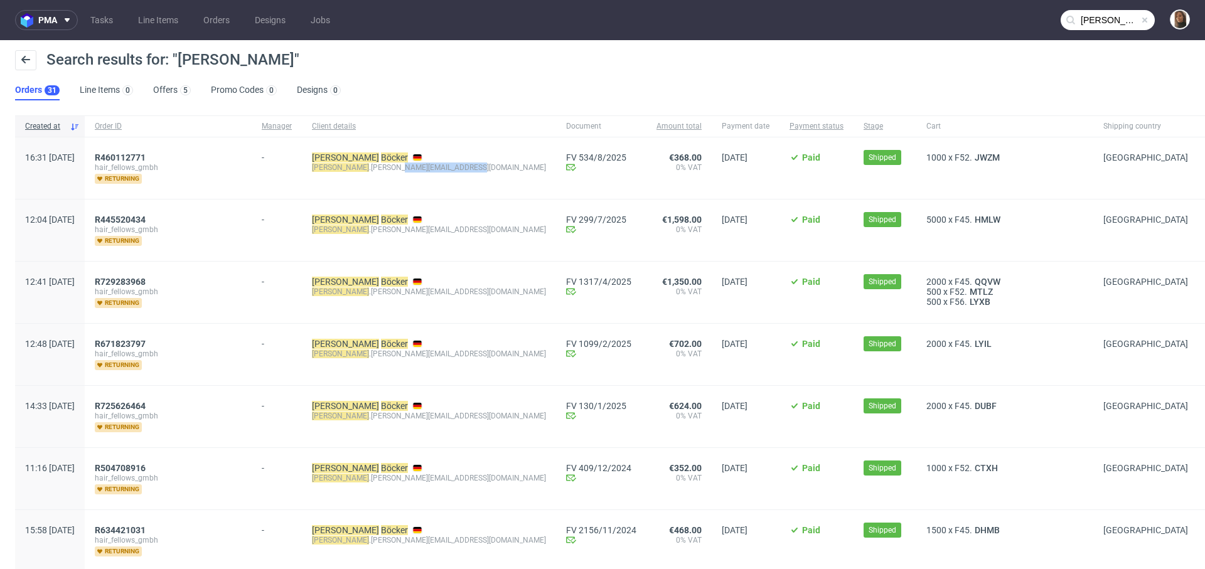
drag, startPoint x: 368, startPoint y: 168, endPoint x: 434, endPoint y: 168, distance: 65.9
click at [433, 168] on div "[PERSON_NAME] [PERSON_NAME] .[PERSON_NAME][EMAIL_ADDRESS][DOMAIN_NAME]" at bounding box center [429, 168] width 254 height 62
copy div "[DOMAIN_NAME]"
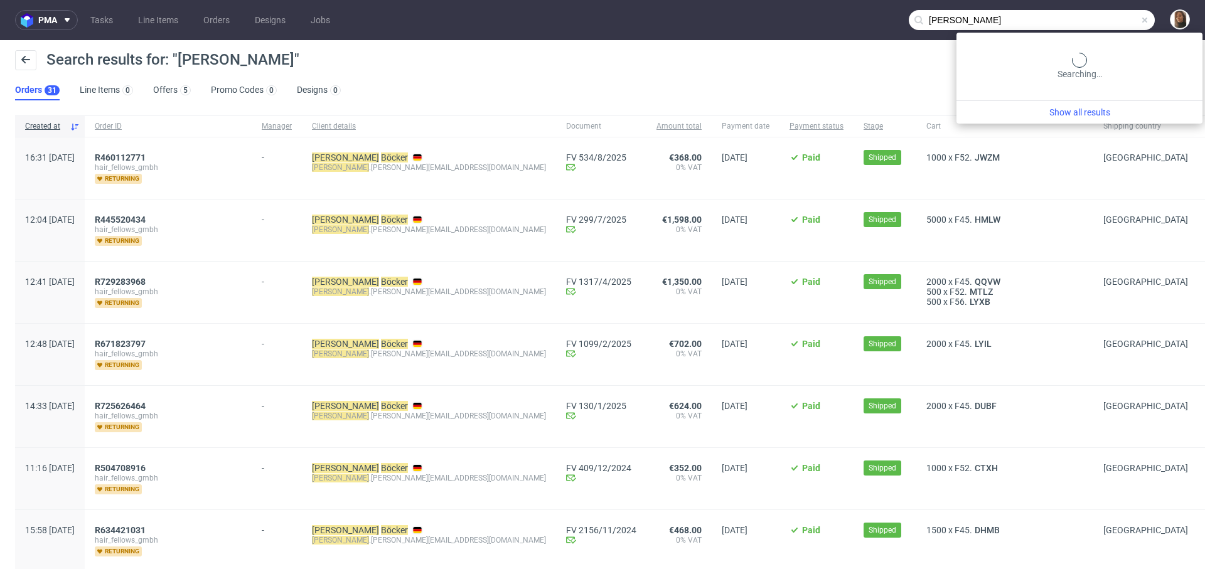
click at [1113, 18] on input "[PERSON_NAME]" at bounding box center [1032, 20] width 246 height 20
click at [1113, 18] on input "Daniel Böcker" at bounding box center [1032, 20] width 246 height 20
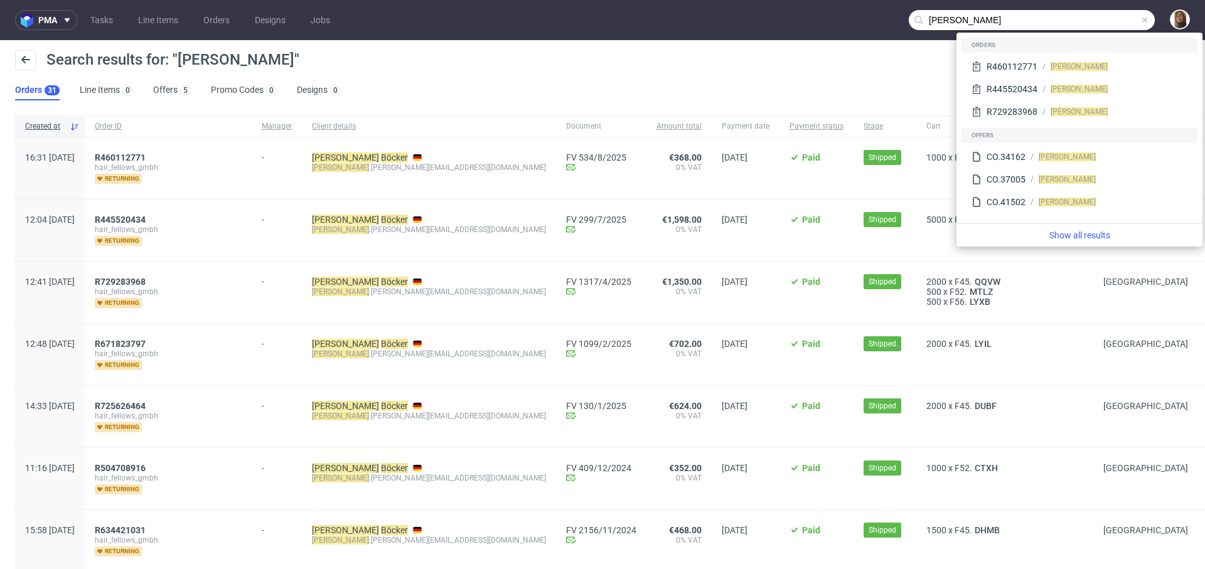
paste input "c.hedwig@calwig.com"
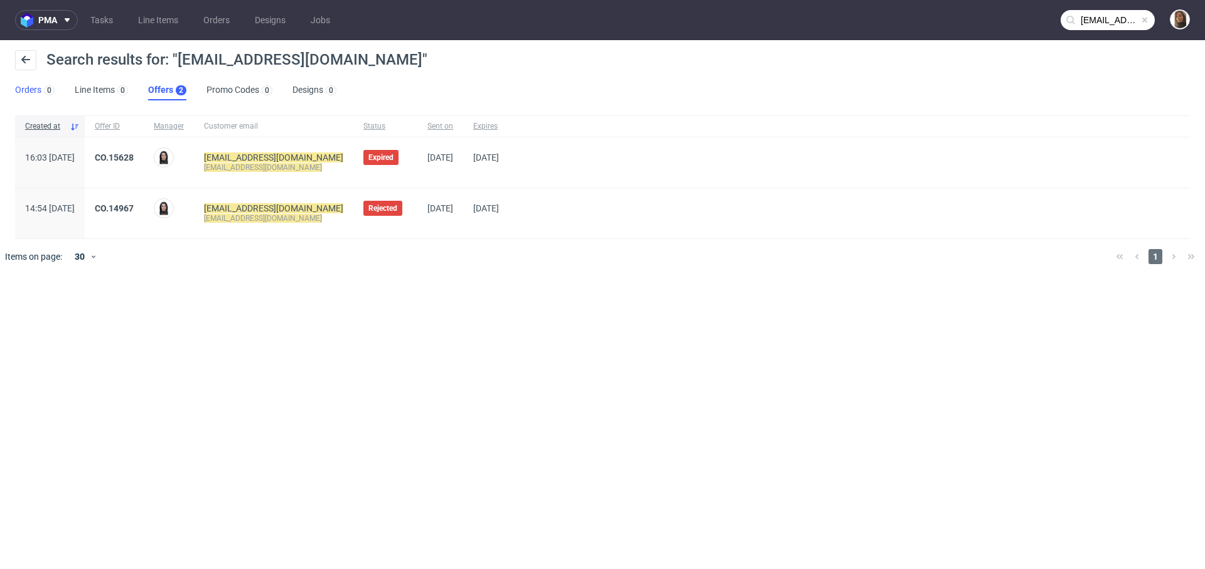
click at [36, 92] on link "Orders 0" at bounding box center [35, 90] width 40 height 20
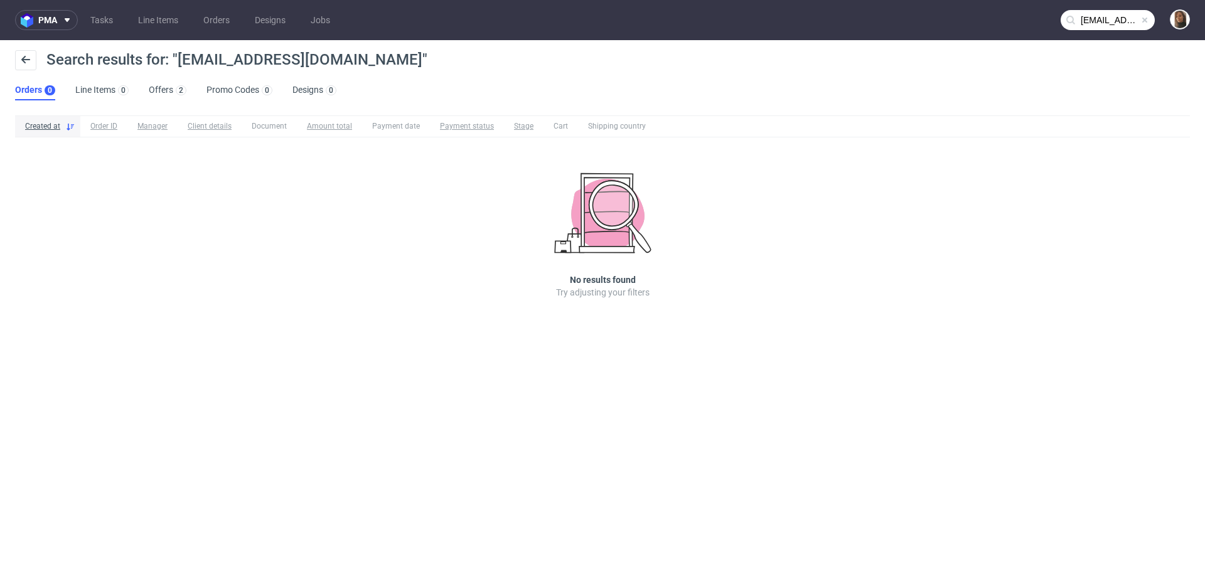
click at [1104, 19] on input "c.hedwig@calwig.com" at bounding box center [1108, 20] width 94 height 20
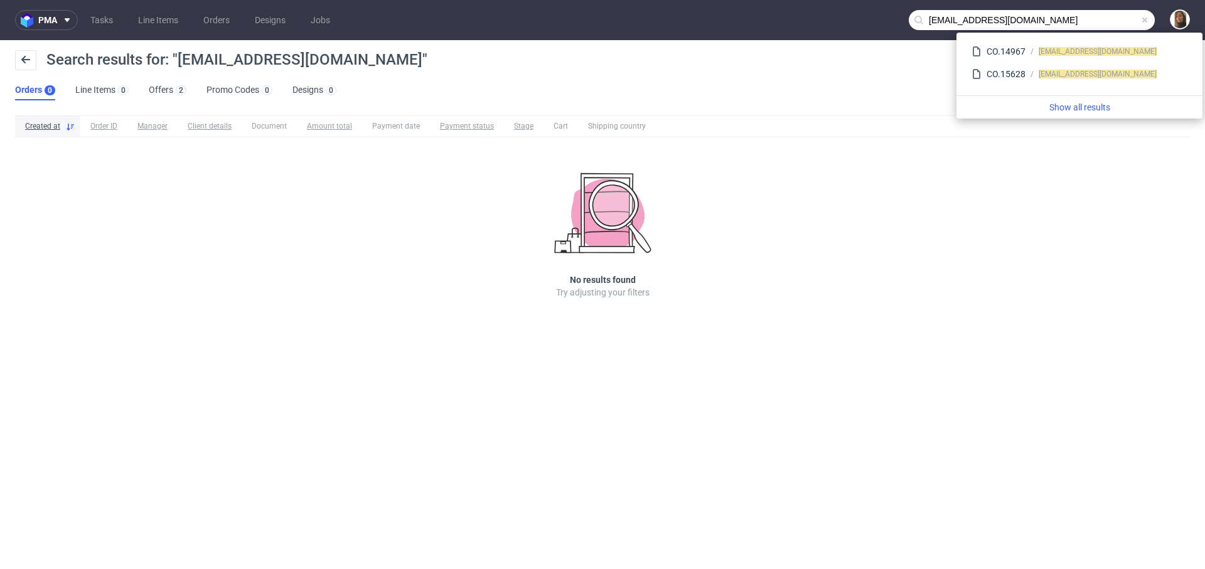
drag, startPoint x: 963, startPoint y: 21, endPoint x: 886, endPoint y: 21, distance: 77.2
click at [885, 21] on nav "pma Tasks Line Items Orders Designs Jobs c.hedwig@calwig.com" at bounding box center [602, 20] width 1205 height 40
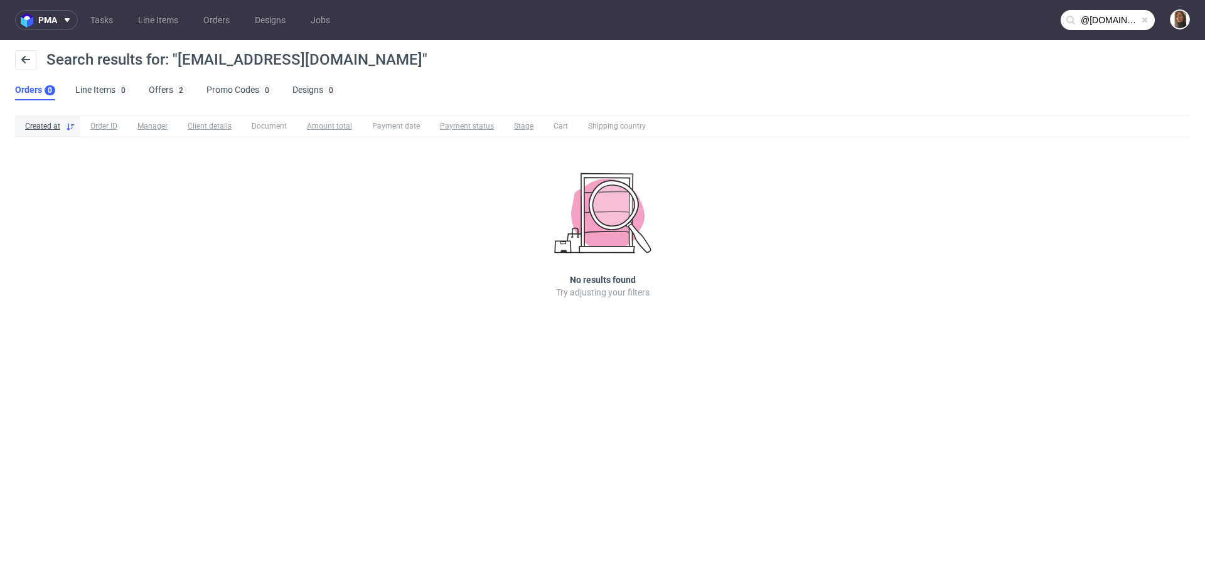
type input "@calwig.com"
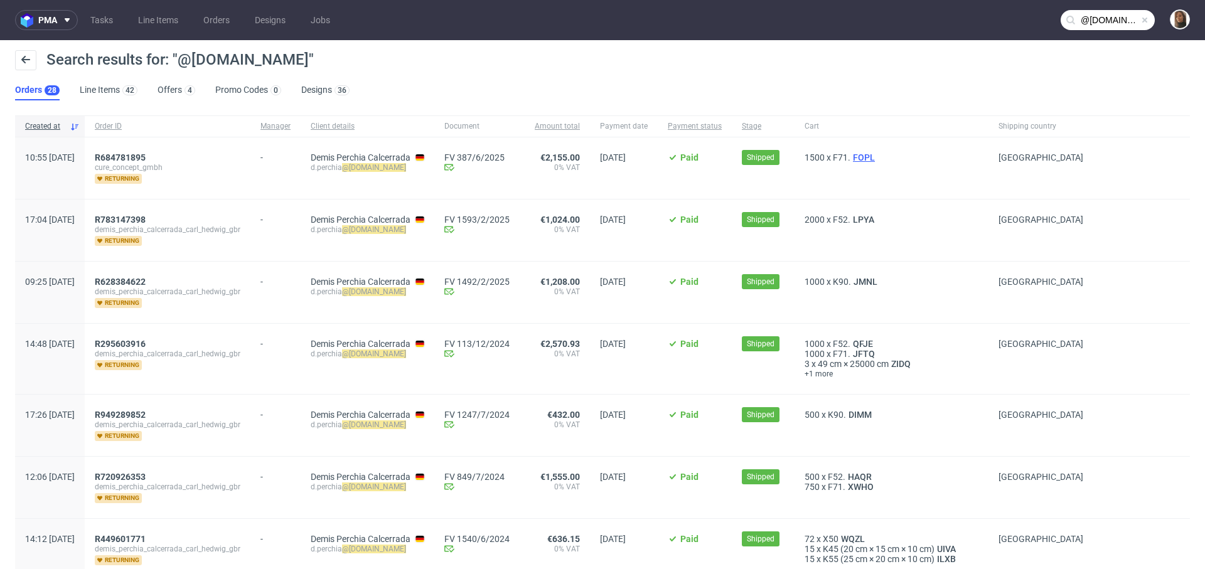
click at [878, 155] on span "FOPL" at bounding box center [864, 158] width 27 height 10
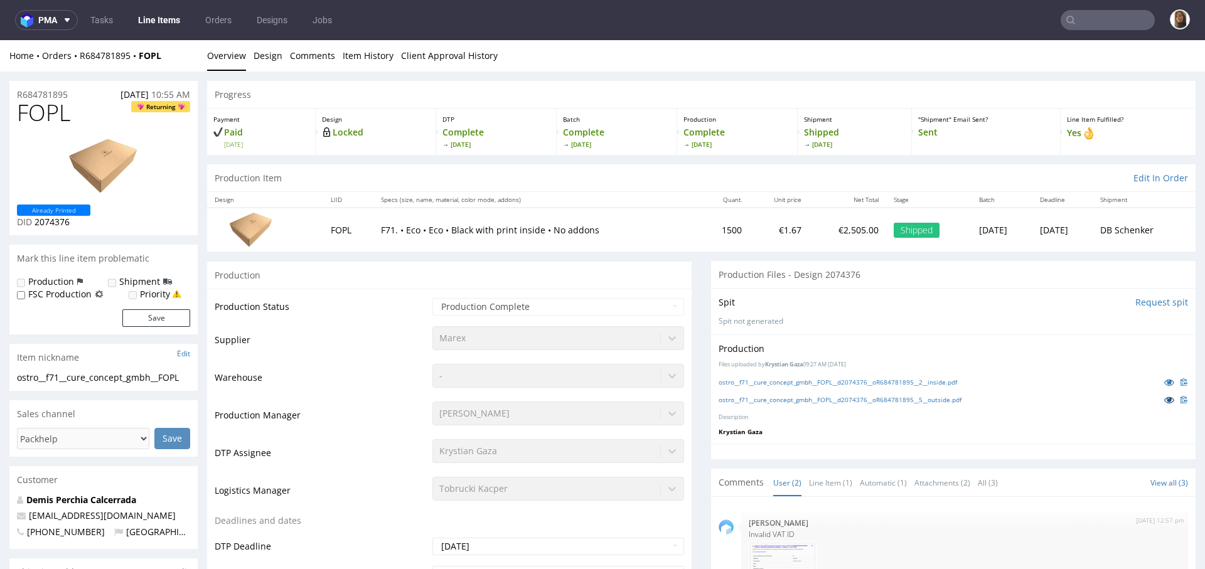
click at [1164, 400] on icon at bounding box center [1169, 399] width 10 height 9
type input "@calwig.com"
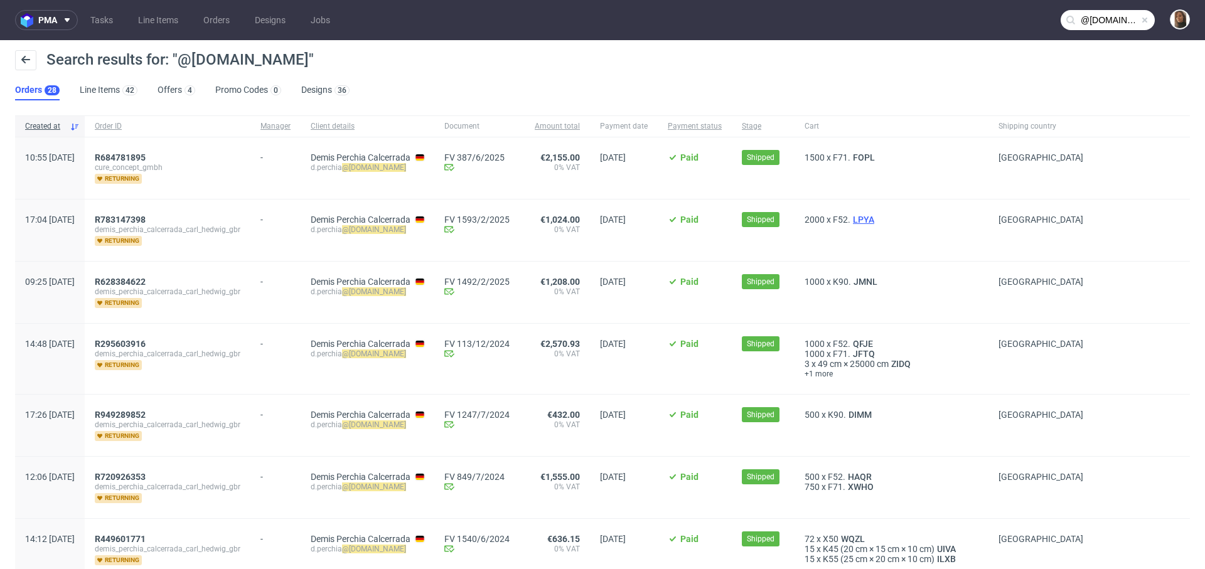
click at [877, 215] on span "LPYA" at bounding box center [864, 220] width 26 height 10
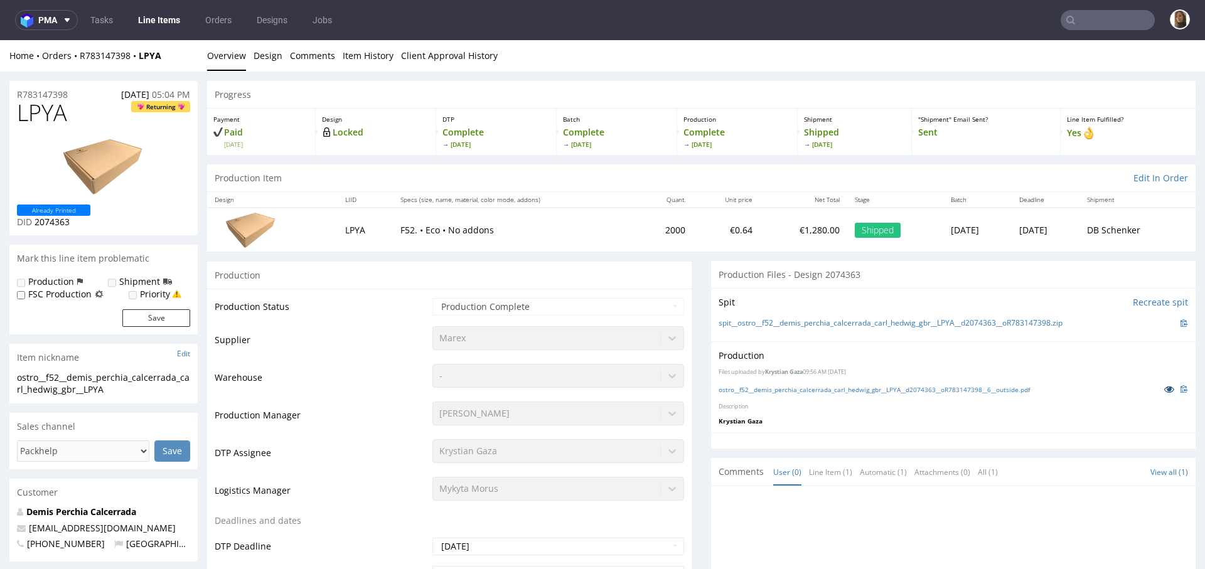
click at [1164, 387] on icon at bounding box center [1169, 389] width 10 height 9
click at [1096, 10] on input "text" at bounding box center [1108, 20] width 94 height 20
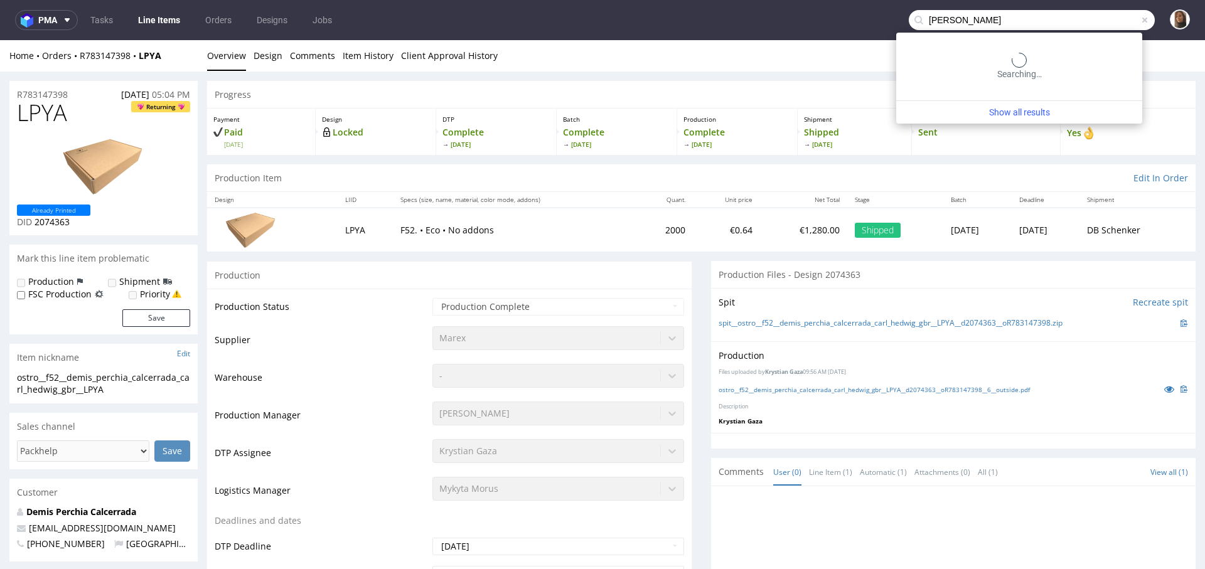
type input "jaskolka"
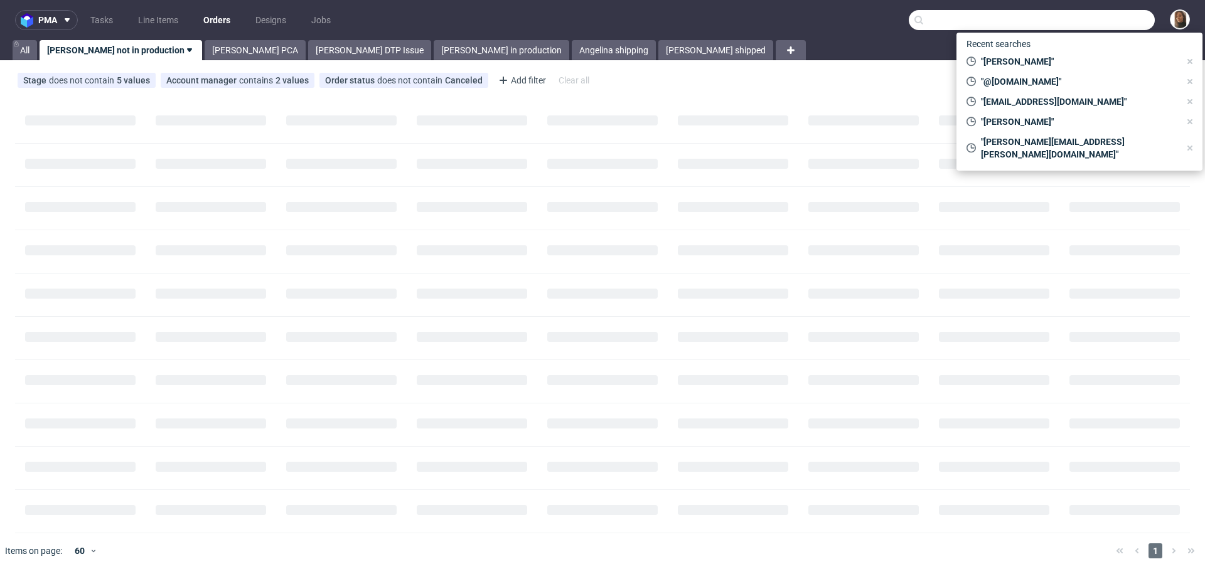
click at [1102, 23] on input "text" at bounding box center [1032, 20] width 246 height 20
paste input "[EMAIL_ADDRESS][DOMAIN_NAME]"
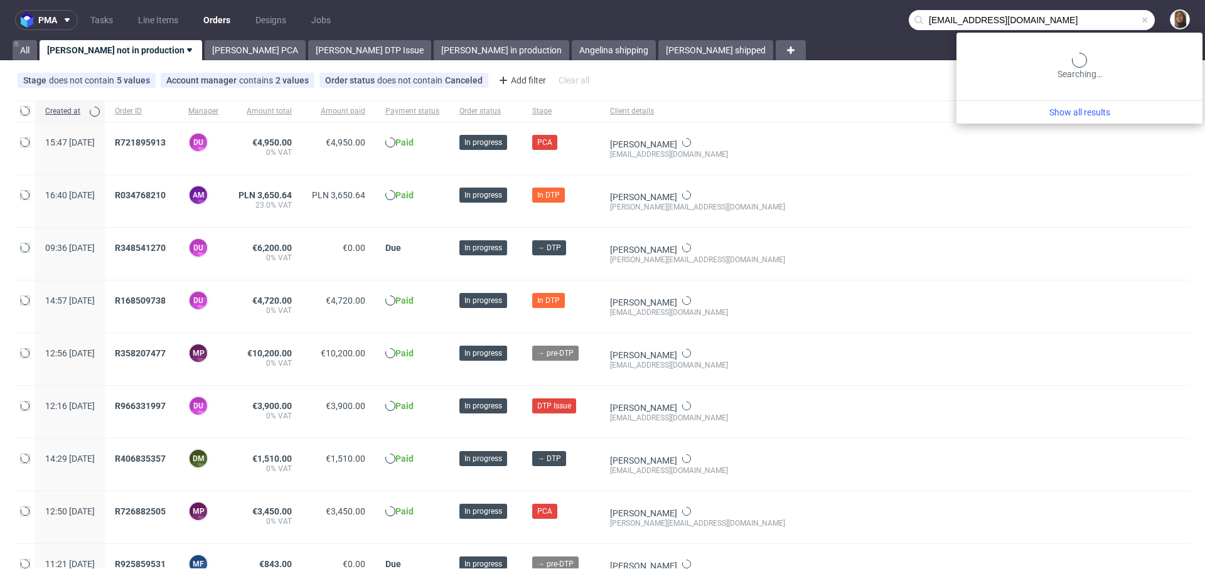
type input "[EMAIL_ADDRESS][DOMAIN_NAME]"
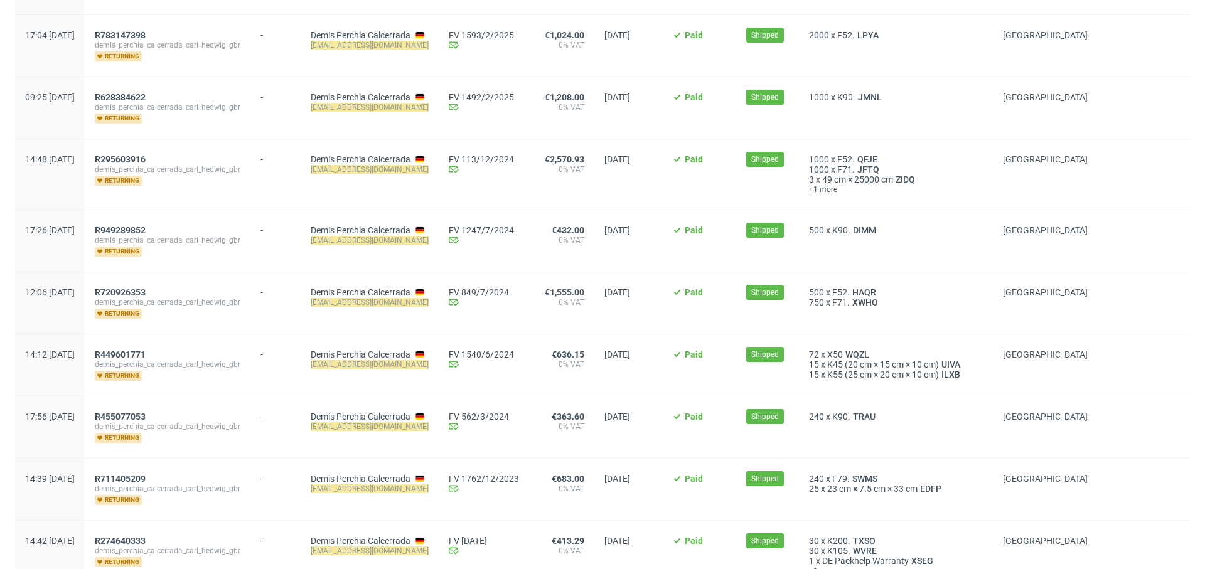
scroll to position [183, 0]
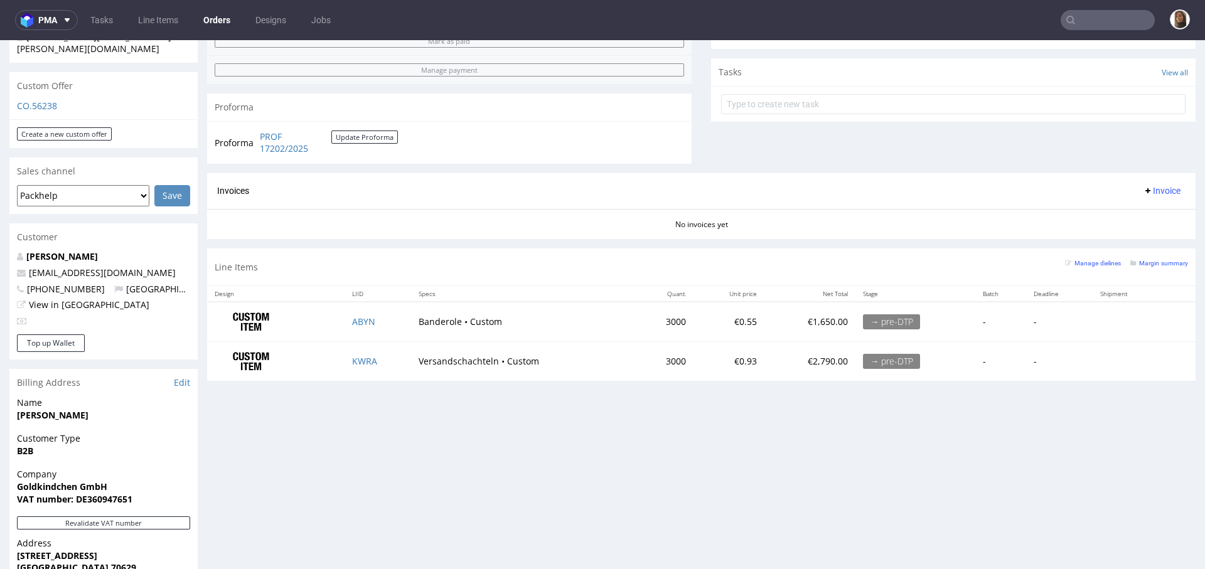
scroll to position [418, 0]
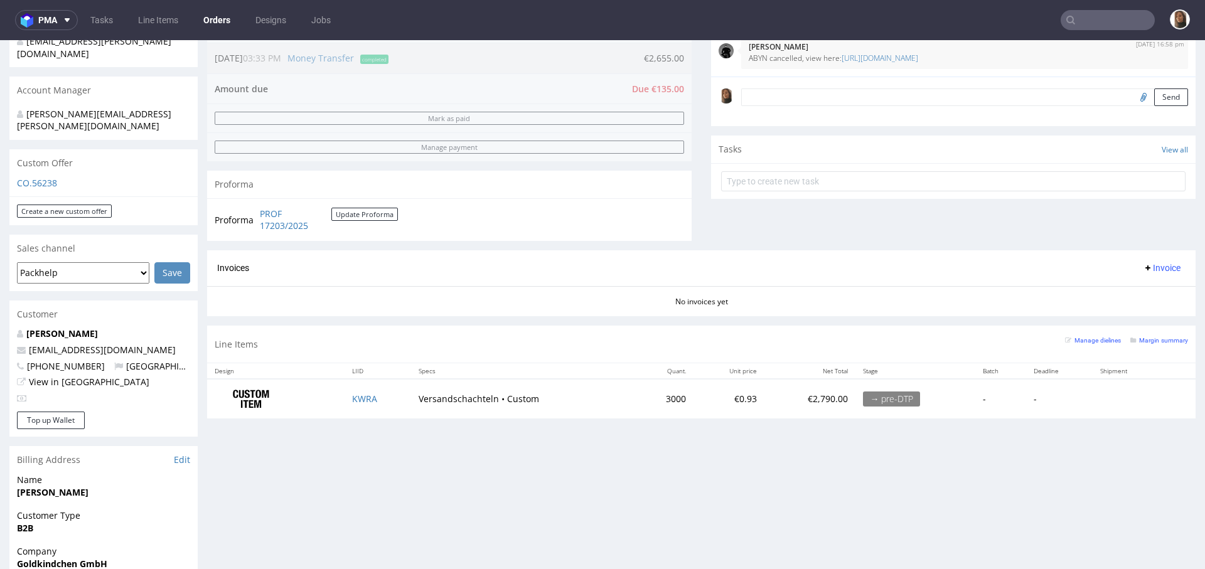
scroll to position [377, 0]
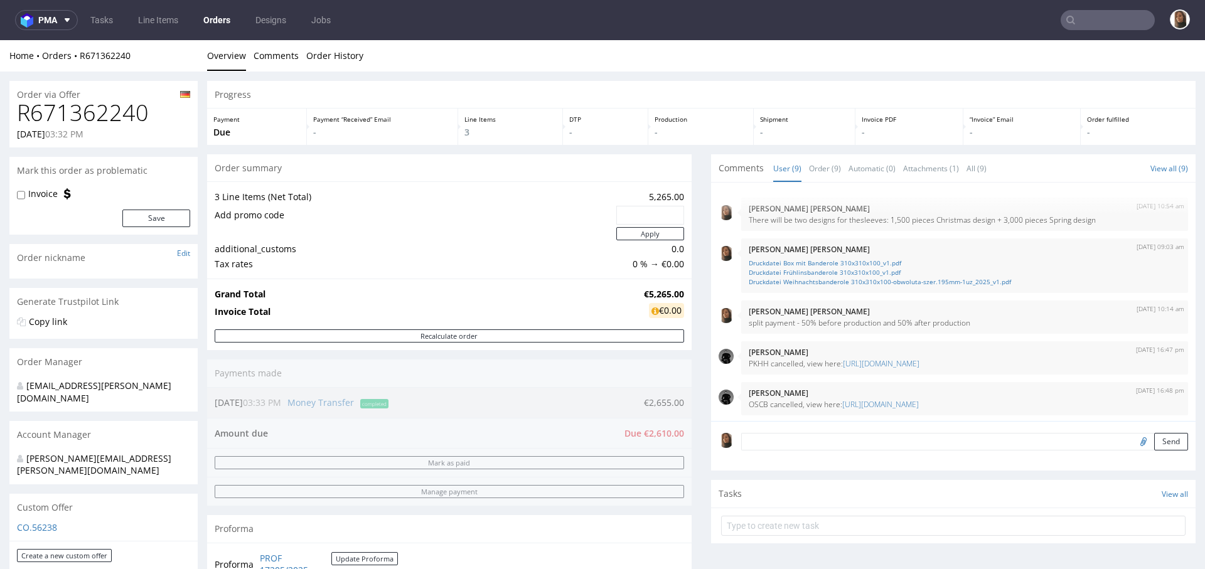
click at [440, 60] on ul "Overview Comments Order History" at bounding box center [701, 56] width 989 height 13
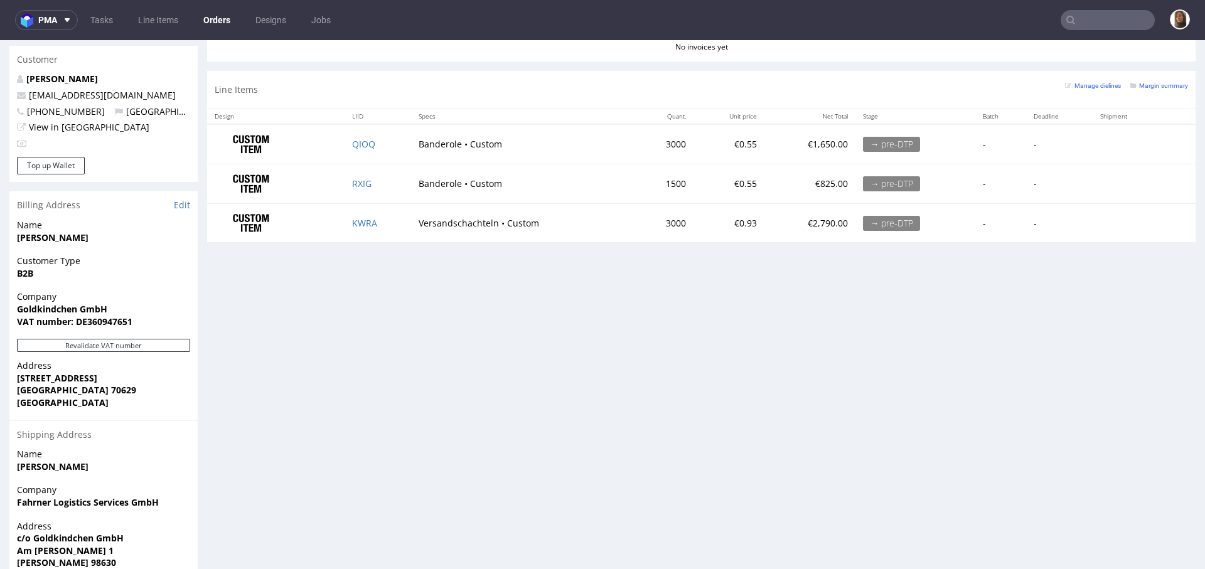
scroll to position [599, 0]
click at [358, 146] on link "QIOQ" at bounding box center [363, 145] width 23 height 12
click at [360, 184] on link "RXIG" at bounding box center [361, 184] width 19 height 12
click at [363, 223] on link "KWRA" at bounding box center [364, 224] width 25 height 12
click at [358, 142] on link "QIOQ" at bounding box center [363, 145] width 23 height 12
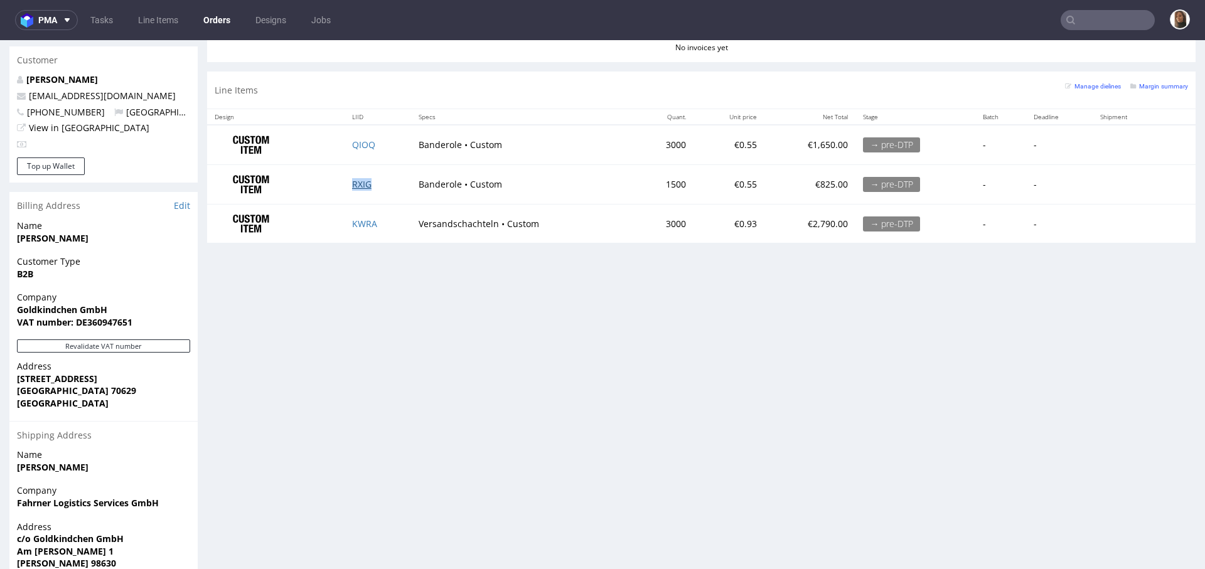
click at [355, 182] on link "RXIG" at bounding box center [361, 184] width 19 height 12
click at [363, 218] on link "KWRA" at bounding box center [364, 224] width 25 height 12
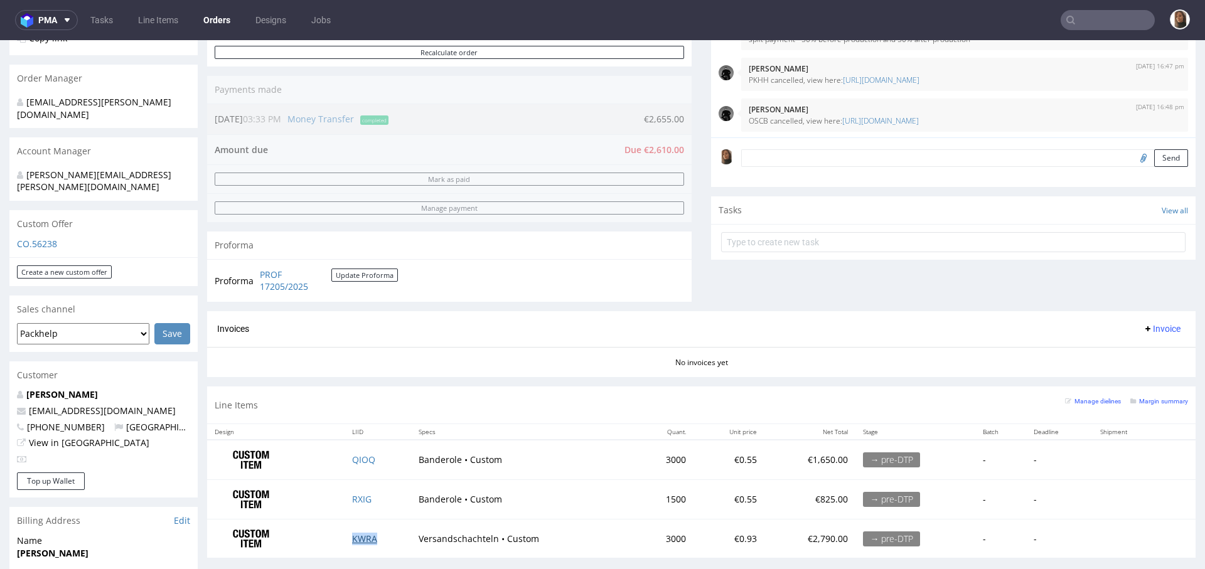
scroll to position [0, 0]
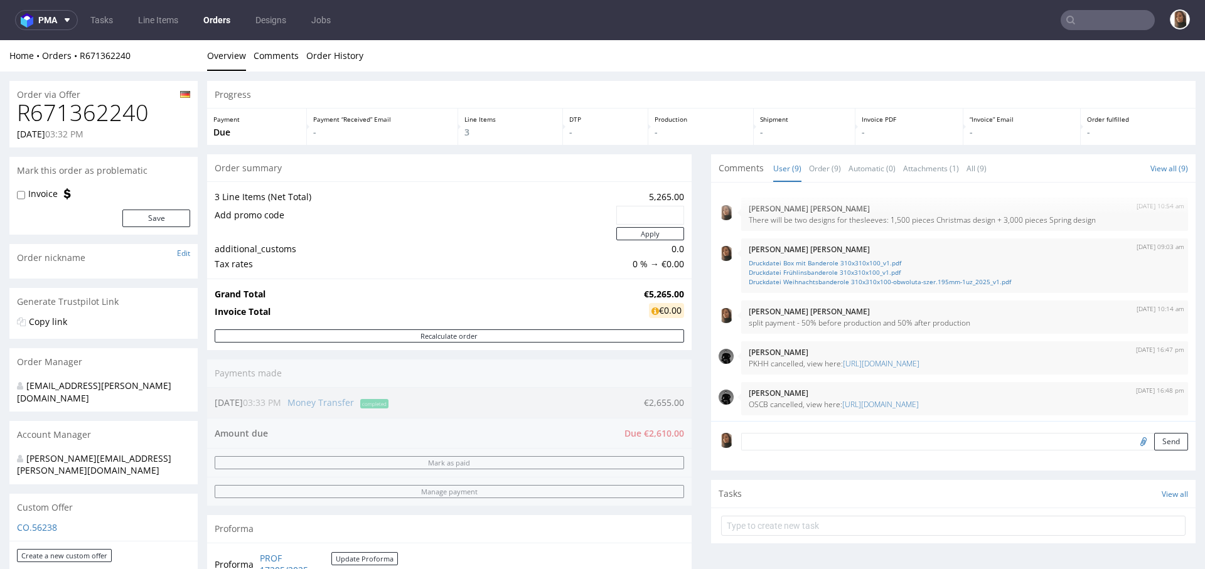
click at [109, 46] on div "Home Orders R671362240 Overview Comments Order History" at bounding box center [602, 55] width 1205 height 31
click at [114, 59] on link "R671362240" at bounding box center [105, 56] width 51 height 12
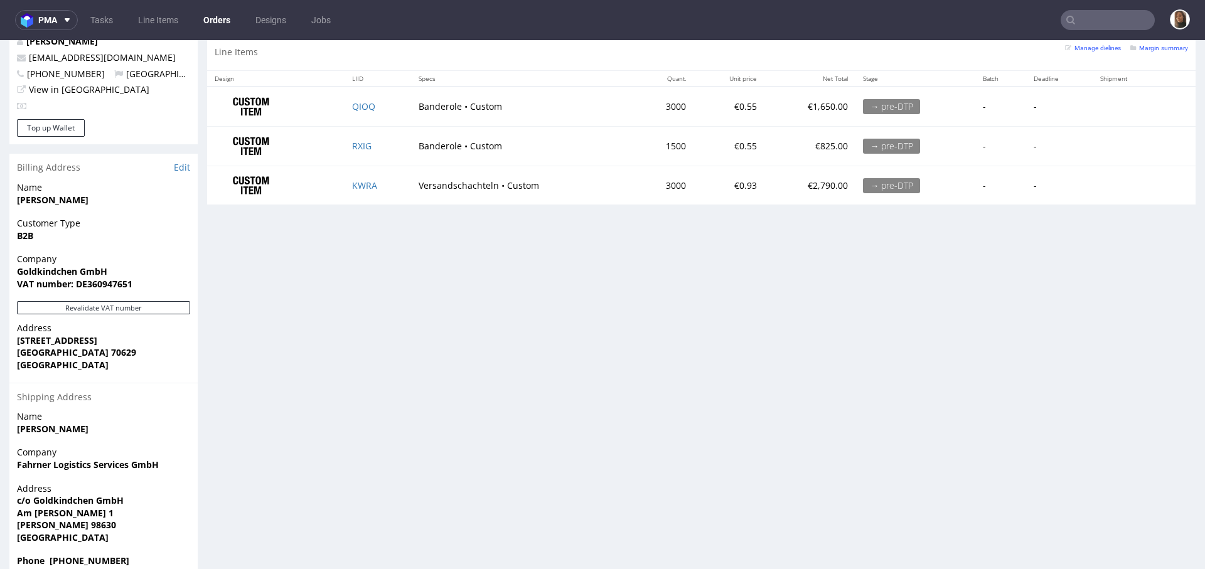
scroll to position [554, 0]
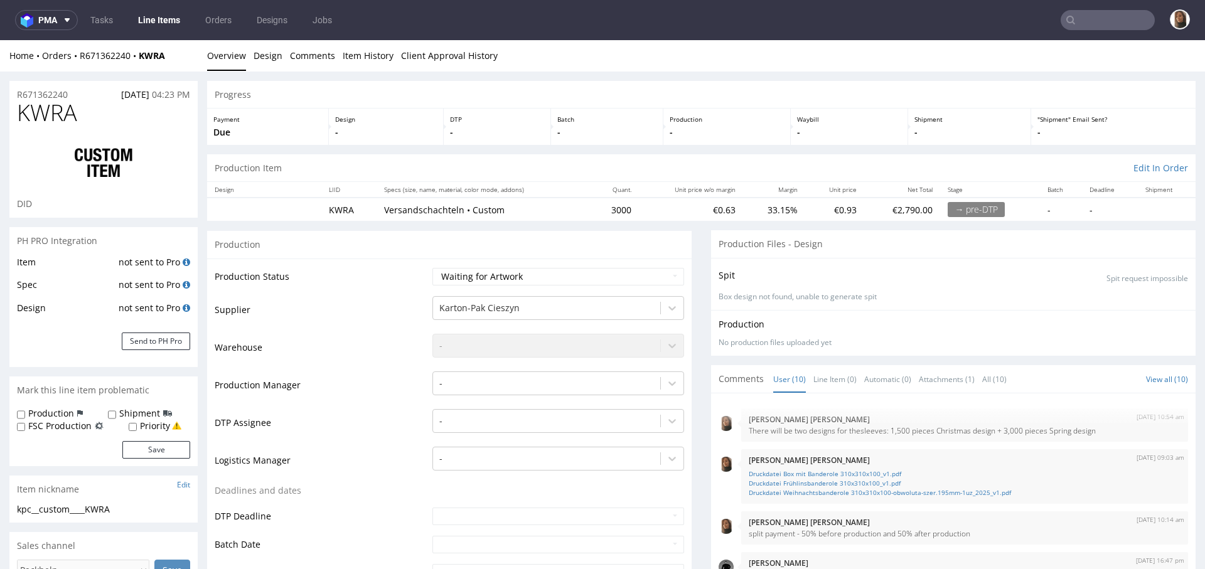
scroll to position [206, 0]
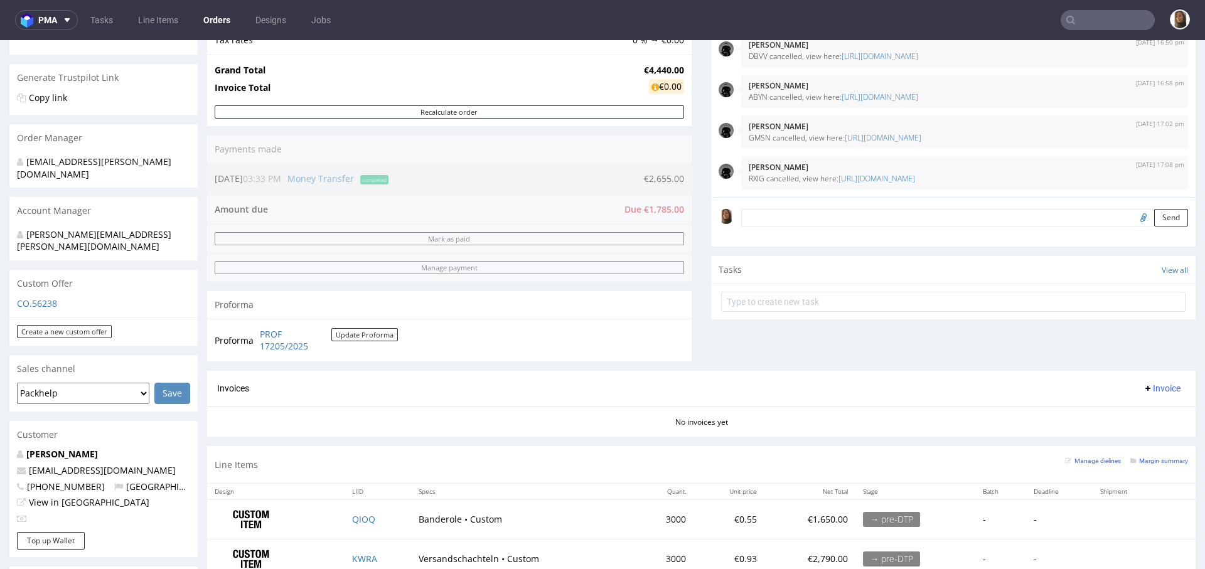
scroll to position [190, 0]
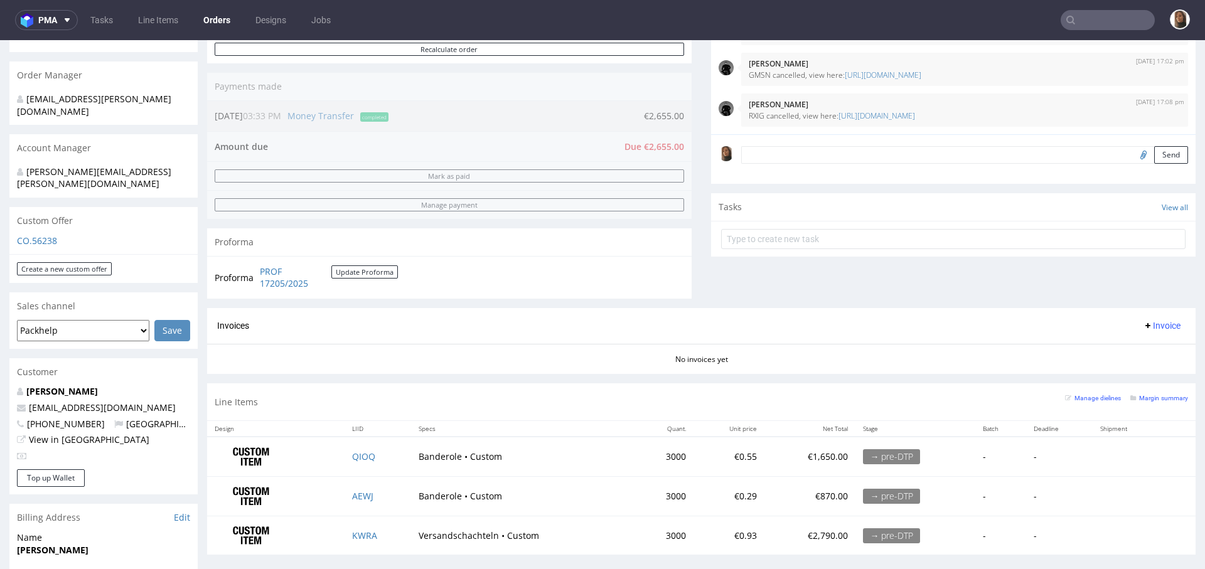
scroll to position [637, 0]
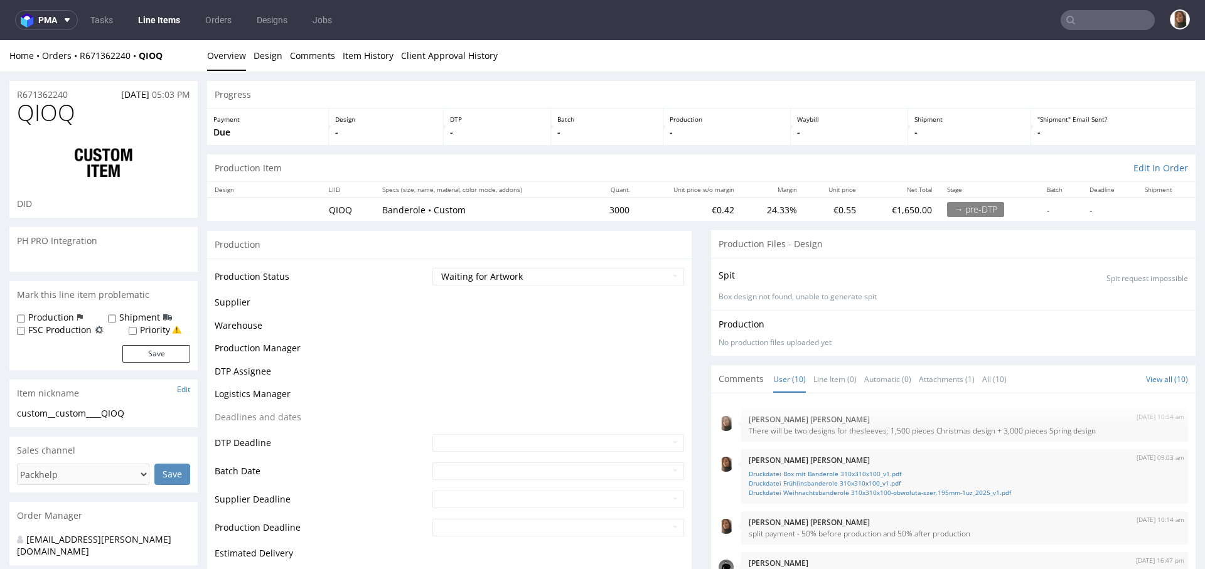
scroll to position [206, 0]
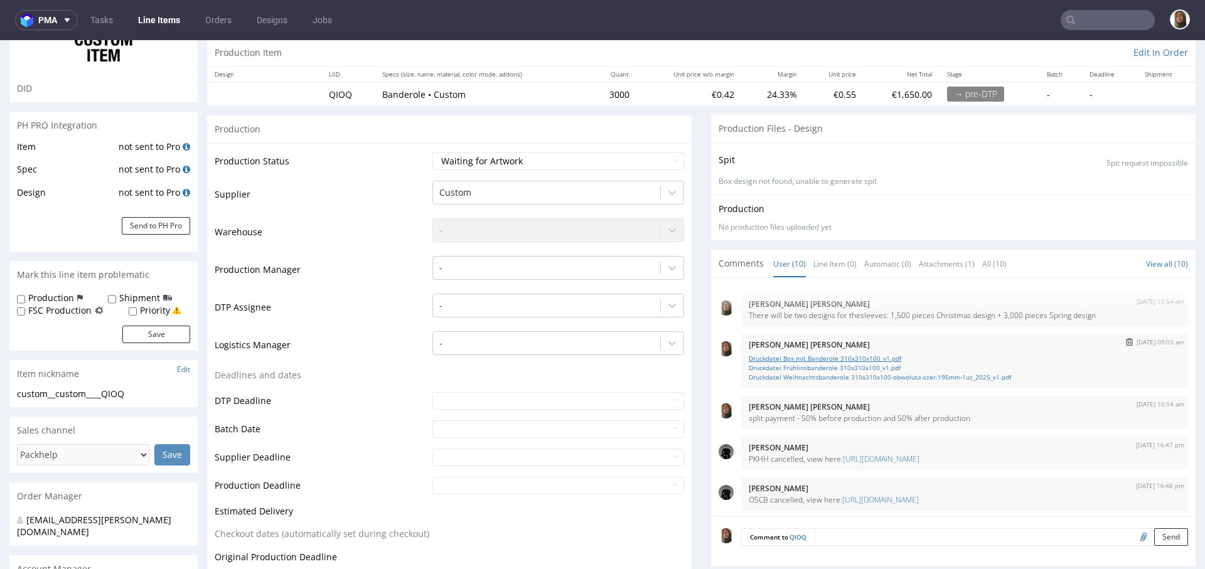
click at [809, 355] on link "Druckdatei Box mit Banderole 310x310x100_v1.pdf" at bounding box center [965, 358] width 432 height 9
click at [817, 363] on link "Druckdatei Frühlinsbanderole 310x310x100_v1.pdf" at bounding box center [965, 367] width 432 height 9
click at [780, 356] on link "Druckdatei Box mit Banderole 310x310x100_v1.pdf" at bounding box center [965, 358] width 432 height 9
click at [810, 377] on link "Druckdatei Weihnachtsbanderole 310x310x100-obwoluta-szer.195mm-1uz_2025_v1.pdf" at bounding box center [965, 377] width 432 height 9
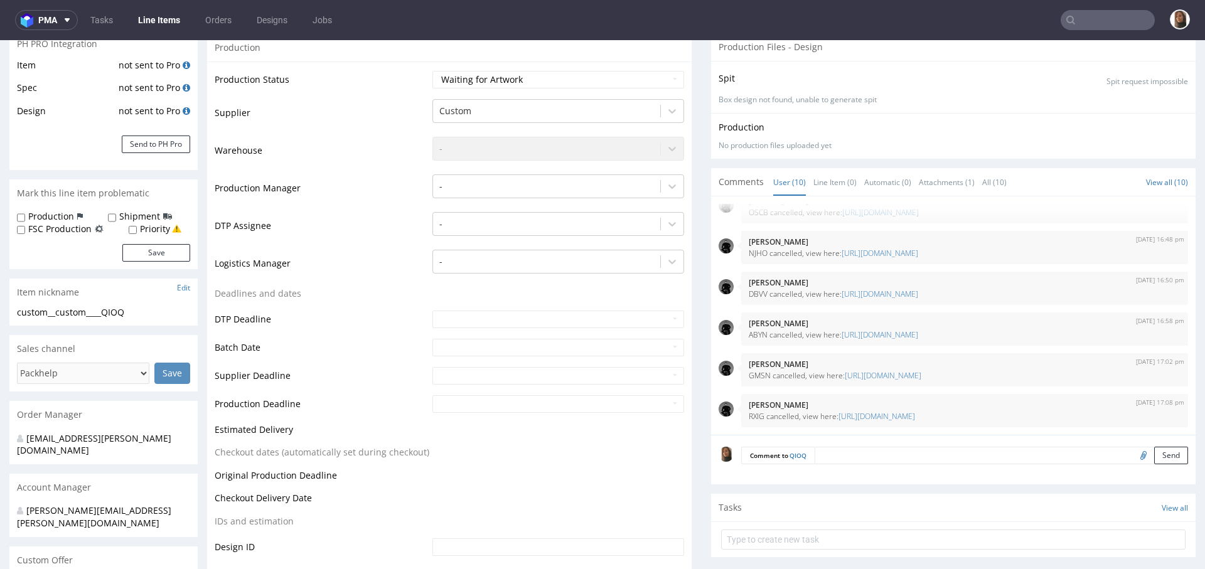
scroll to position [304, 0]
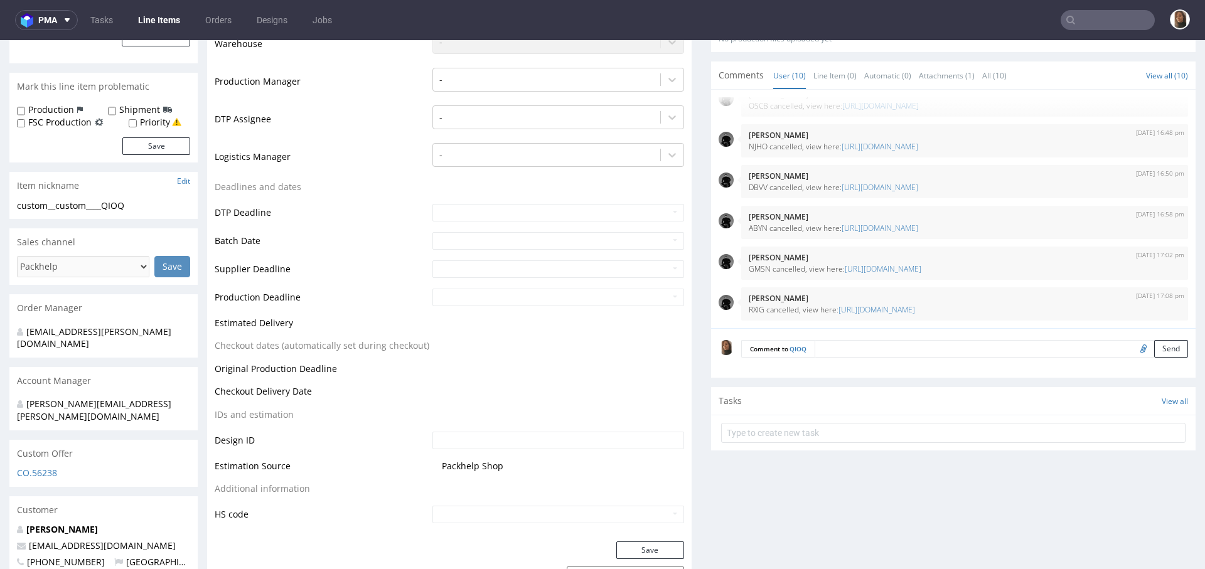
click at [1133, 347] on input "file" at bounding box center [1142, 348] width 18 height 16
type input "C:\fakepath\Druckdatei Frühlinsbanderole 310x310x100_v1.pdf"
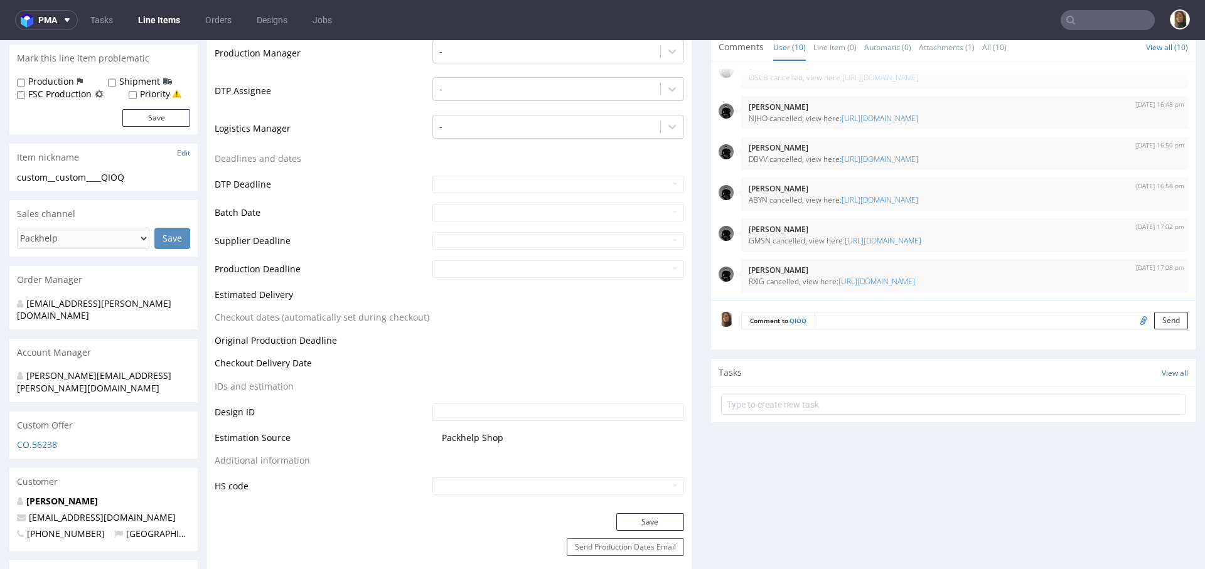
scroll to position [330, 0]
click at [1154, 323] on button "Send" at bounding box center [1171, 323] width 34 height 18
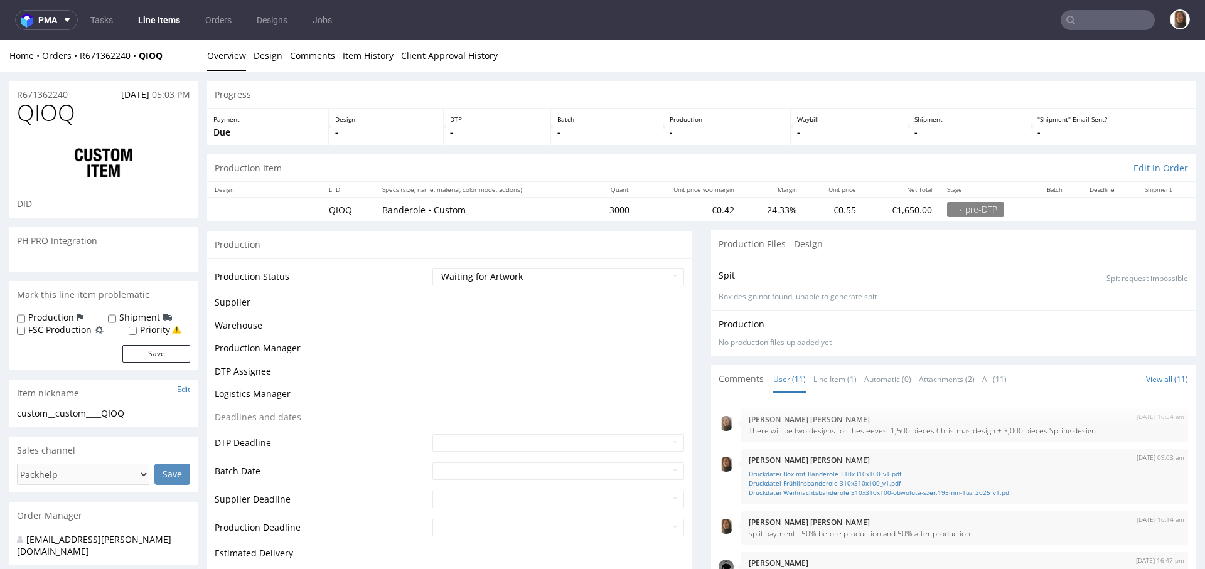
scroll to position [249, 0]
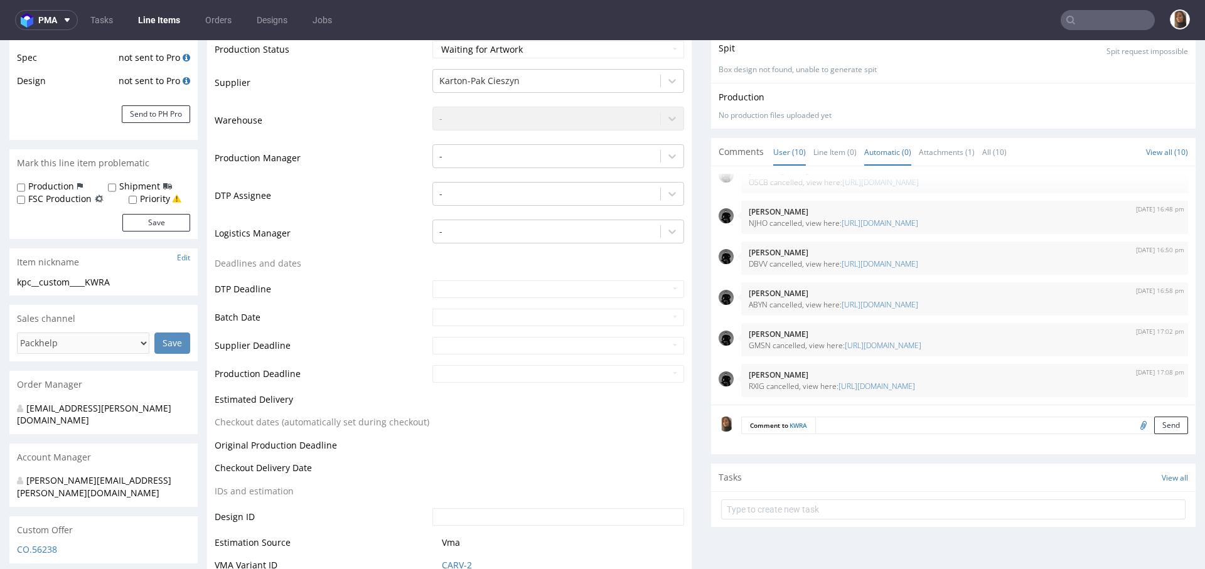
scroll to position [294, 0]
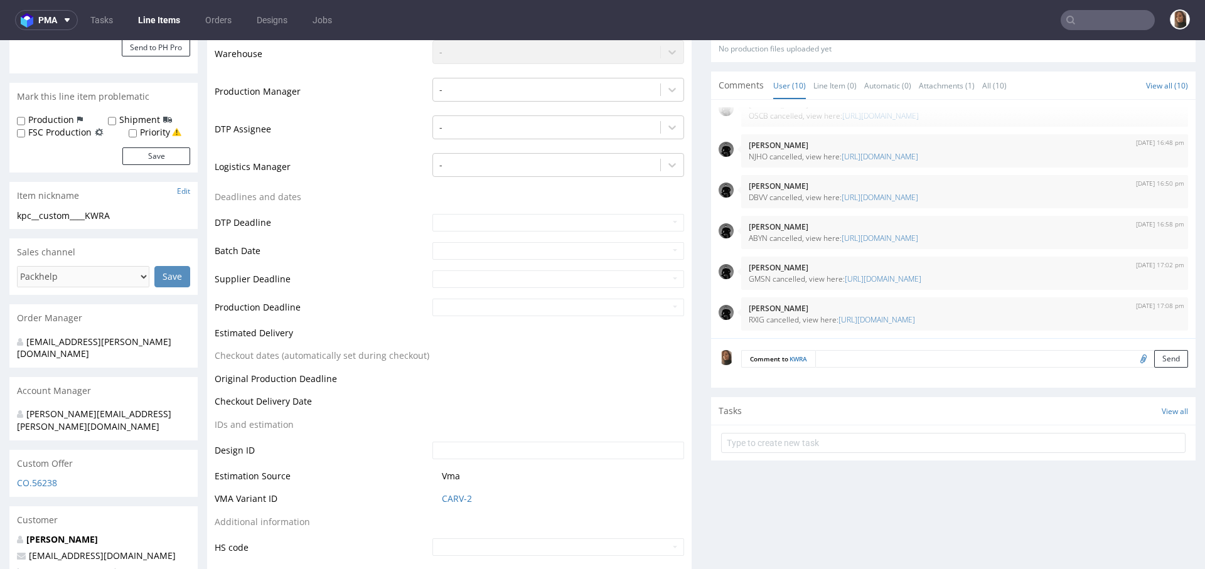
click at [1133, 358] on input "file" at bounding box center [1142, 358] width 18 height 16
type input "C:\fakepath\Druckdatei Box mit Banderole 310x310x100_v1.pdf"
click at [1154, 358] on button "Send" at bounding box center [1171, 359] width 34 height 18
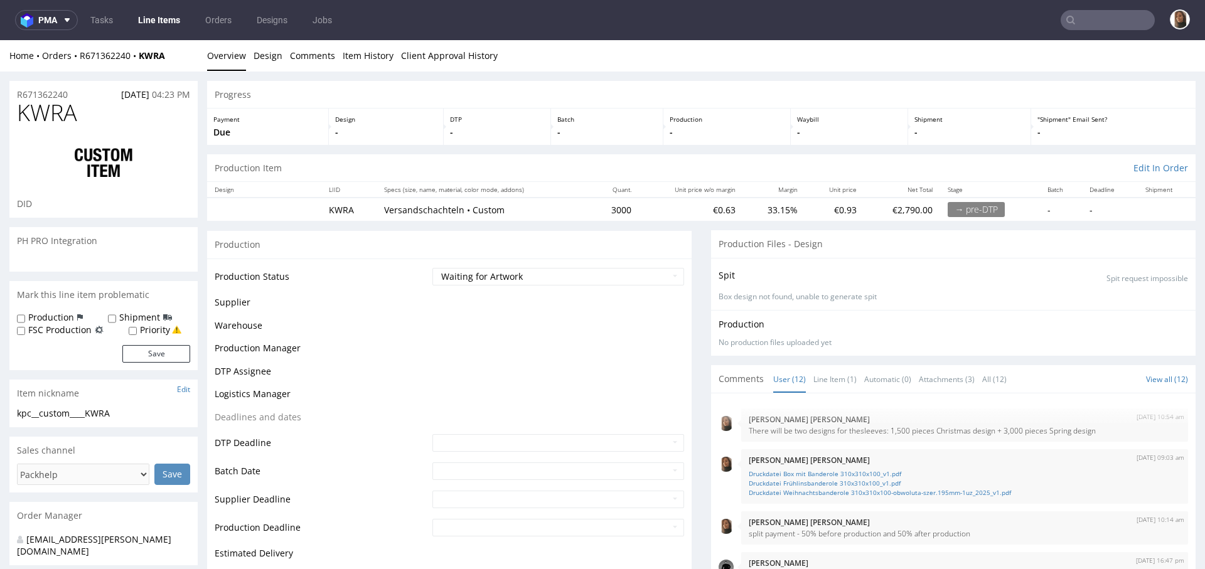
scroll to position [293, 0]
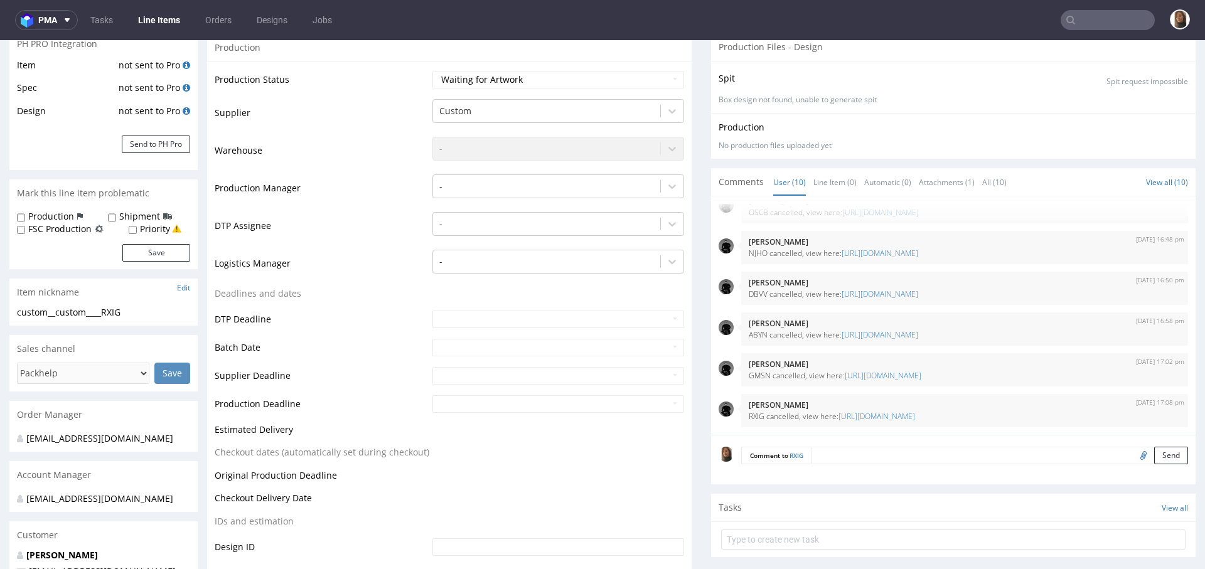
scroll to position [217, 0]
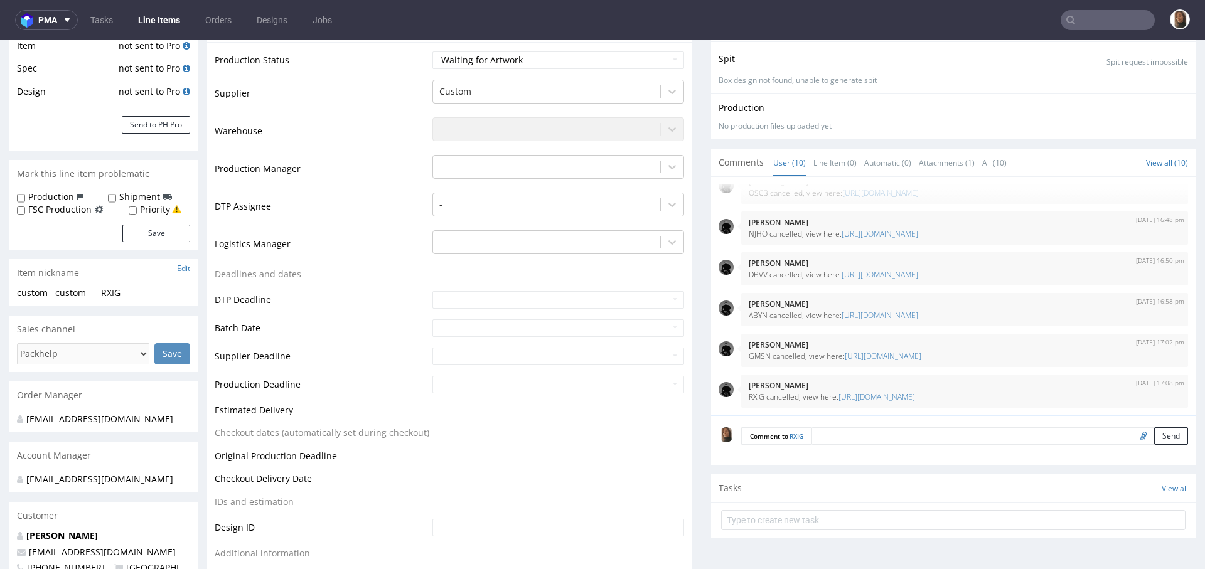
click at [1133, 436] on input "file" at bounding box center [1142, 435] width 18 height 16
type input "C:\fakepath\Druckdatei Weihnachtsbanderole 310x310x100-obwoluta-szer.195mm-1uz_…"
click at [1154, 431] on button "Send" at bounding box center [1171, 436] width 34 height 18
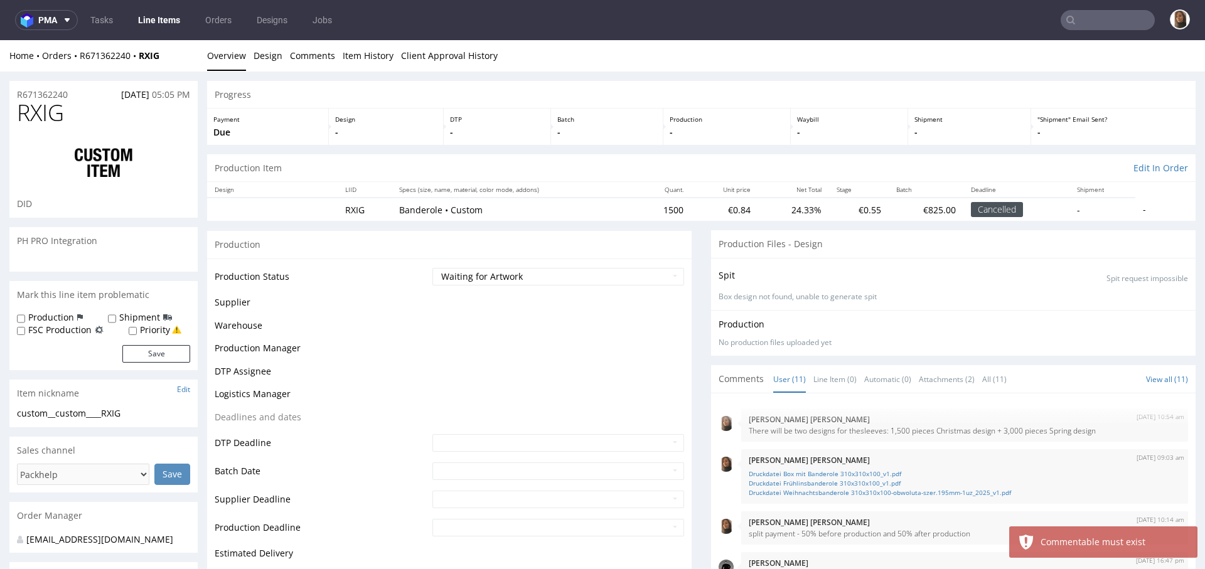
scroll to position [249, 0]
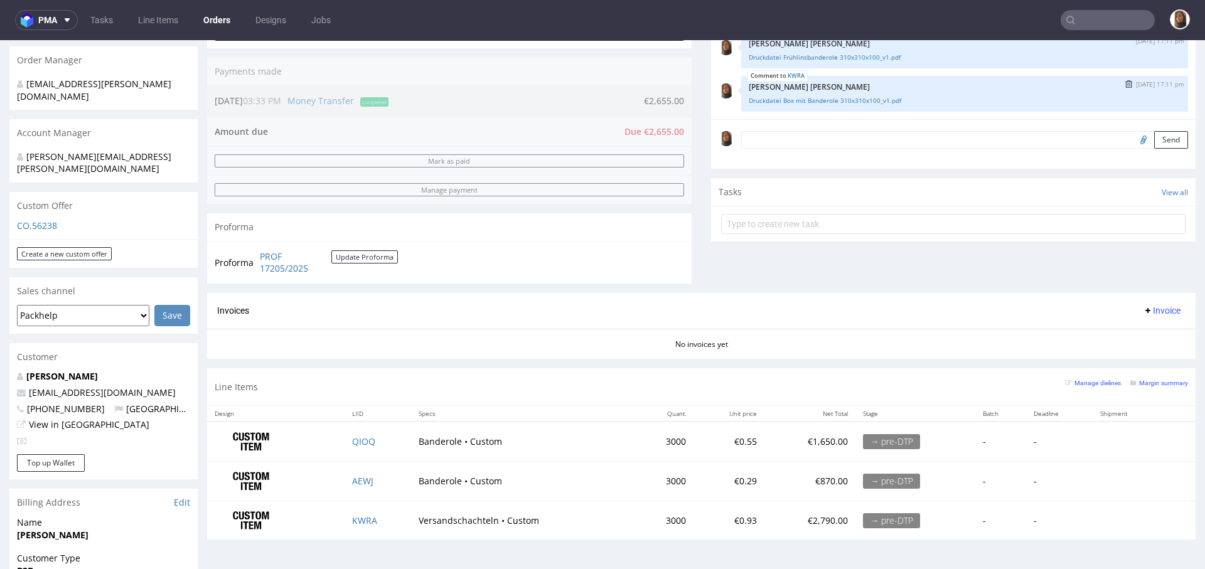
scroll to position [475, 0]
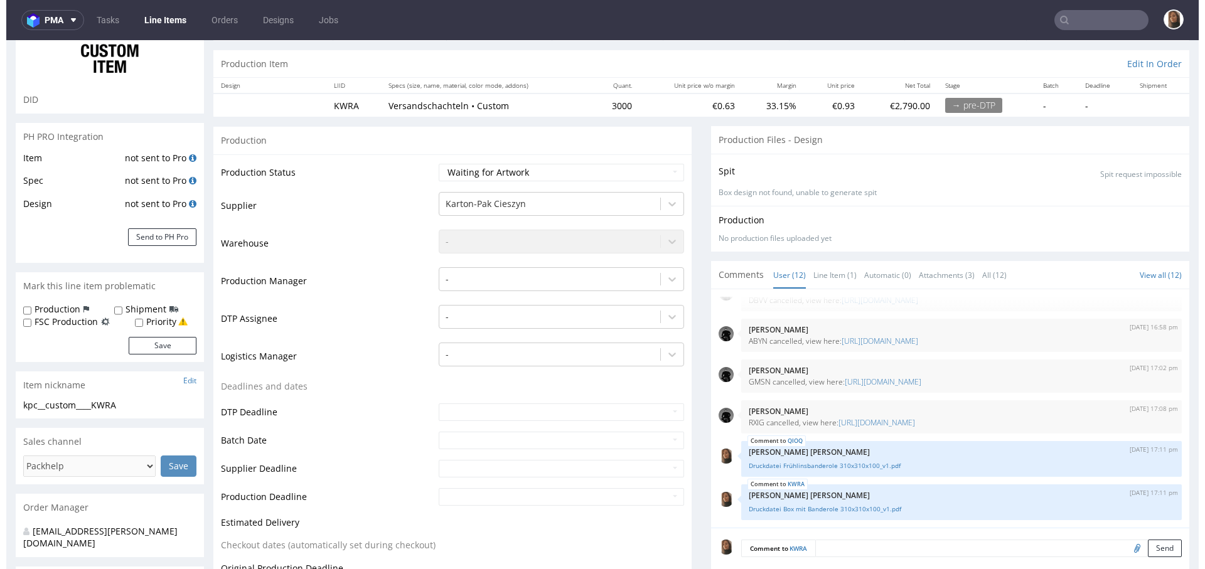
scroll to position [148, 0]
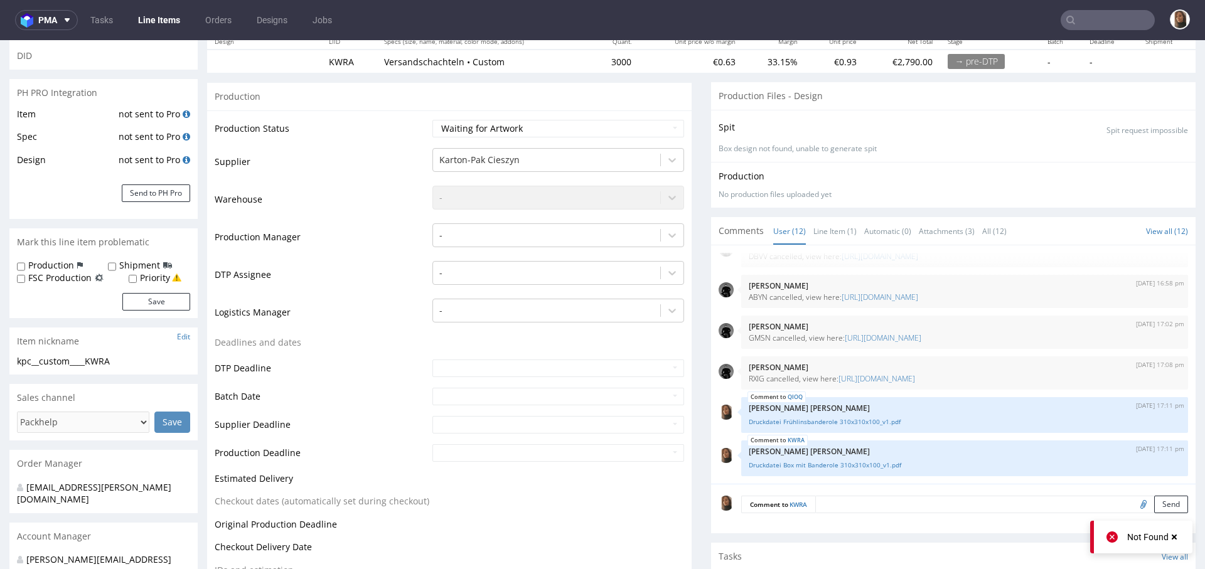
click at [827, 245] on div "[DATE] 10:54 am [PERSON_NAME] [PERSON_NAME] There will be two designs for thesl…" at bounding box center [953, 364] width 485 height 239
click at [818, 221] on link "Line Item (1)" at bounding box center [835, 231] width 43 height 27
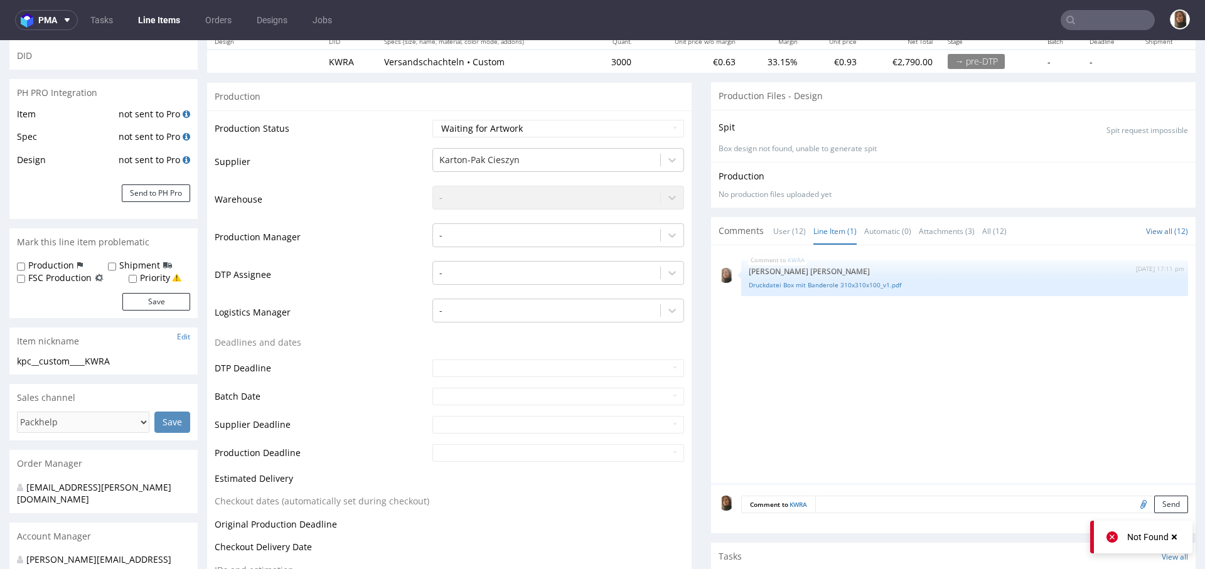
click at [818, 221] on link "Line Item (1)" at bounding box center [835, 231] width 43 height 27
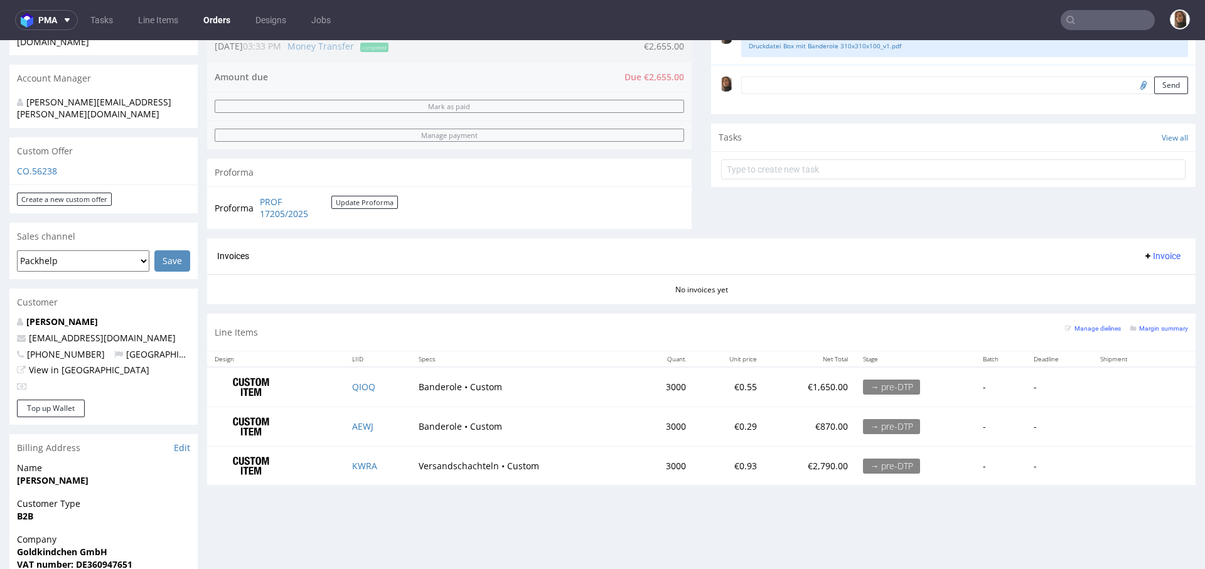
scroll to position [375, 0]
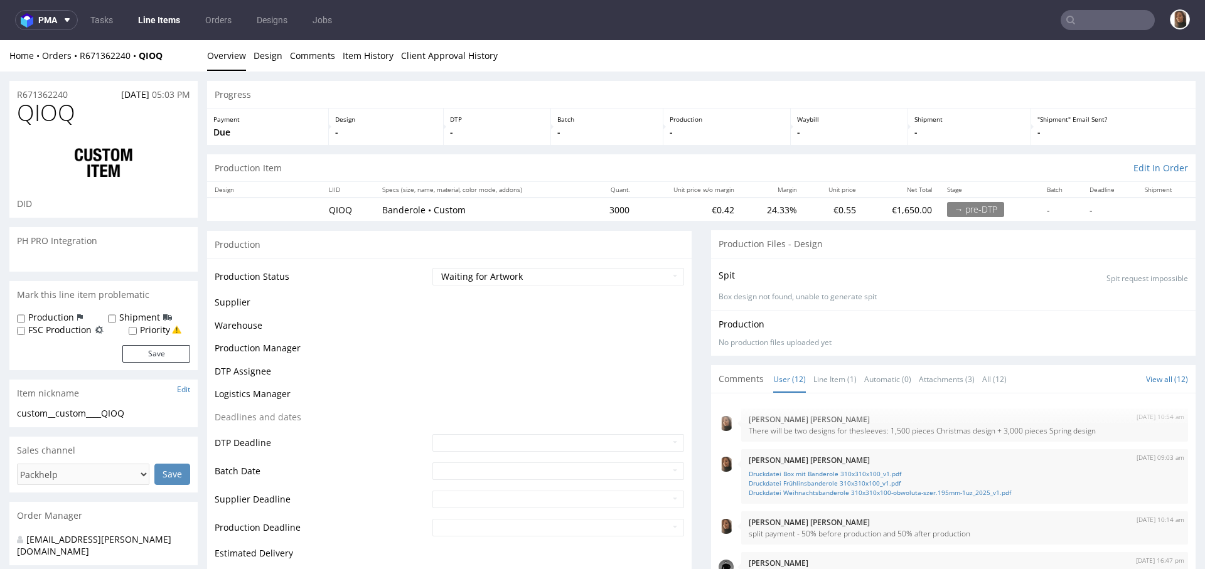
scroll to position [293, 0]
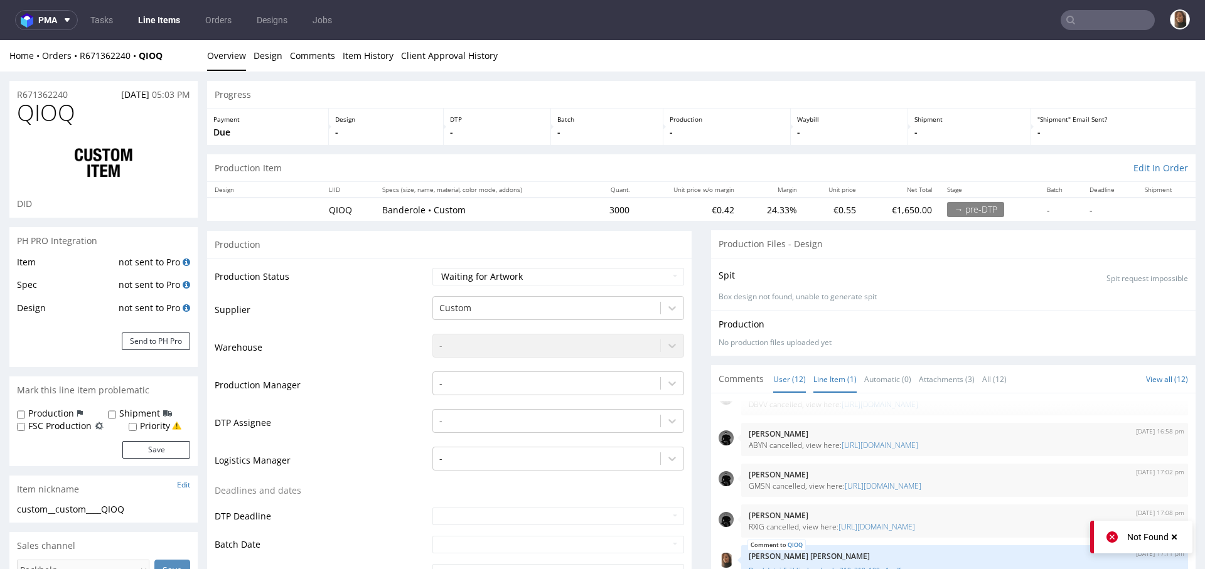
click at [824, 372] on link "Line Item (1)" at bounding box center [835, 379] width 43 height 27
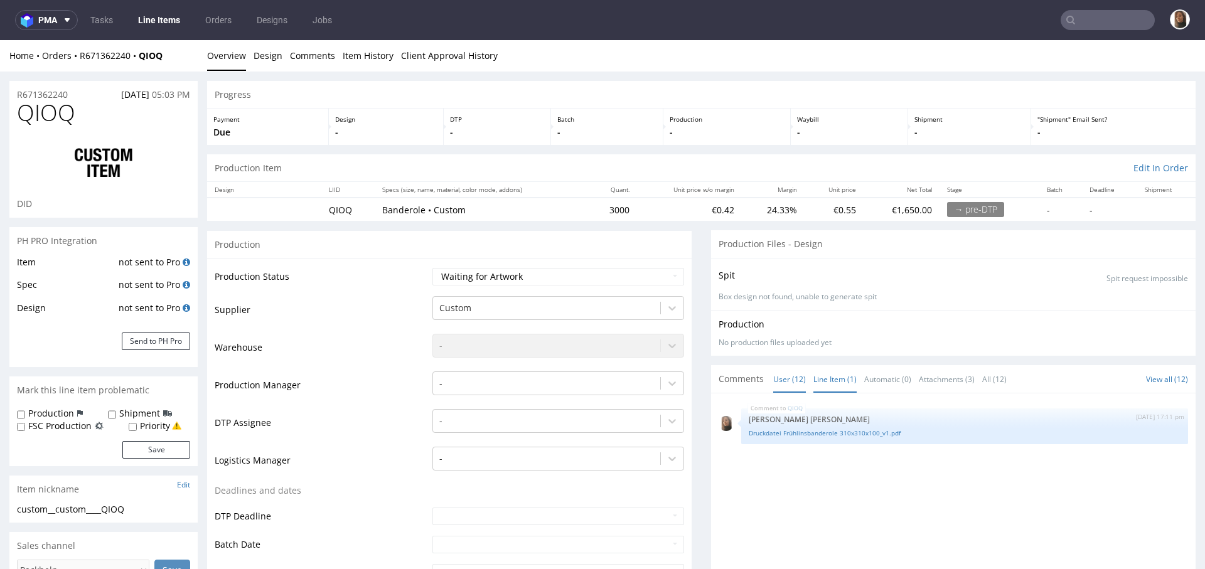
click at [773, 384] on link "User (12)" at bounding box center [789, 379] width 33 height 27
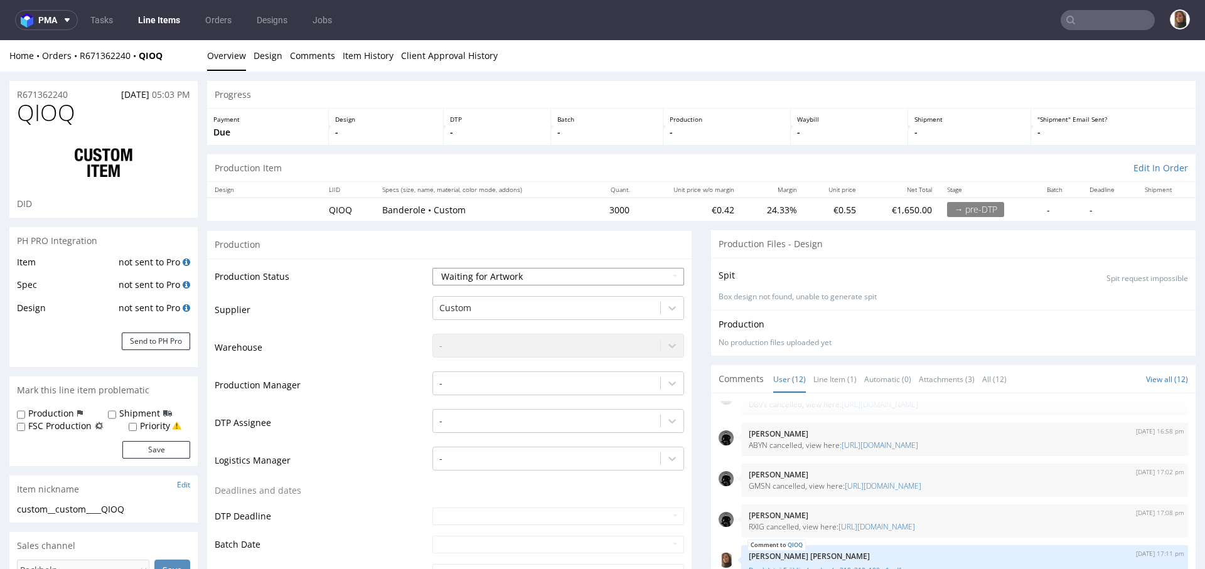
click at [471, 271] on select "Waiting for Artwork Waiting for Diecut Waiting for Mockup Waiting for DTP Waiti…" at bounding box center [558, 277] width 252 height 18
select select "dtp_waiting_for_check"
click at [432, 268] on select "Waiting for Artwork Waiting for Diecut Waiting for Mockup Waiting for DTP Waiti…" at bounding box center [558, 277] width 252 height 18
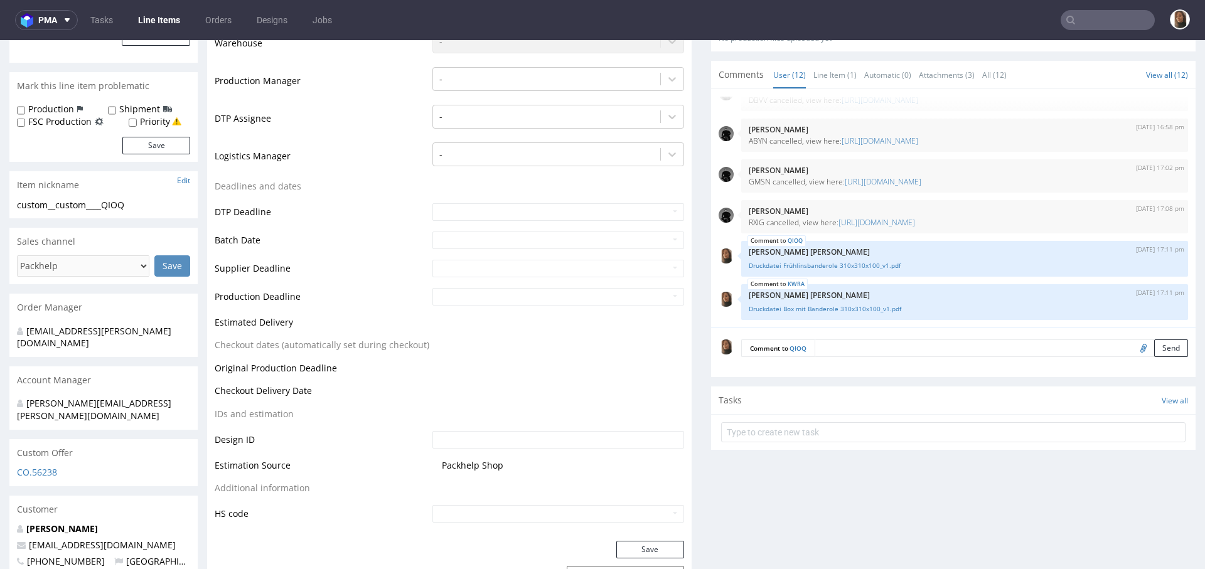
scroll to position [343, 0]
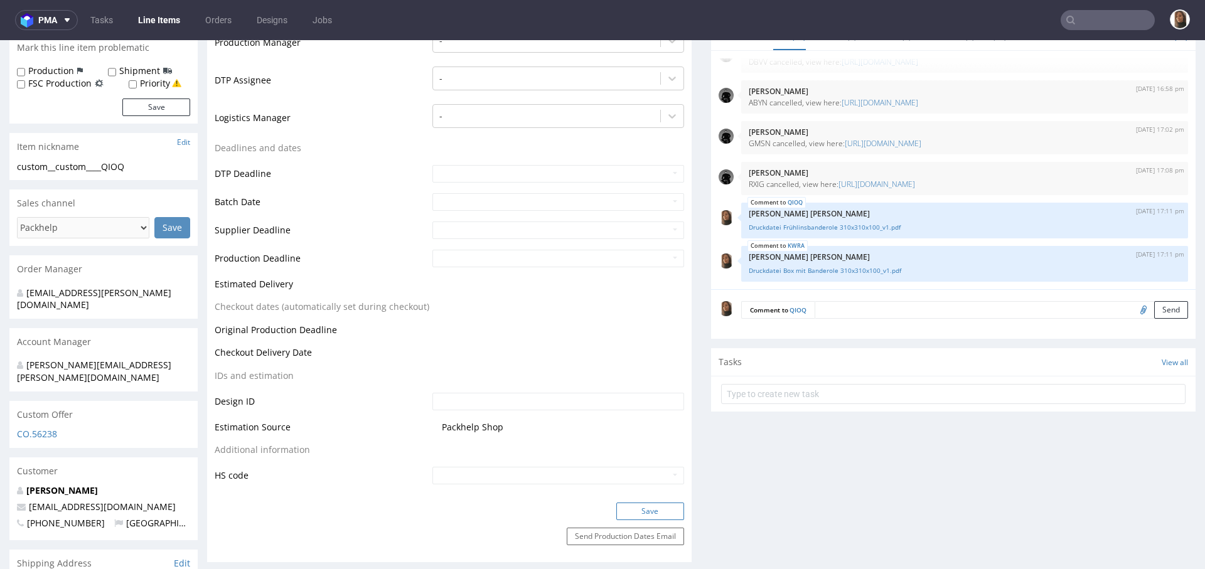
click at [650, 515] on button "Save" at bounding box center [650, 512] width 68 height 18
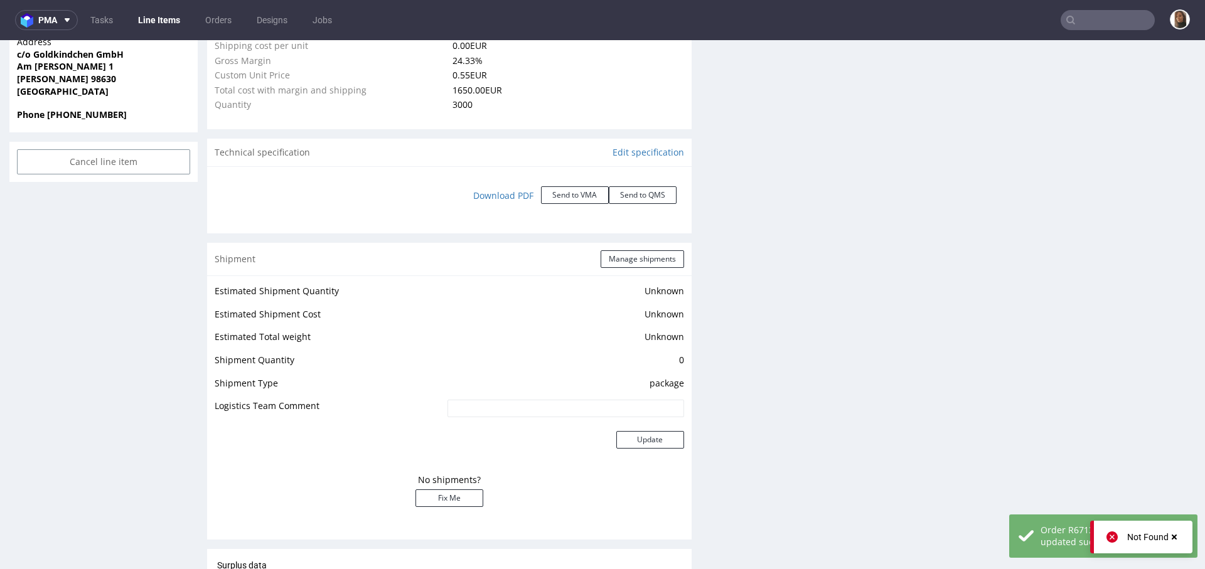
scroll to position [1395, 0]
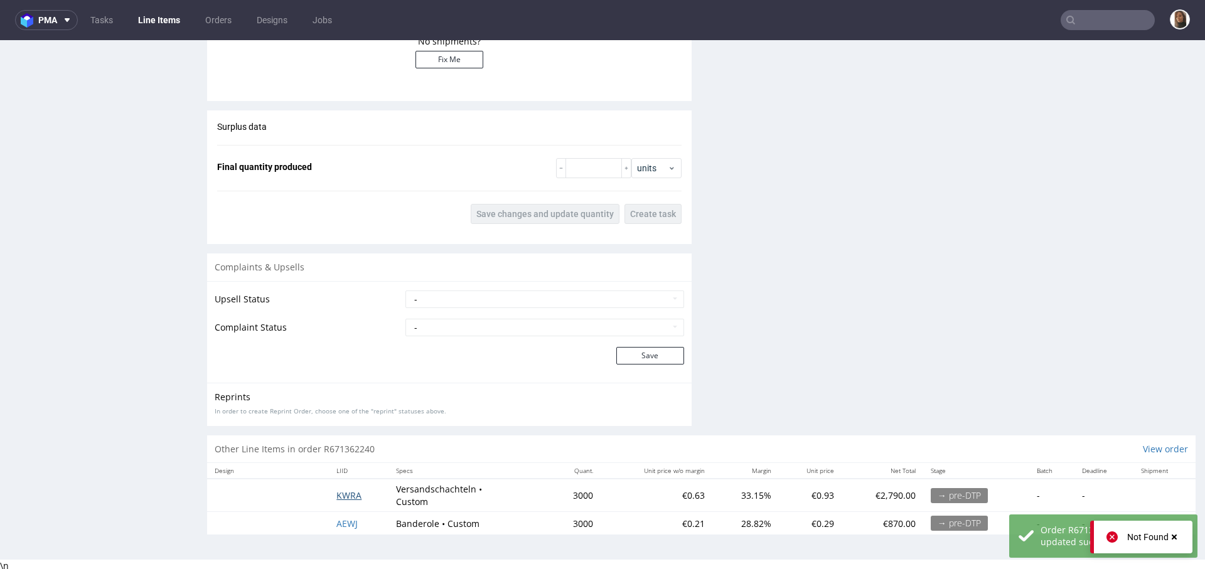
click at [341, 493] on span "KWRA" at bounding box center [348, 496] width 25 height 12
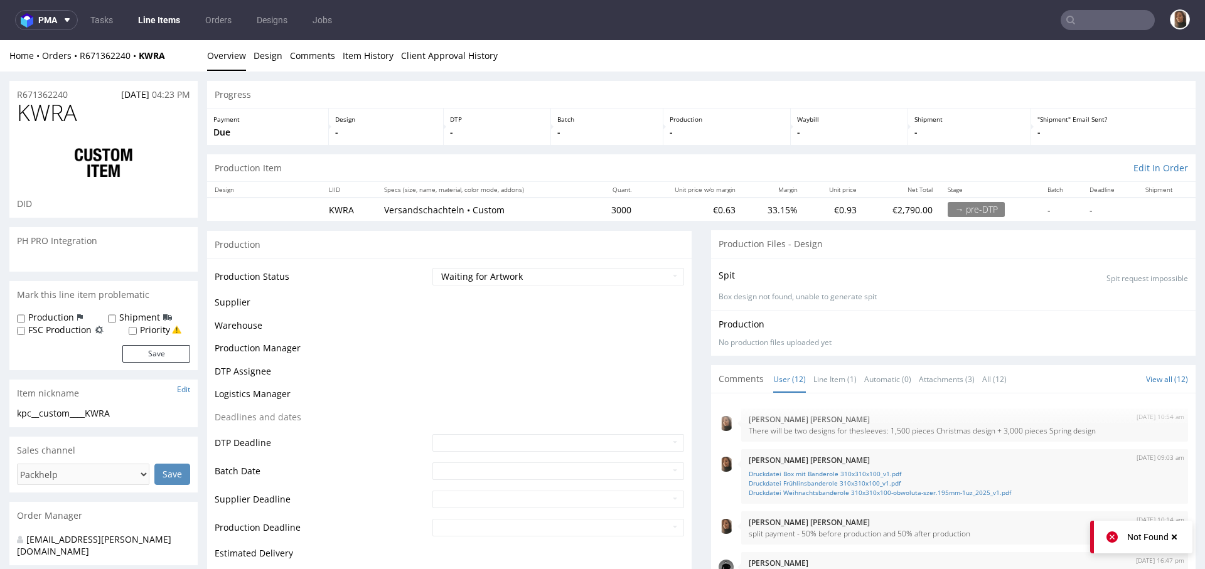
scroll to position [293, 0]
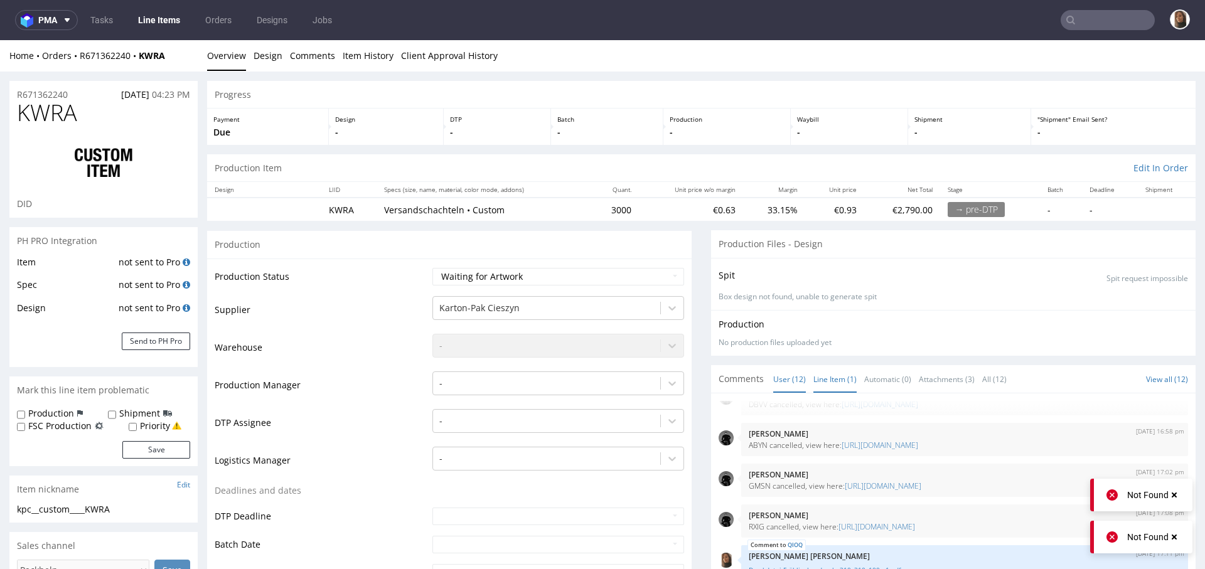
click at [825, 380] on link "Line Item (1)" at bounding box center [835, 379] width 43 height 27
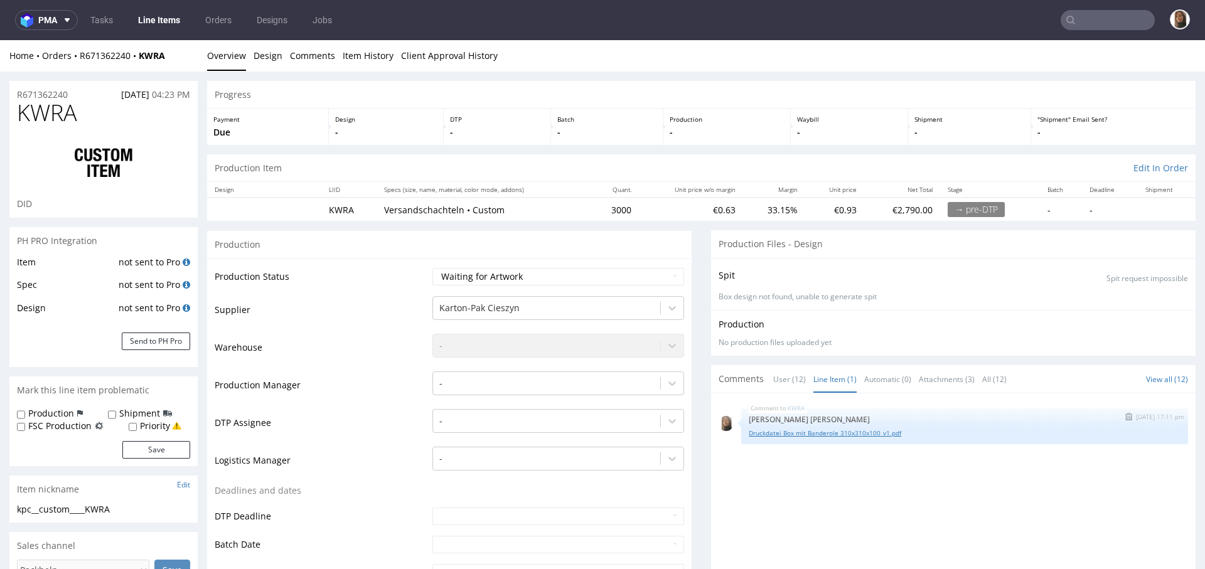
click at [825, 434] on link "Druckdatei Box mit Banderole 310x310x100_v1.pdf" at bounding box center [965, 433] width 432 height 9
click at [519, 281] on select "Waiting for Artwork Waiting for Diecut Waiting for Mockup Waiting for DTP Waiti…" at bounding box center [558, 277] width 252 height 18
select select "dtp_waiting_for_check"
click at [432, 268] on select "Waiting for Artwork Waiting for Diecut Waiting for Mockup Waiting for DTP Waiti…" at bounding box center [558, 277] width 252 height 18
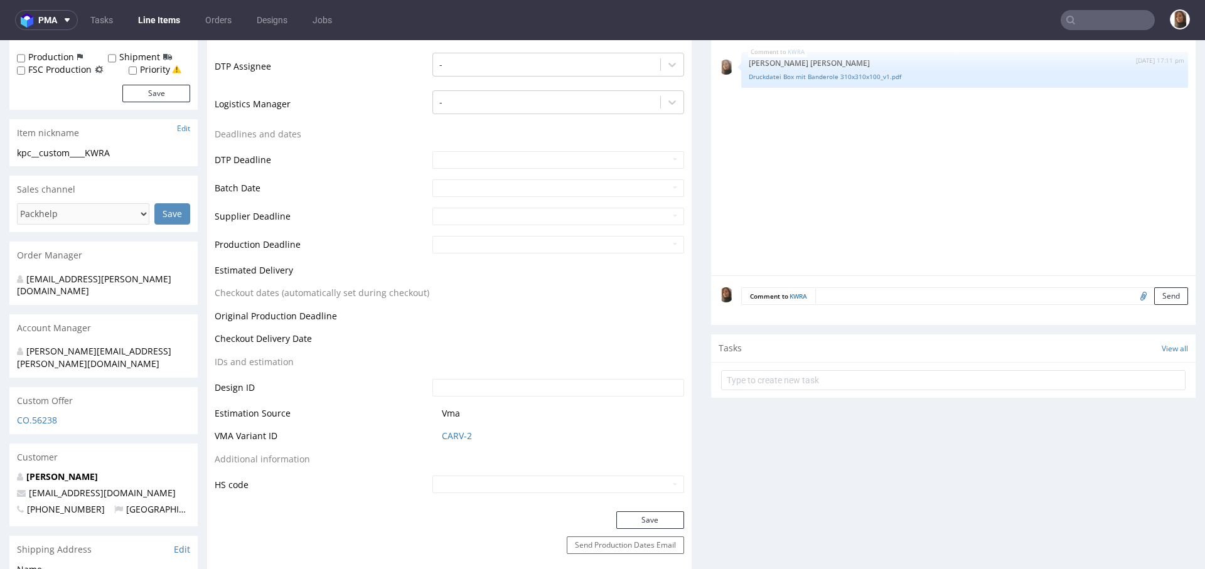
scroll to position [454, 0]
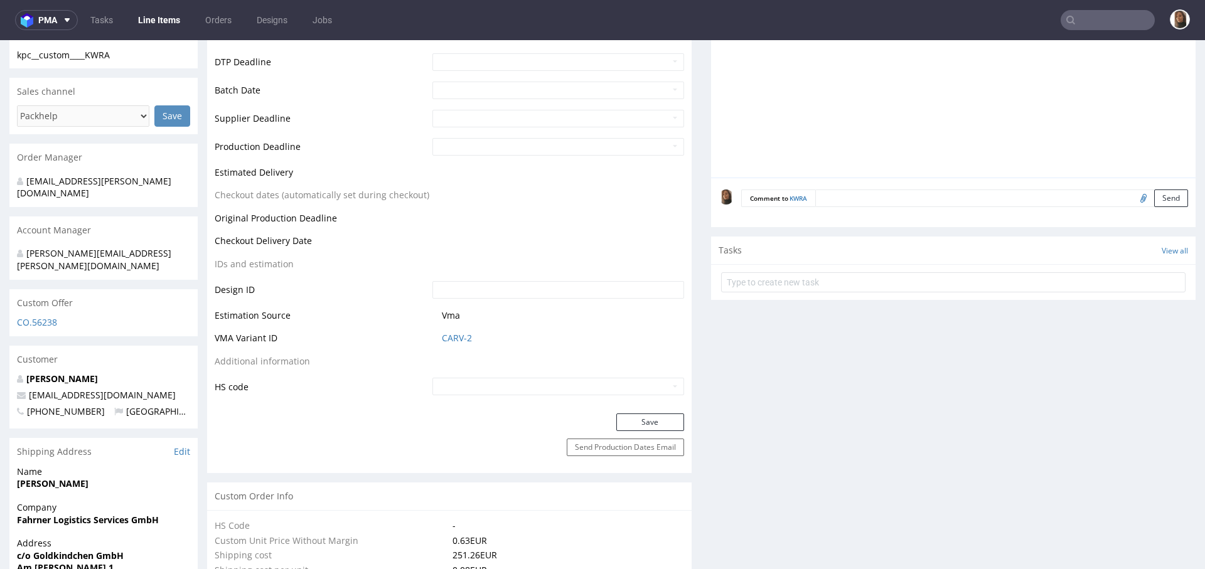
click at [639, 412] on div "Production Status Waiting for Artwork Waiting for Diecut Waiting for Mockup Wai…" at bounding box center [449, 108] width 485 height 609
click at [645, 422] on button "Save" at bounding box center [650, 423] width 68 height 18
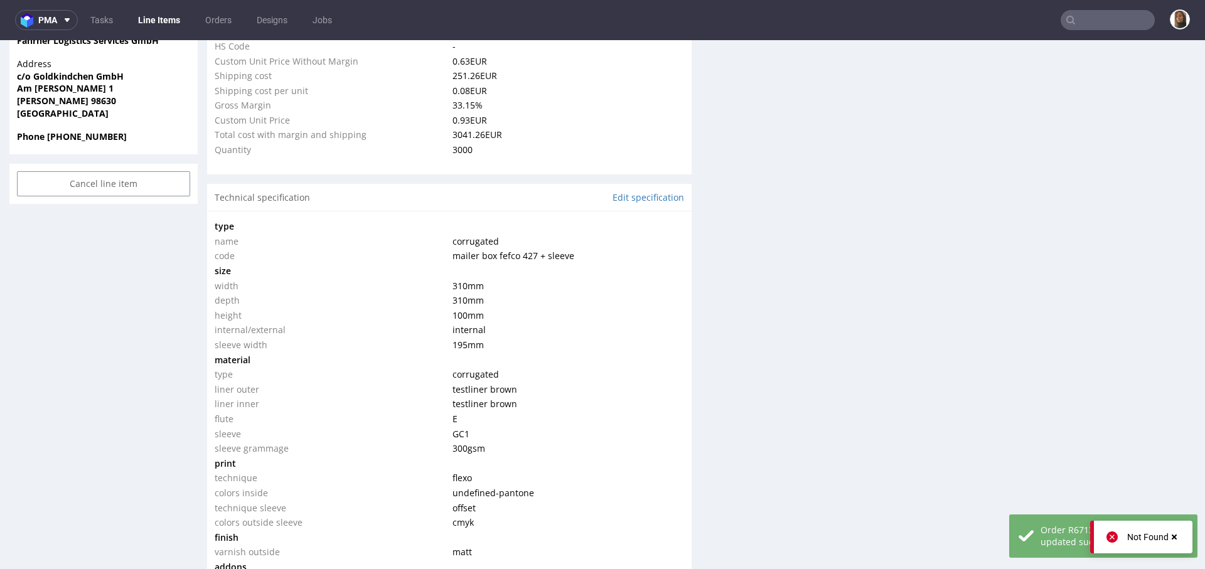
scroll to position [1850, 0]
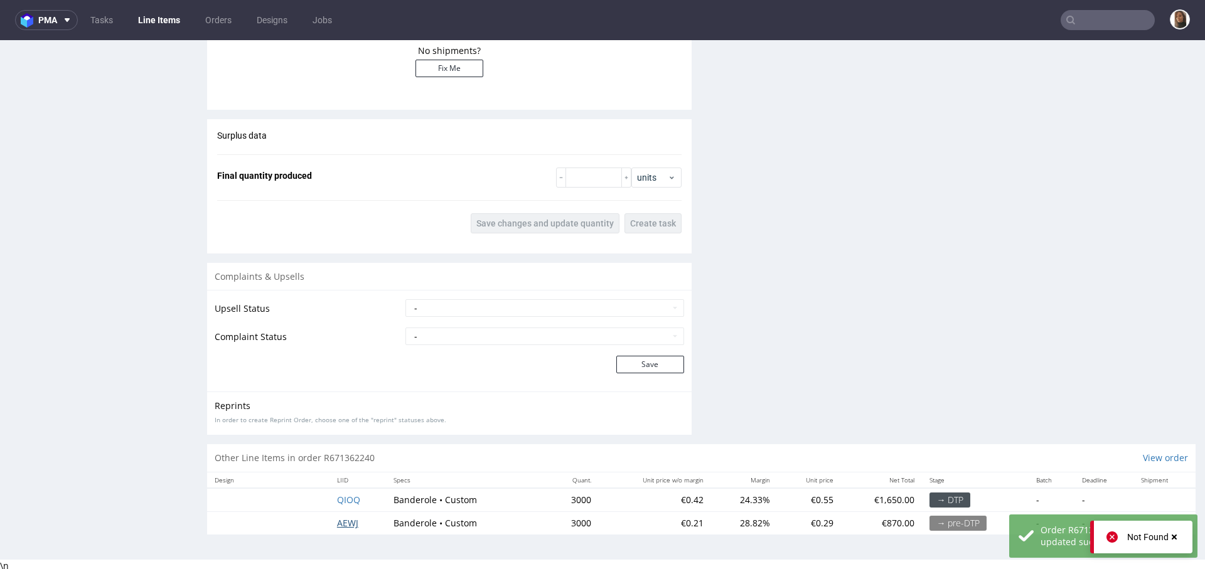
click at [343, 521] on span "AEWJ" at bounding box center [347, 523] width 21 height 12
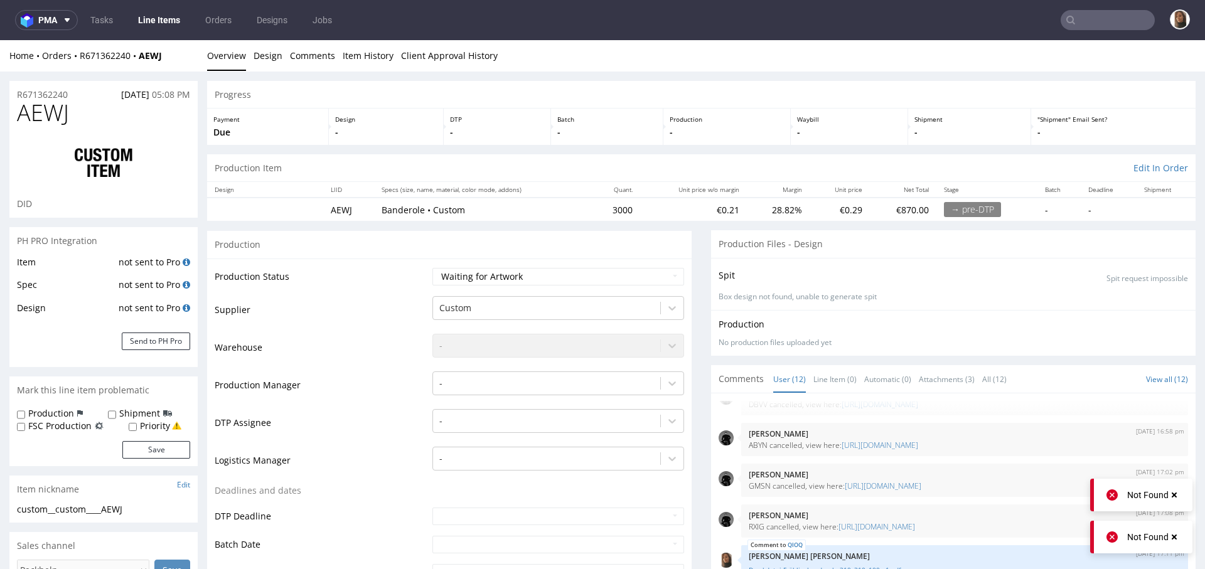
scroll to position [1383, 0]
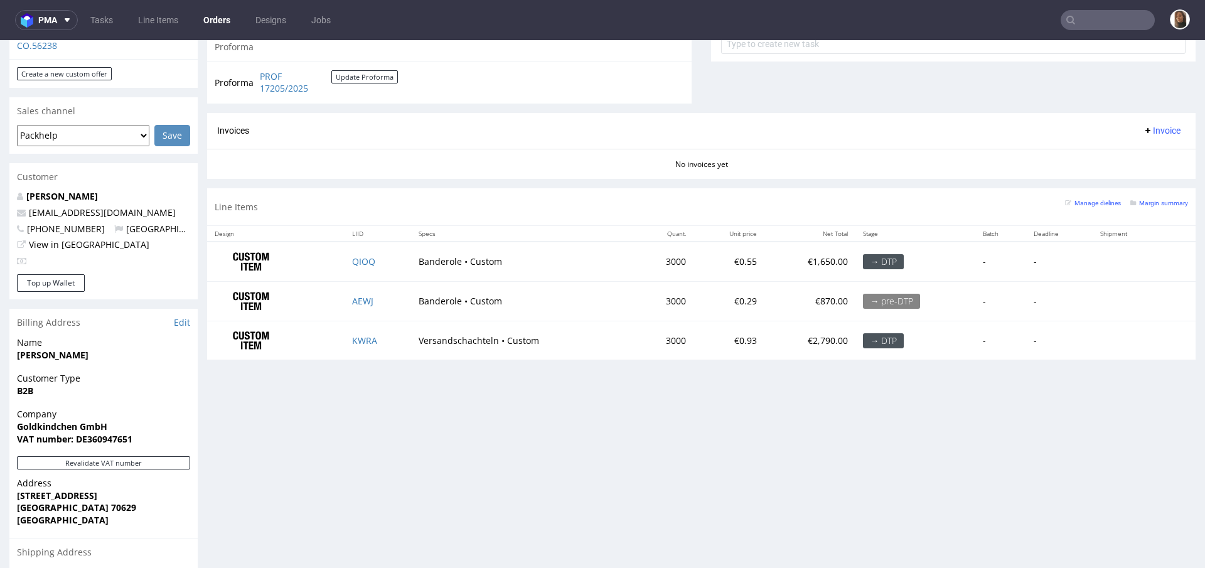
scroll to position [293, 0]
